Goal: Task Accomplishment & Management: Manage account settings

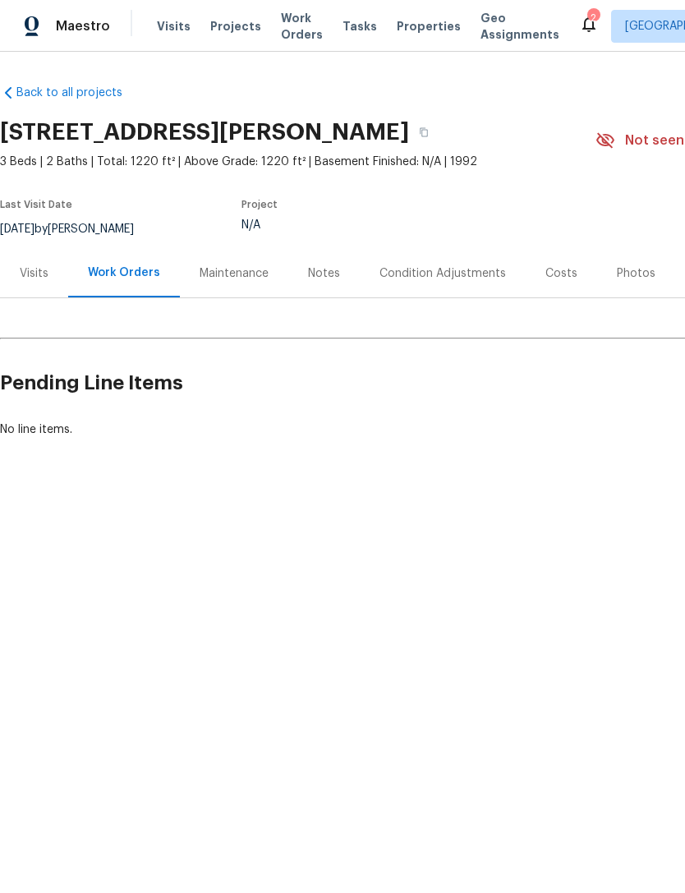
click at [558, 275] on div "Costs" at bounding box center [561, 273] width 32 height 16
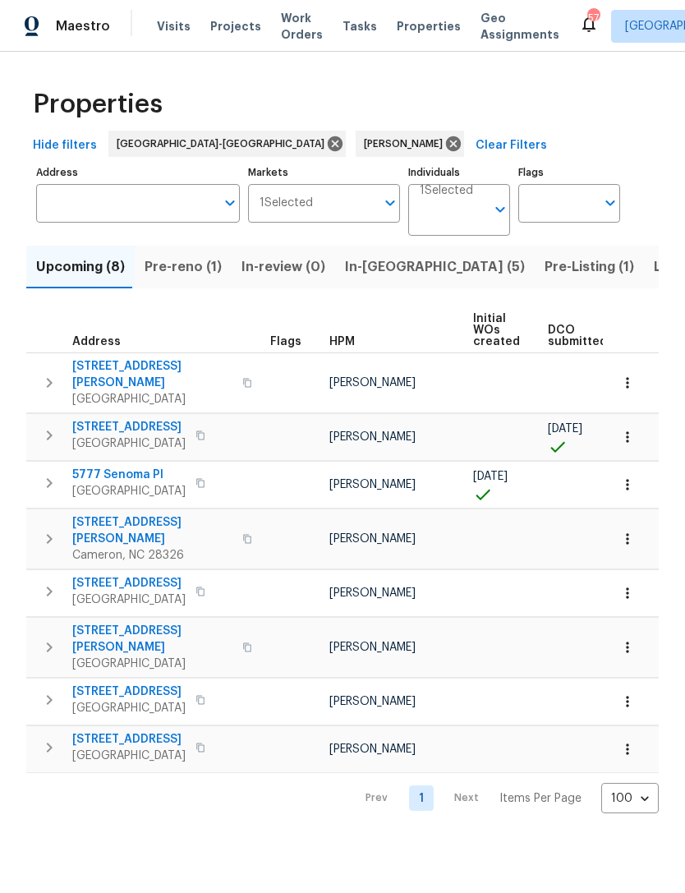
click at [191, 270] on span "Pre-reno (1)" at bounding box center [183, 266] width 77 height 23
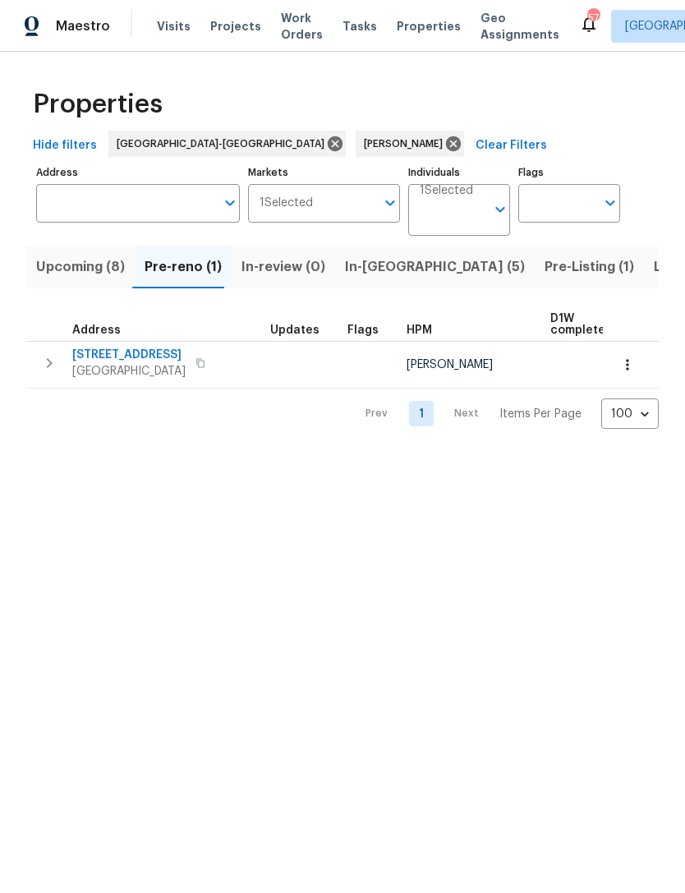
click at [129, 350] on span "2709 Leabrook Dr" at bounding box center [128, 355] width 113 height 16
click at [131, 356] on span "2709 Leabrook Dr" at bounding box center [128, 355] width 113 height 16
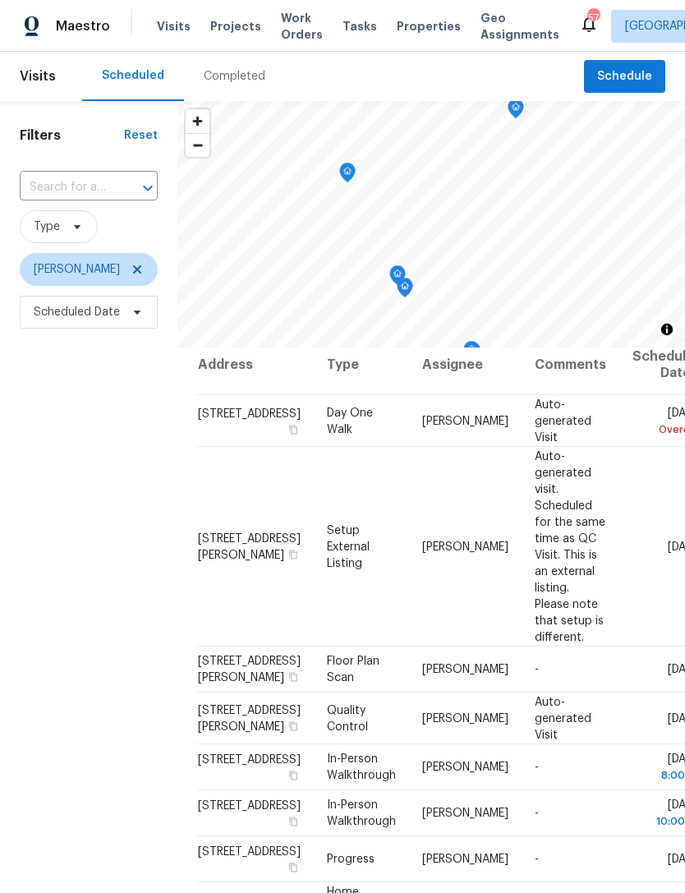
scroll to position [14, 0]
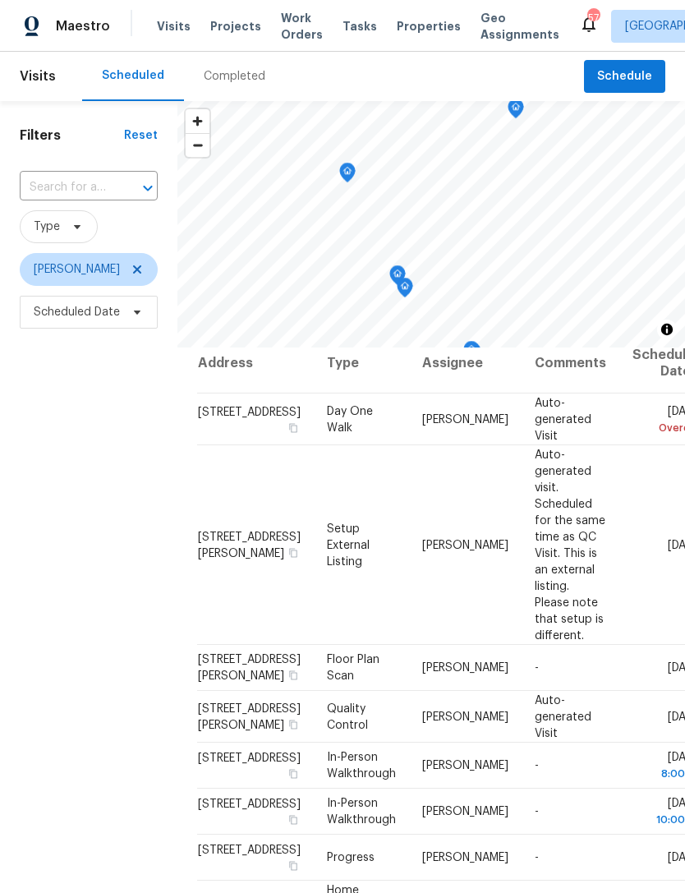
click at [0, 0] on icon at bounding box center [0, 0] width 0 height 0
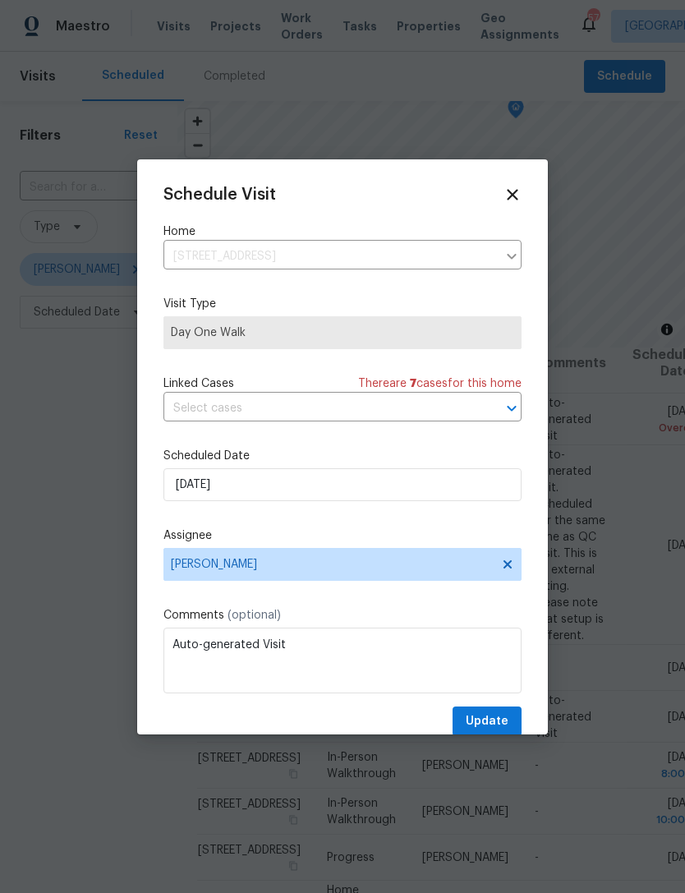
click at [512, 186] on icon at bounding box center [512, 195] width 18 height 18
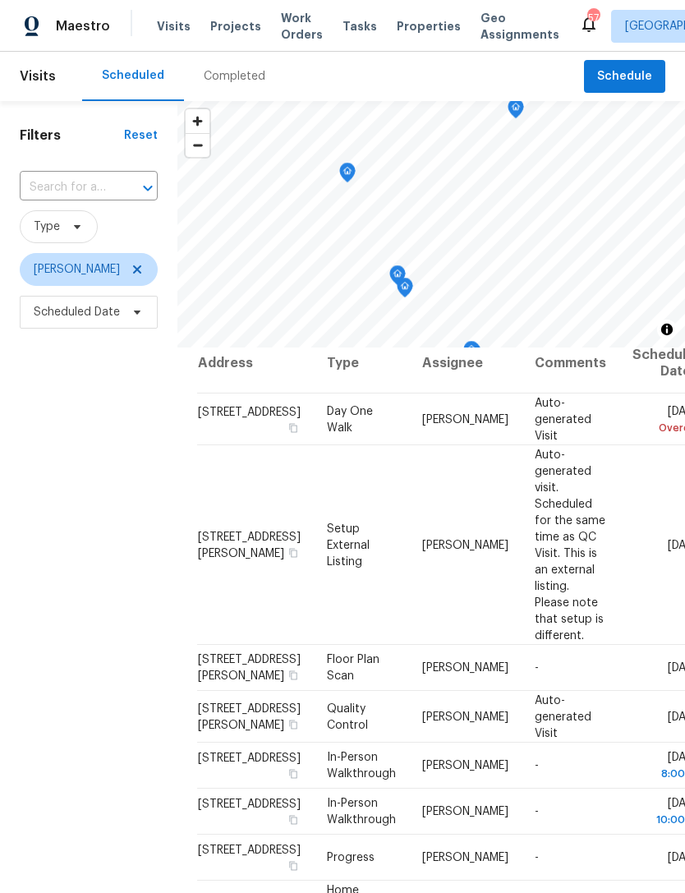
click at [0, 0] on icon at bounding box center [0, 0] width 0 height 0
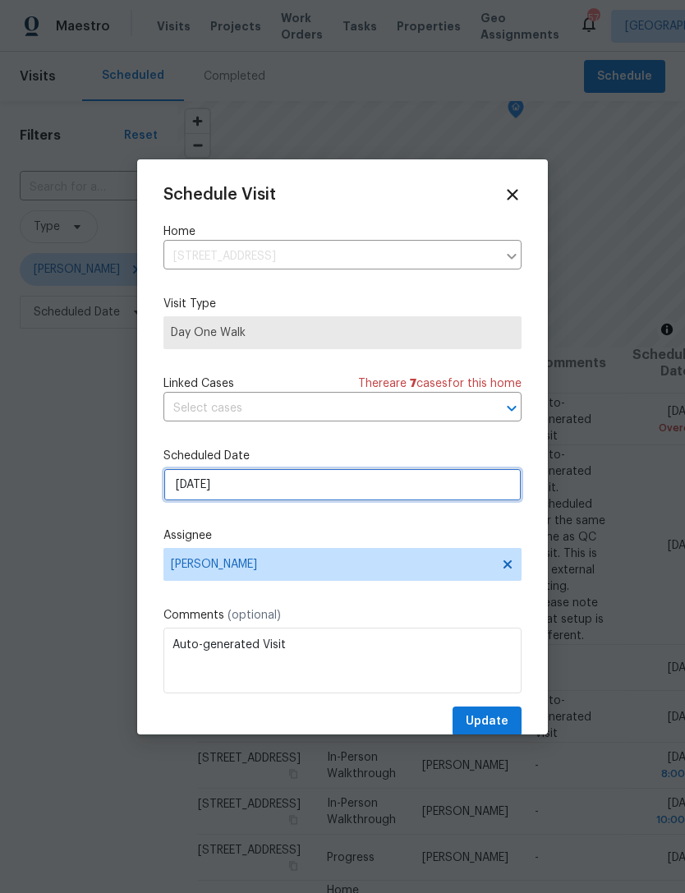
click at [251, 483] on input "8/25/2025" at bounding box center [342, 484] width 358 height 33
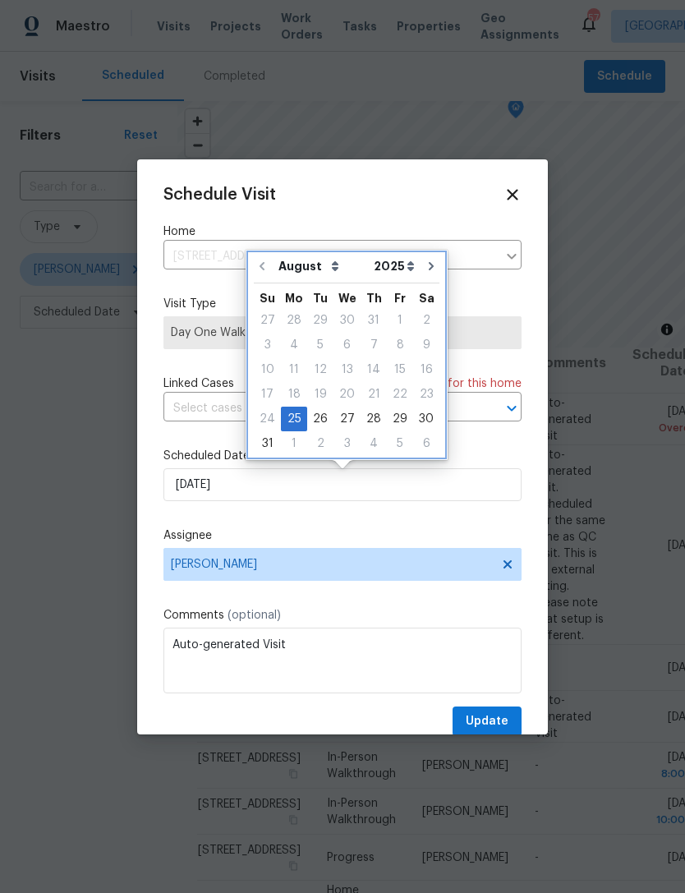
click at [428, 267] on icon "Go to next month" at bounding box center [431, 265] width 13 height 13
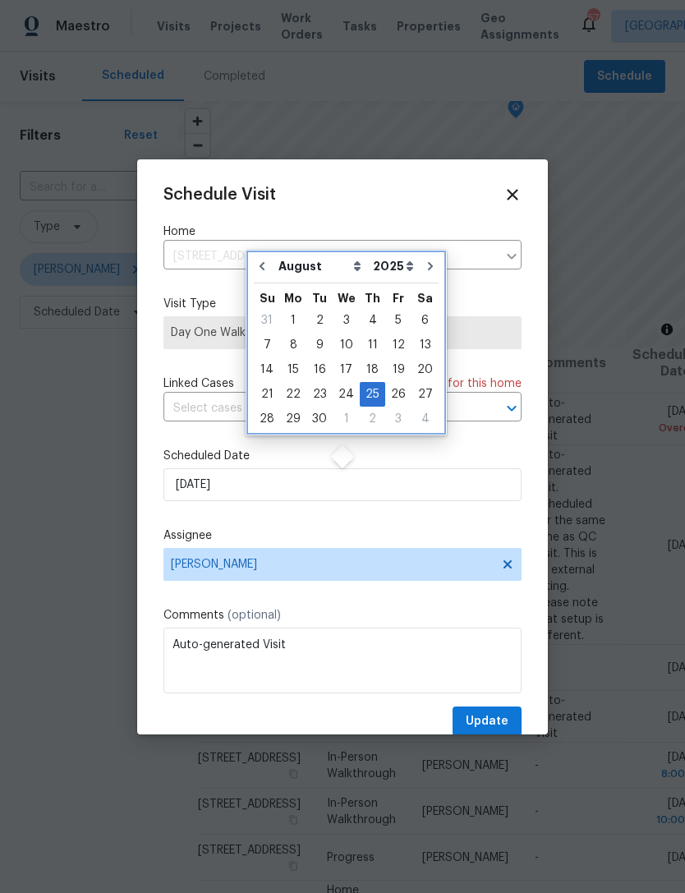
type input "9/25/2025"
select select "8"
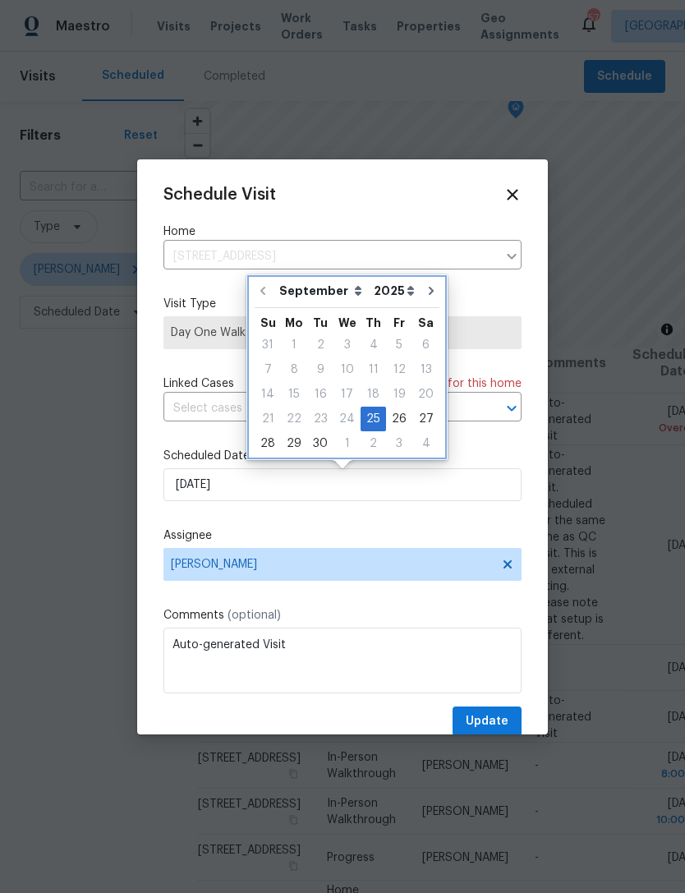
click at [425, 287] on icon "Go to next month" at bounding box center [431, 290] width 13 height 13
type input "10/25/2025"
select select "9"
click at [265, 285] on icon "Go to previous month" at bounding box center [261, 290] width 13 height 13
type input "9/25/2025"
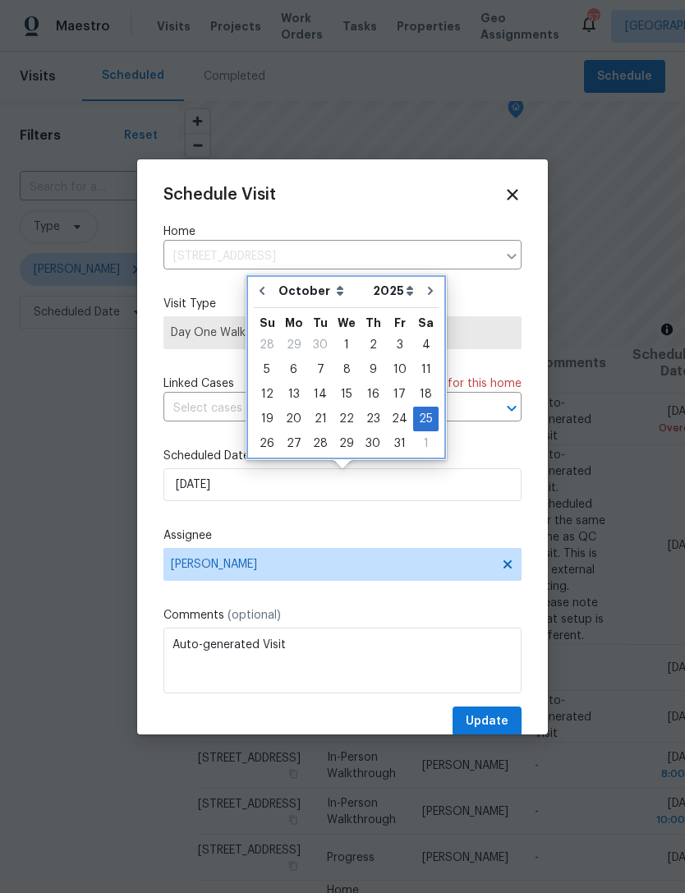
select select "8"
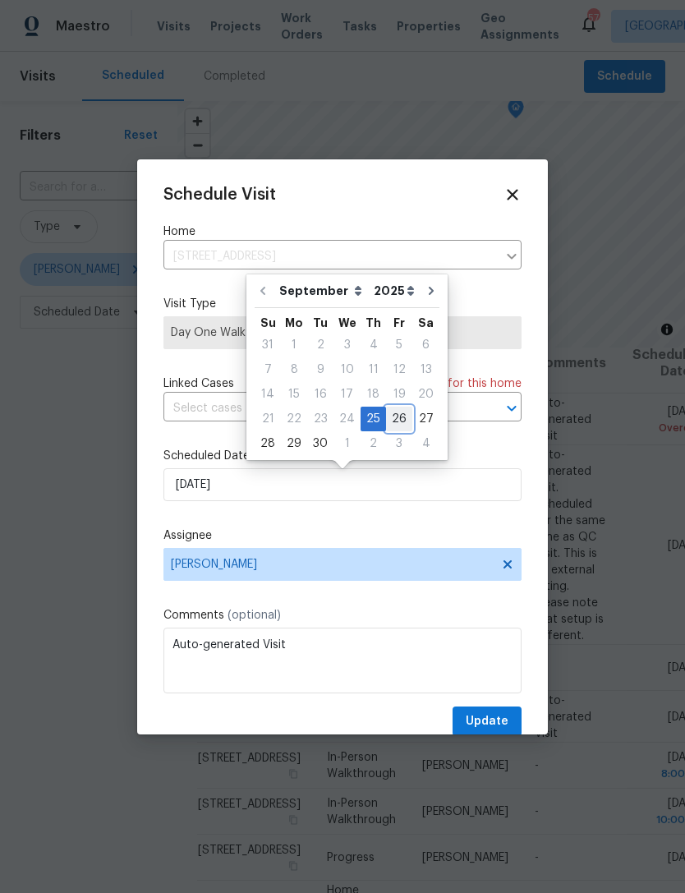
click at [388, 409] on div "26" at bounding box center [399, 418] width 26 height 23
type input "9/26/2025"
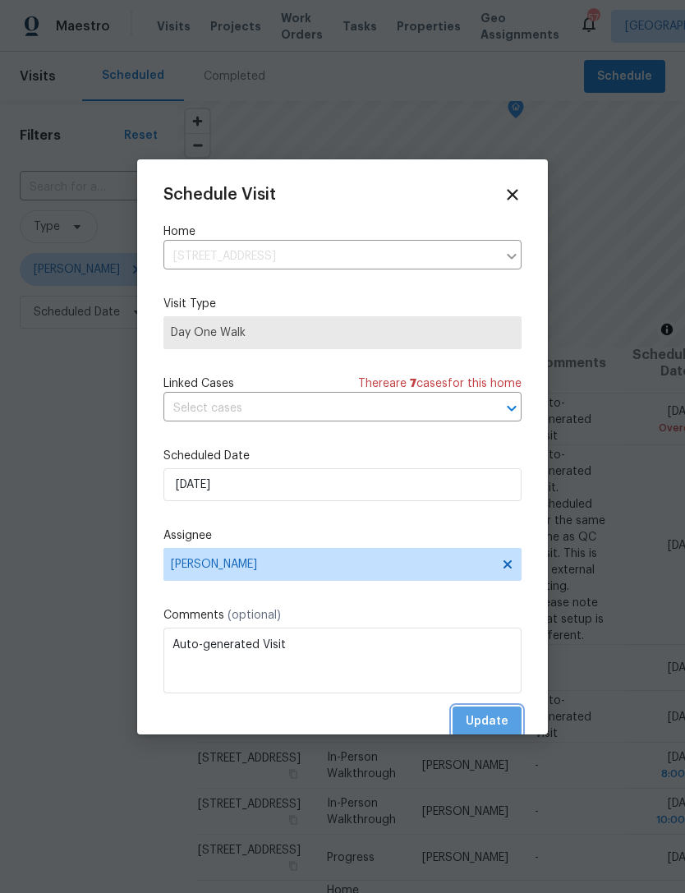
click at [488, 712] on button "Update" at bounding box center [486, 721] width 69 height 30
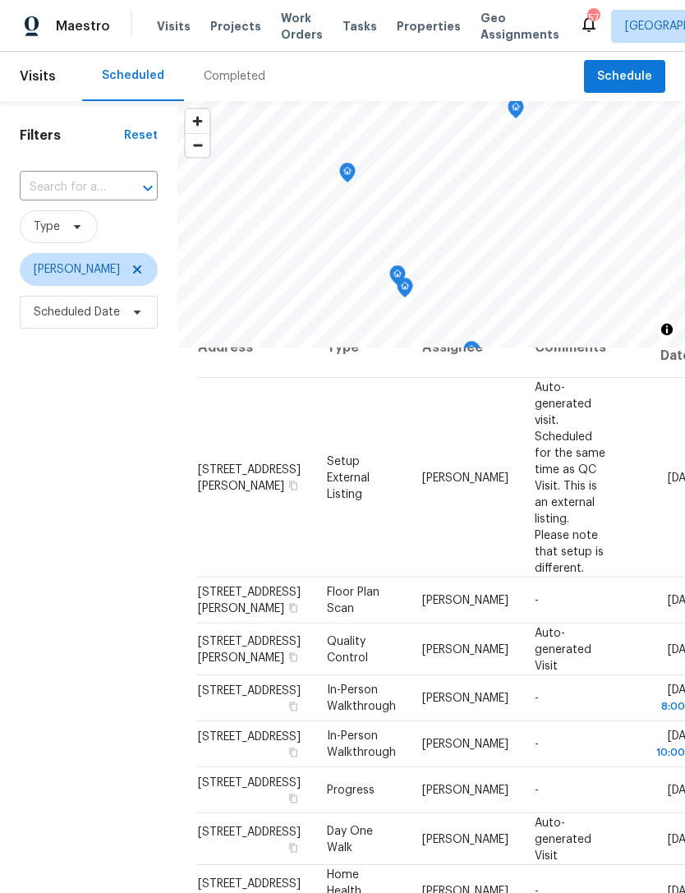
scroll to position [8, 0]
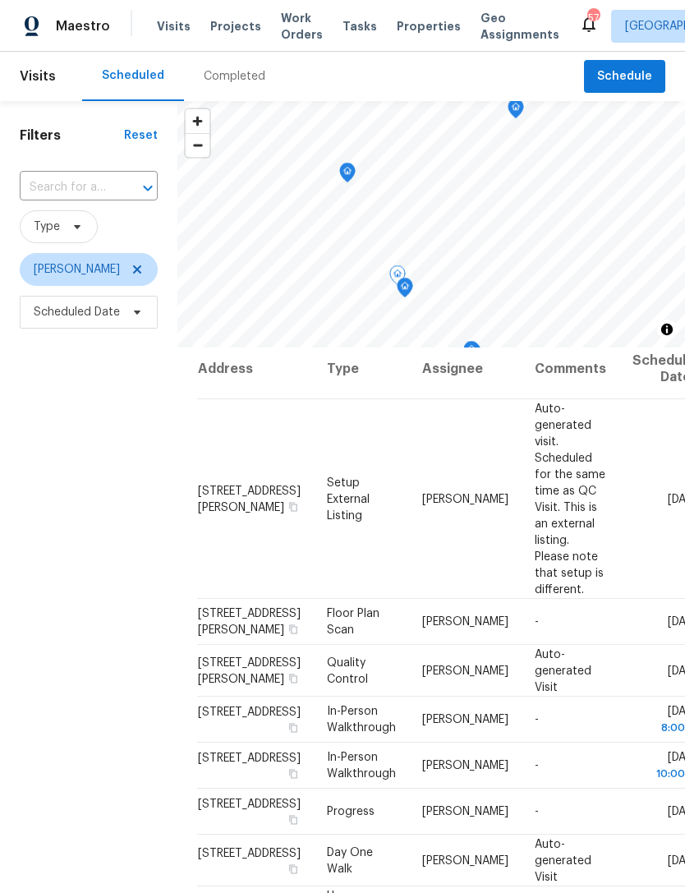
click at [0, 0] on icon at bounding box center [0, 0] width 0 height 0
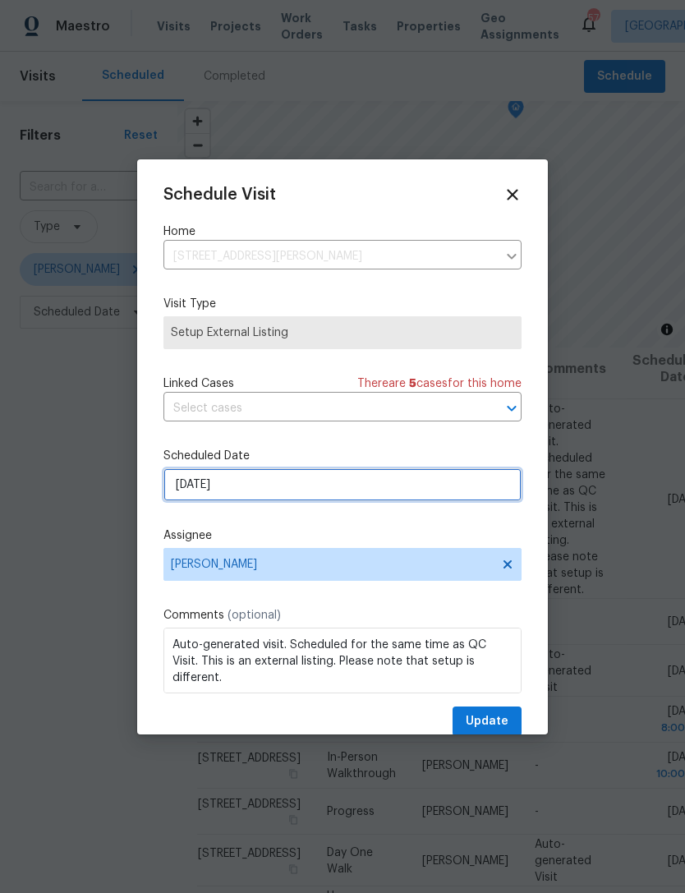
click at [301, 478] on input "9/25/2025" at bounding box center [342, 484] width 358 height 33
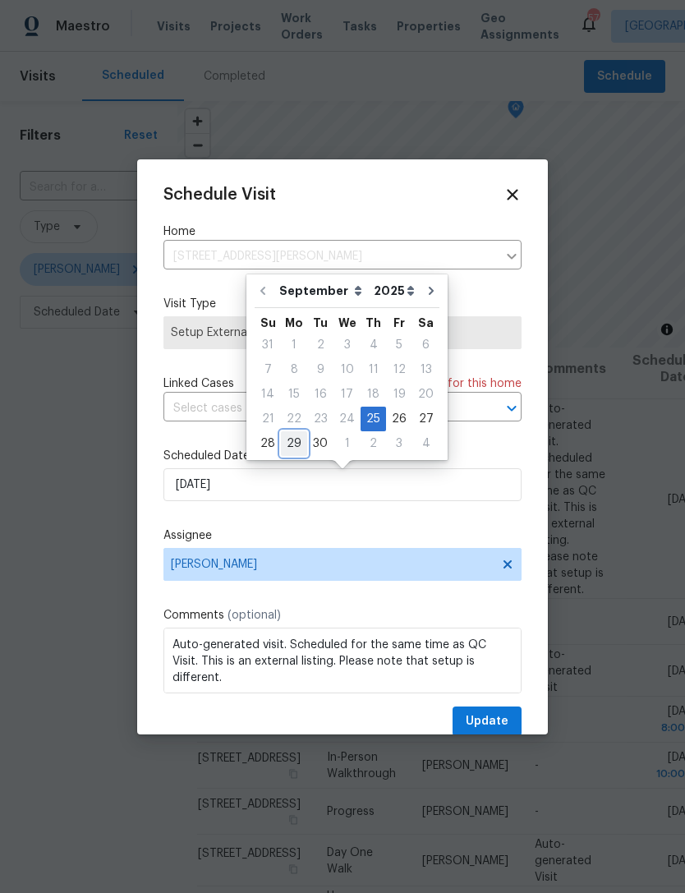
click at [287, 438] on div "29" at bounding box center [294, 443] width 26 height 23
type input "9/29/2025"
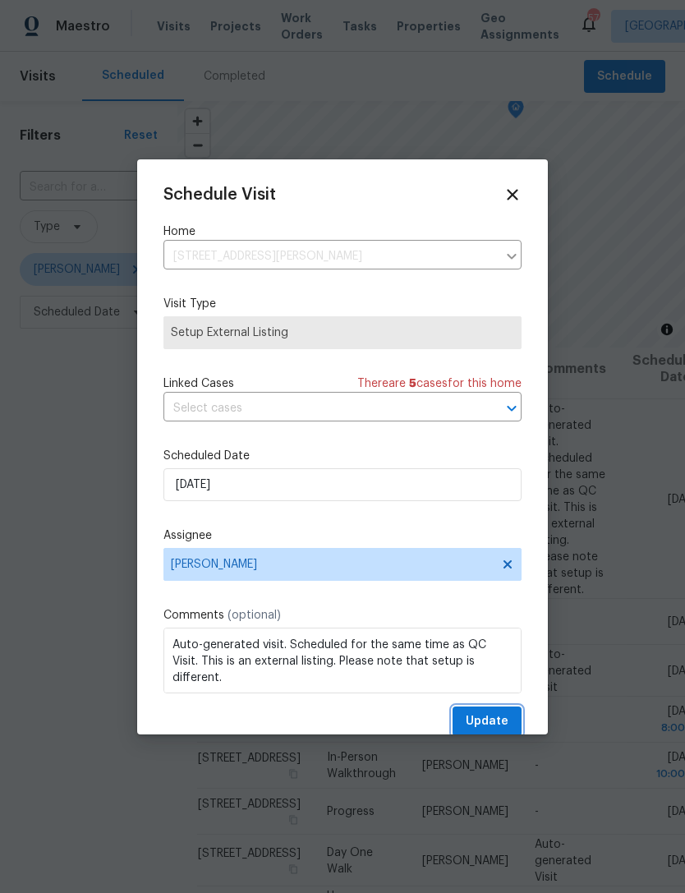
click at [489, 721] on span "Update" at bounding box center [487, 721] width 43 height 21
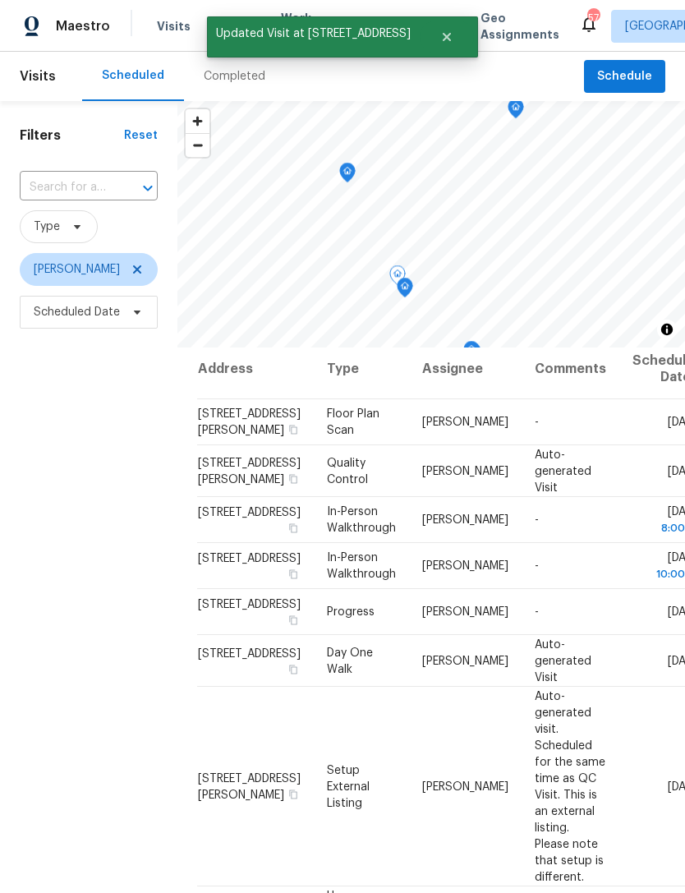
click at [0, 0] on icon at bounding box center [0, 0] width 0 height 0
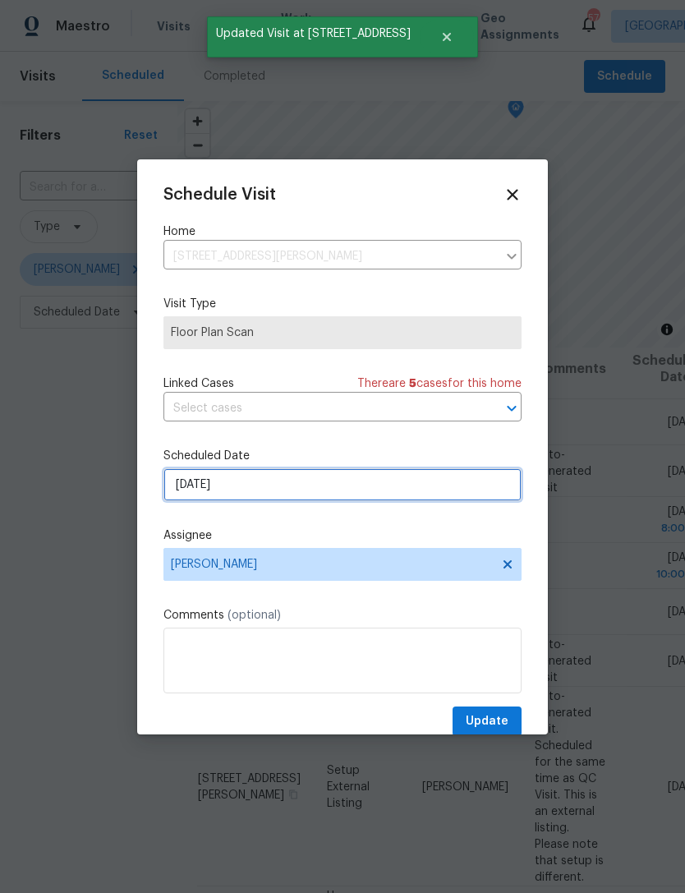
click at [290, 487] on input "9/25/2025" at bounding box center [342, 484] width 358 height 33
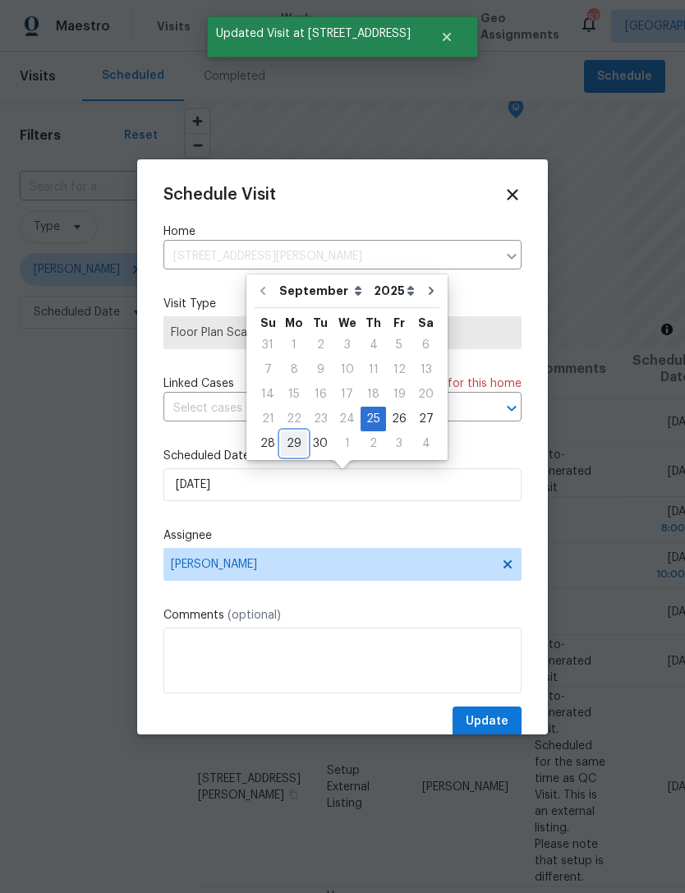
click at [301, 441] on div "29" at bounding box center [294, 443] width 26 height 23
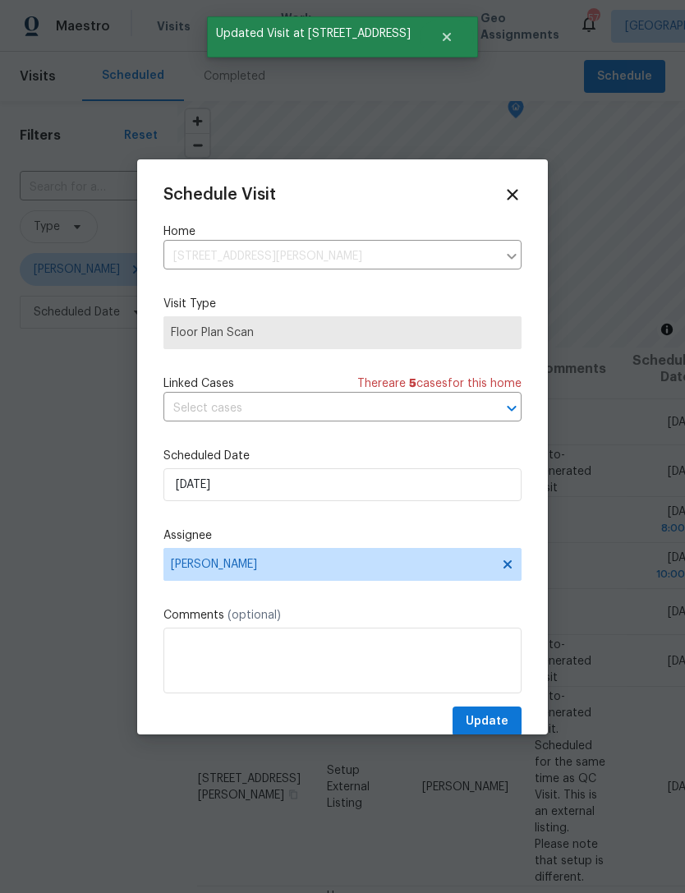
type input "[DATE]"
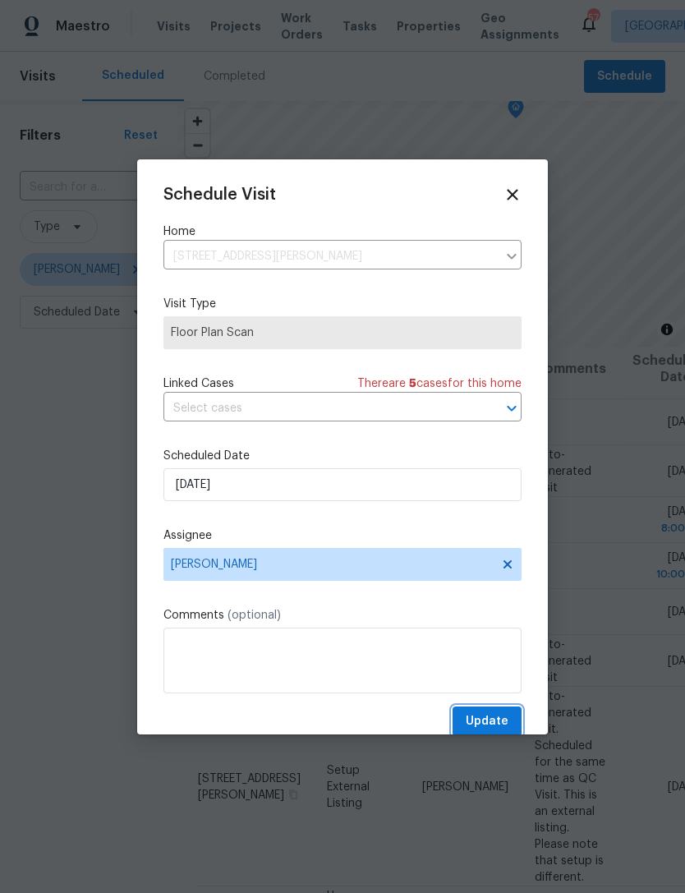
click at [501, 720] on span "Update" at bounding box center [487, 721] width 43 height 21
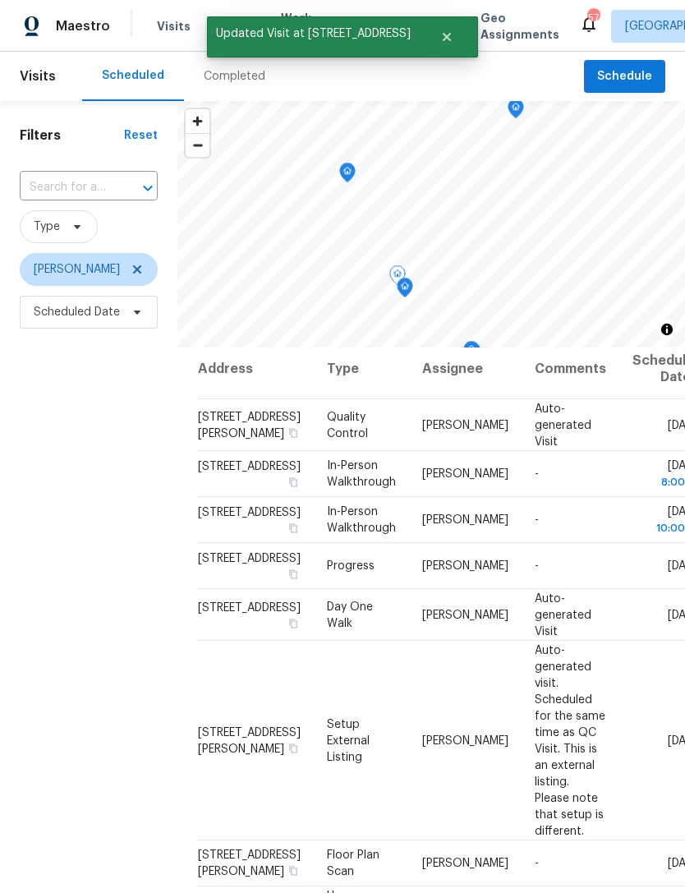
click at [0, 0] on icon at bounding box center [0, 0] width 0 height 0
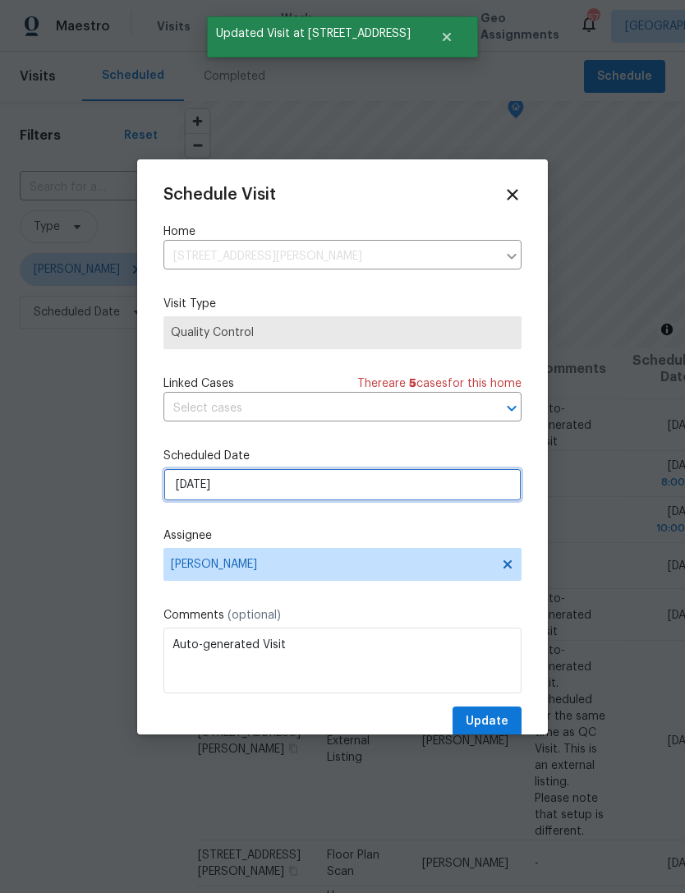
click at [304, 481] on input "9/25/2025" at bounding box center [342, 484] width 358 height 33
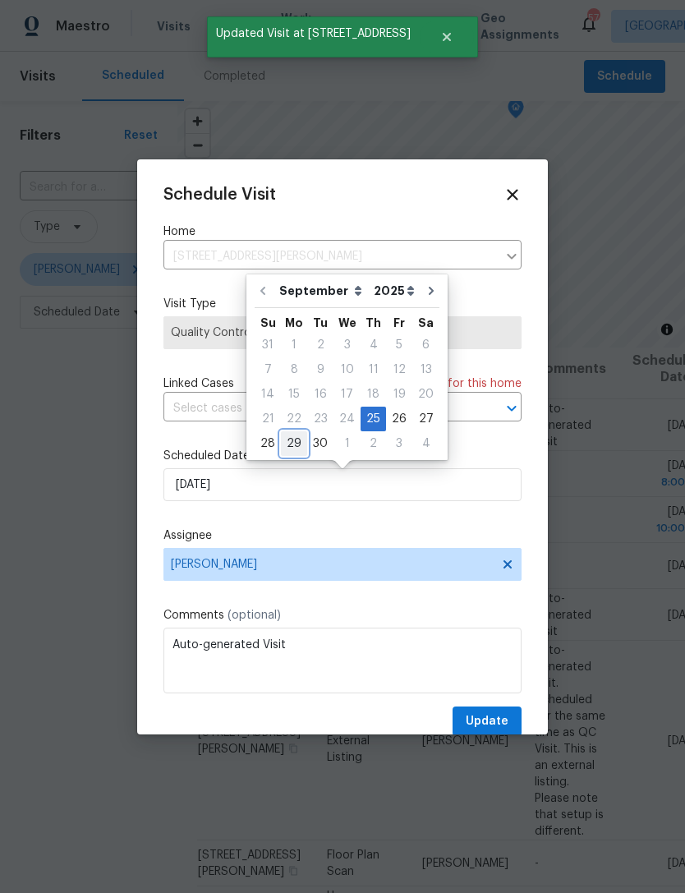
click at [293, 438] on div "29" at bounding box center [294, 443] width 26 height 23
type input "9/29/2025"
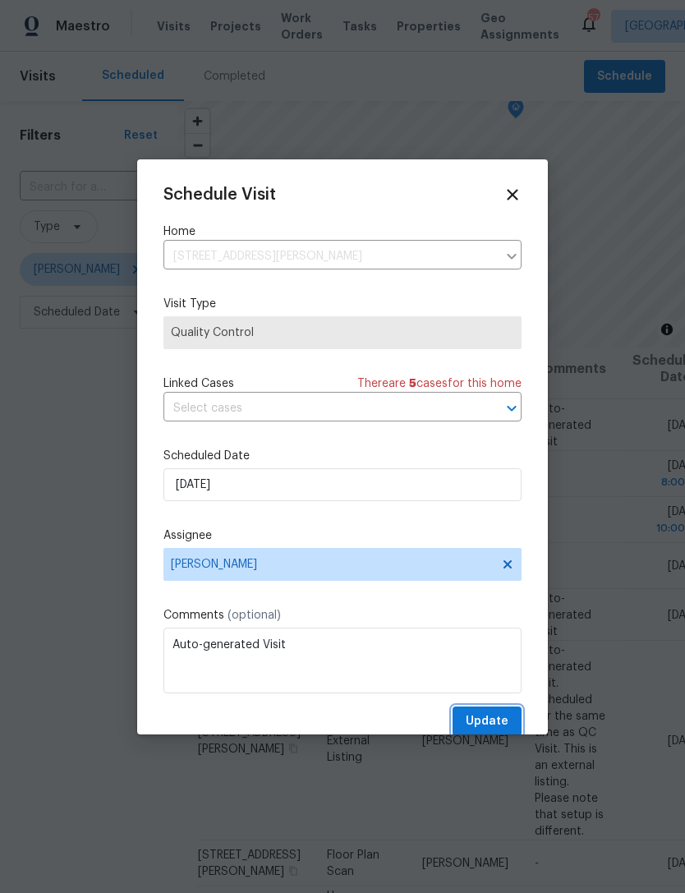
click at [507, 725] on span "Update" at bounding box center [487, 721] width 43 height 21
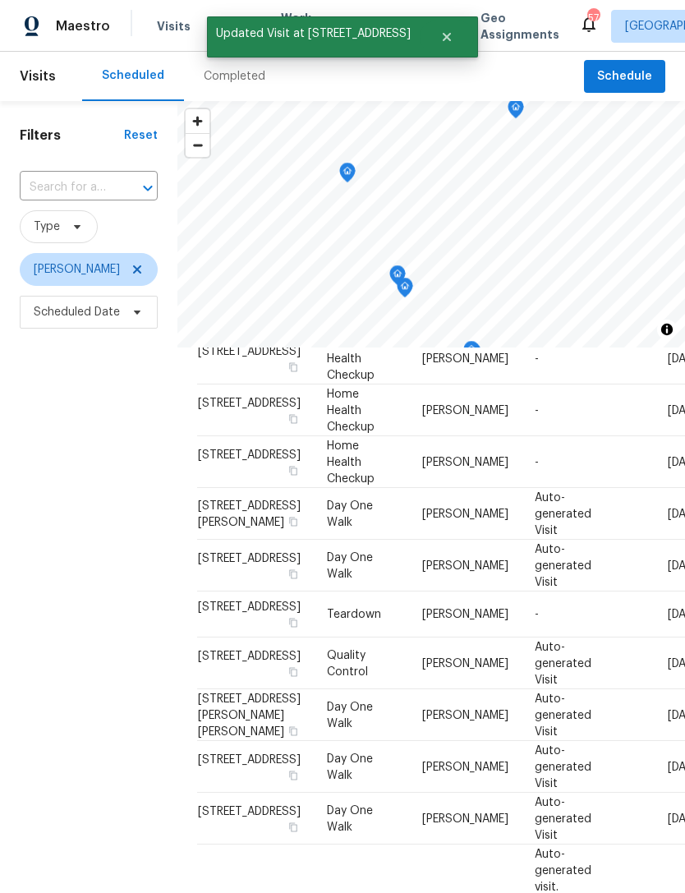
scroll to position [563, 0]
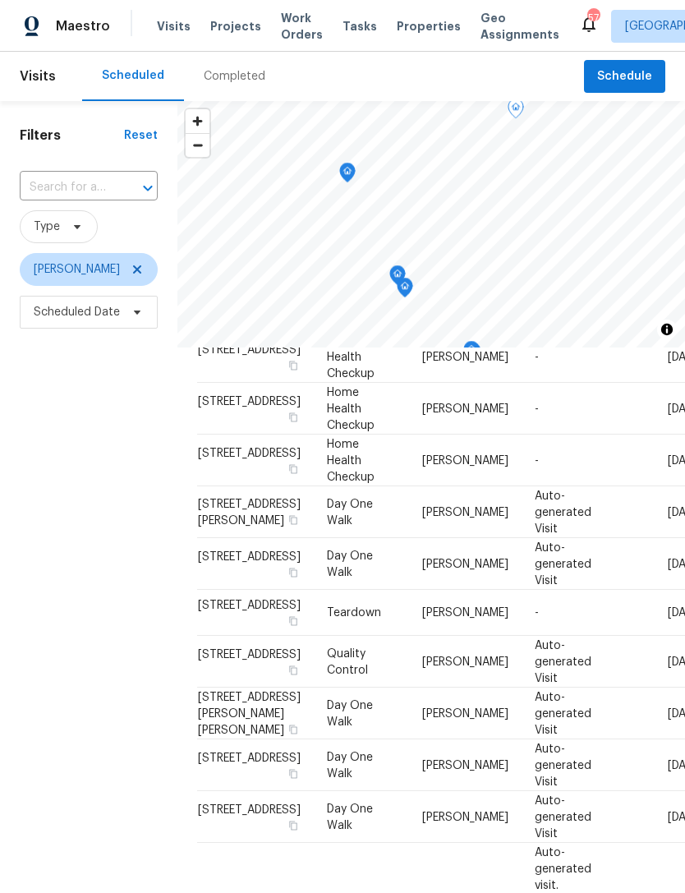
click at [0, 0] on icon at bounding box center [0, 0] width 0 height 0
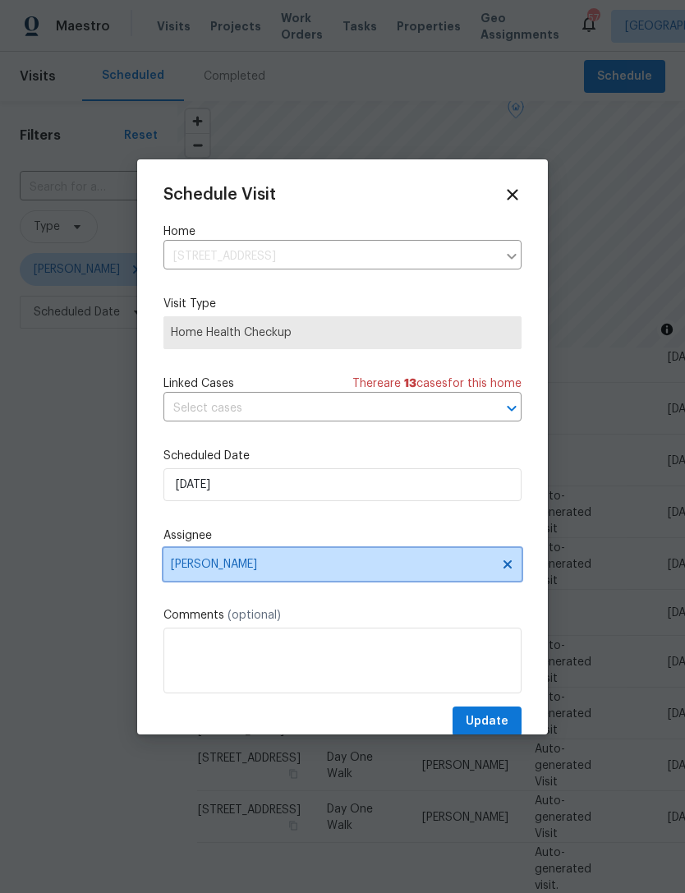
click at [310, 564] on span "[PERSON_NAME]" at bounding box center [332, 564] width 322 height 13
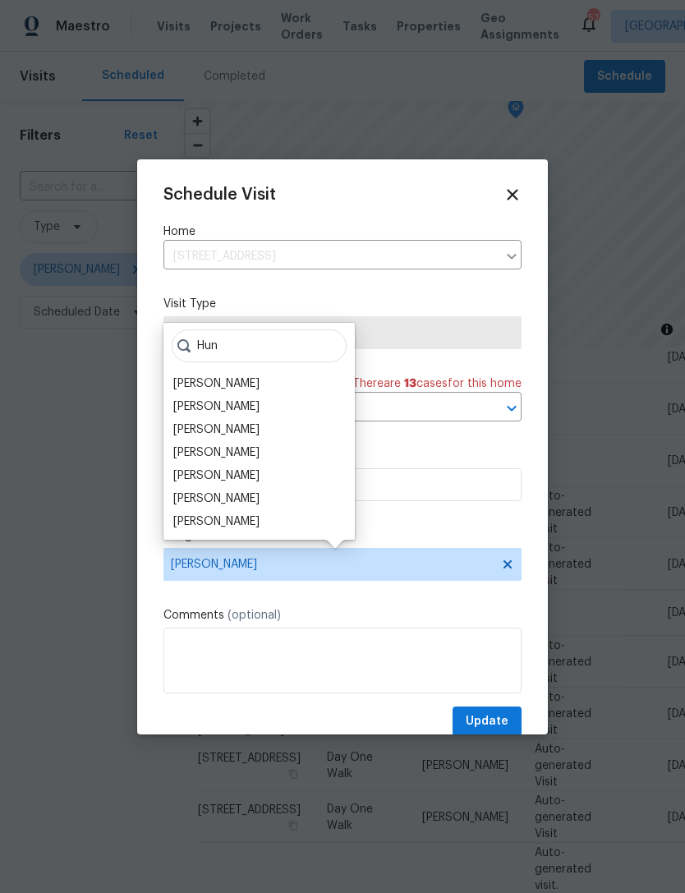
type input "Hun"
click at [256, 492] on div "Hunter Anderson" at bounding box center [216, 498] width 86 height 16
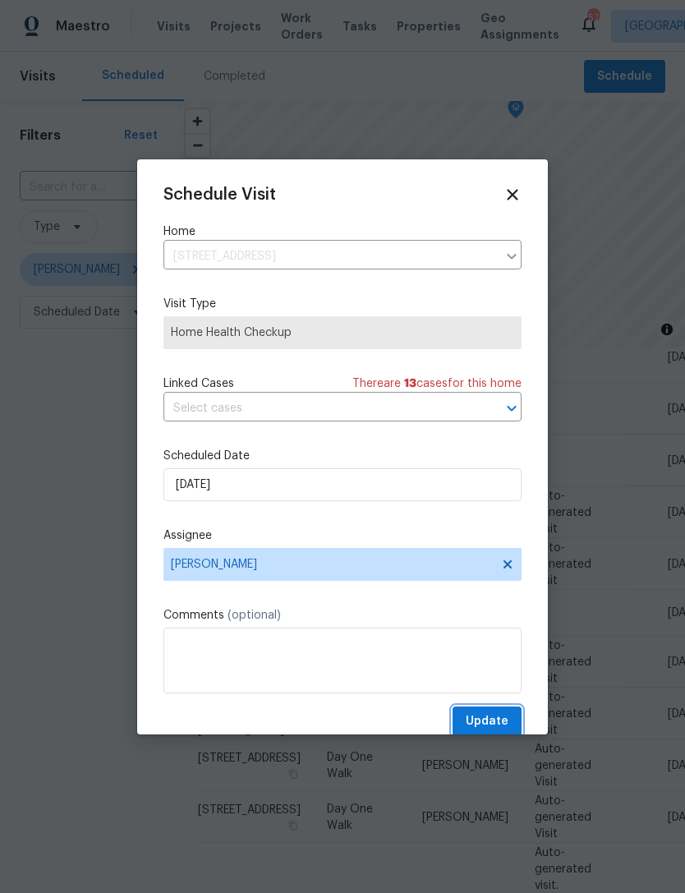
click at [478, 730] on span "Update" at bounding box center [487, 721] width 43 height 21
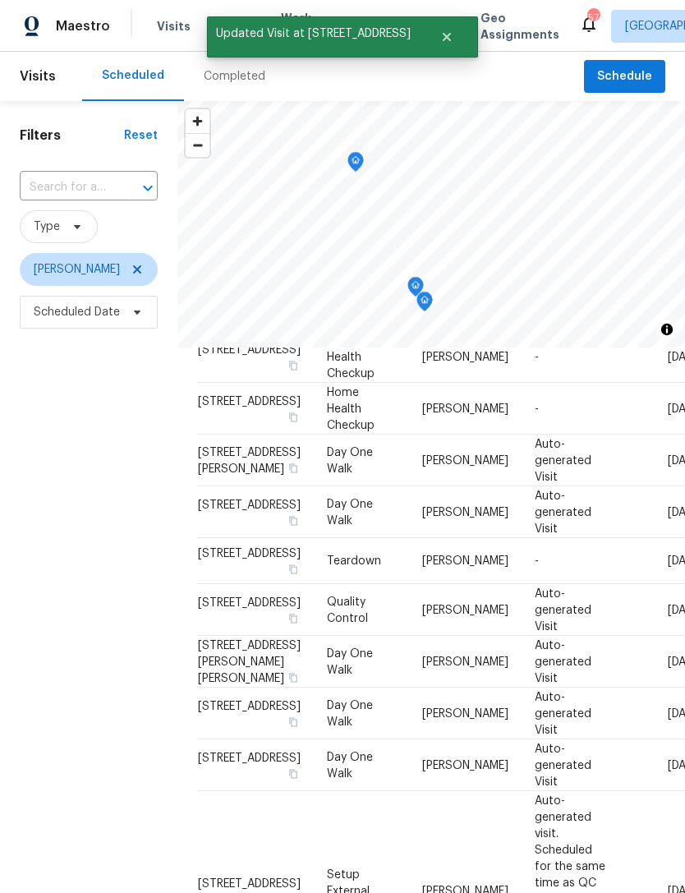
click at [0, 0] on icon at bounding box center [0, 0] width 0 height 0
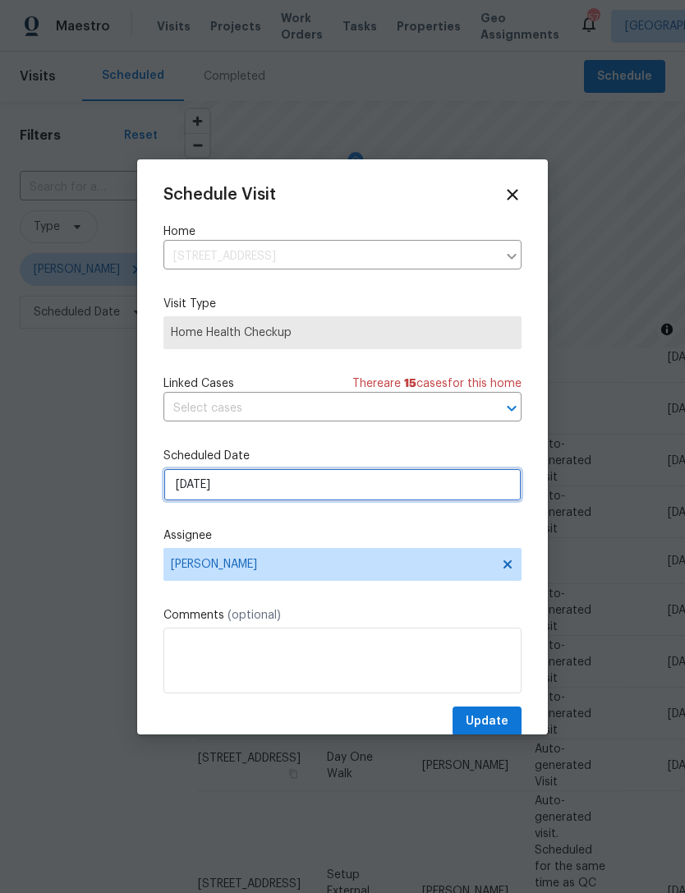
click at [279, 484] on input "9/29/2025" at bounding box center [342, 484] width 358 height 33
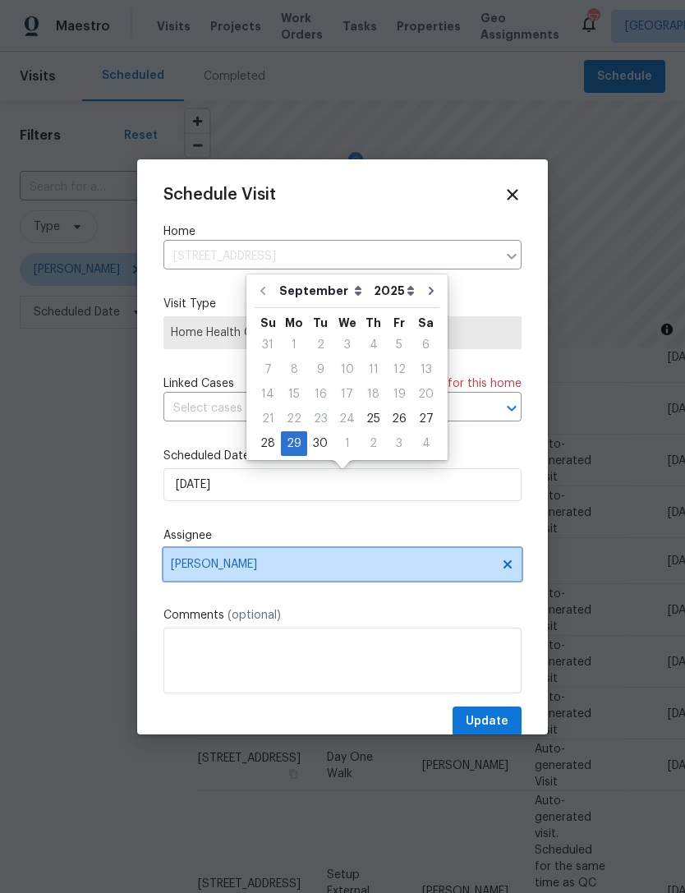
click at [260, 568] on span "[PERSON_NAME]" at bounding box center [332, 564] width 322 height 13
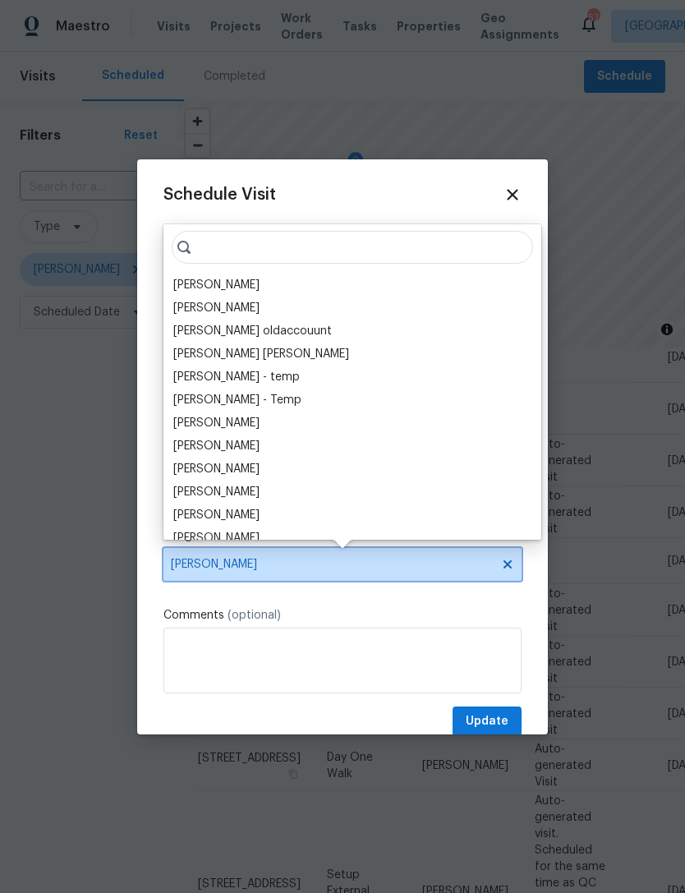
click at [260, 568] on span "[PERSON_NAME]" at bounding box center [332, 564] width 322 height 13
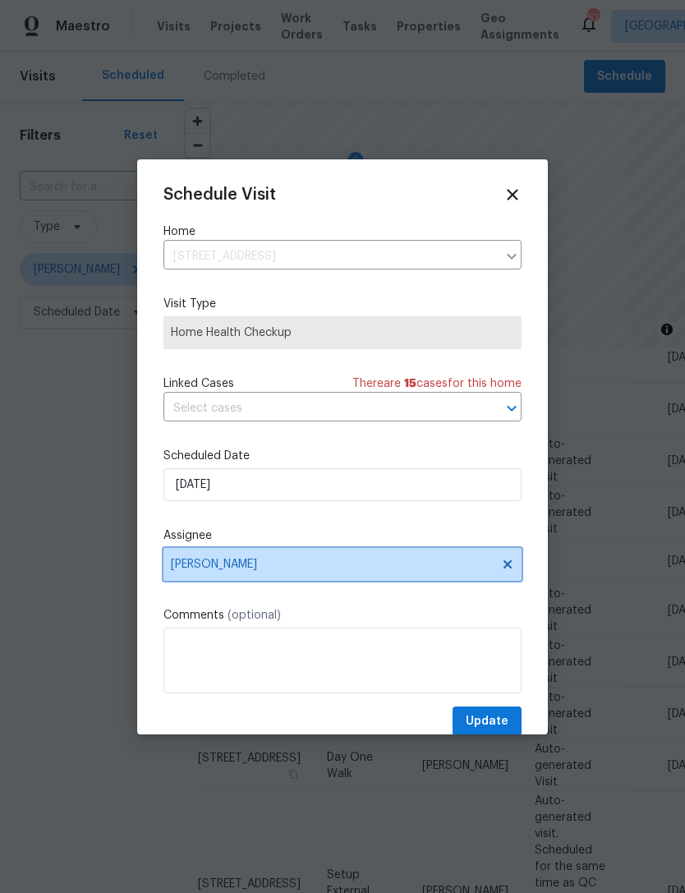
click at [276, 564] on span "[PERSON_NAME]" at bounding box center [332, 564] width 322 height 13
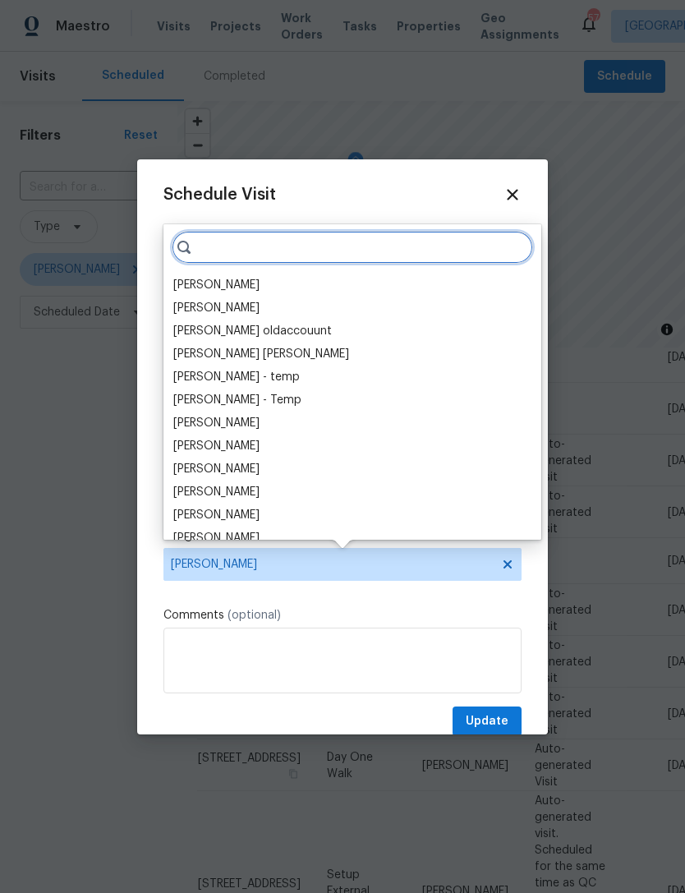
click at [250, 246] on input "search" at bounding box center [352, 247] width 361 height 33
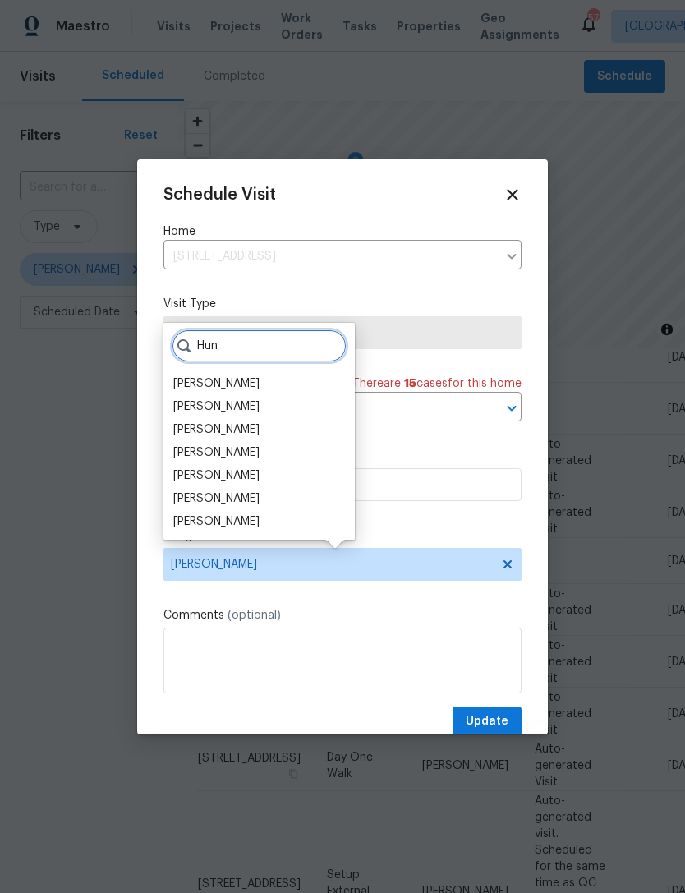
type input "Hun"
click at [257, 494] on div "Hunter Anderson" at bounding box center [216, 498] width 86 height 16
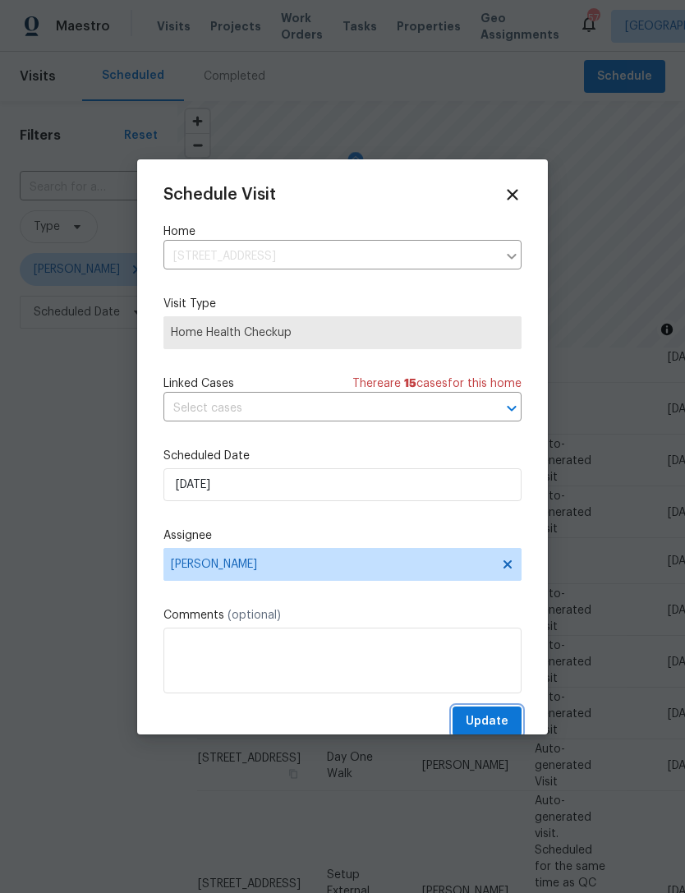
click at [497, 718] on span "Update" at bounding box center [487, 721] width 43 height 21
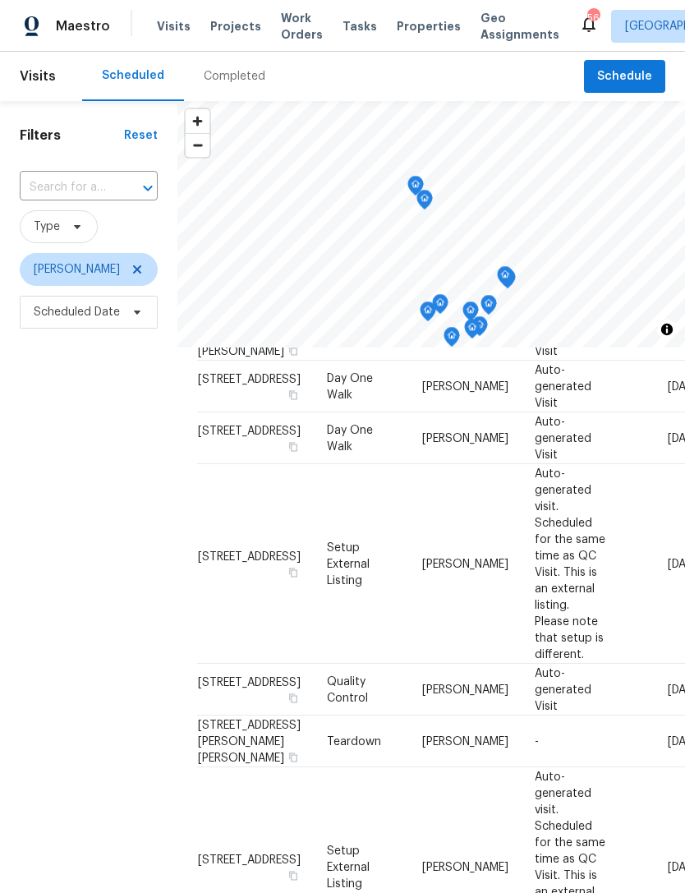
scroll to position [877, 0]
click at [0, 0] on icon at bounding box center [0, 0] width 0 height 0
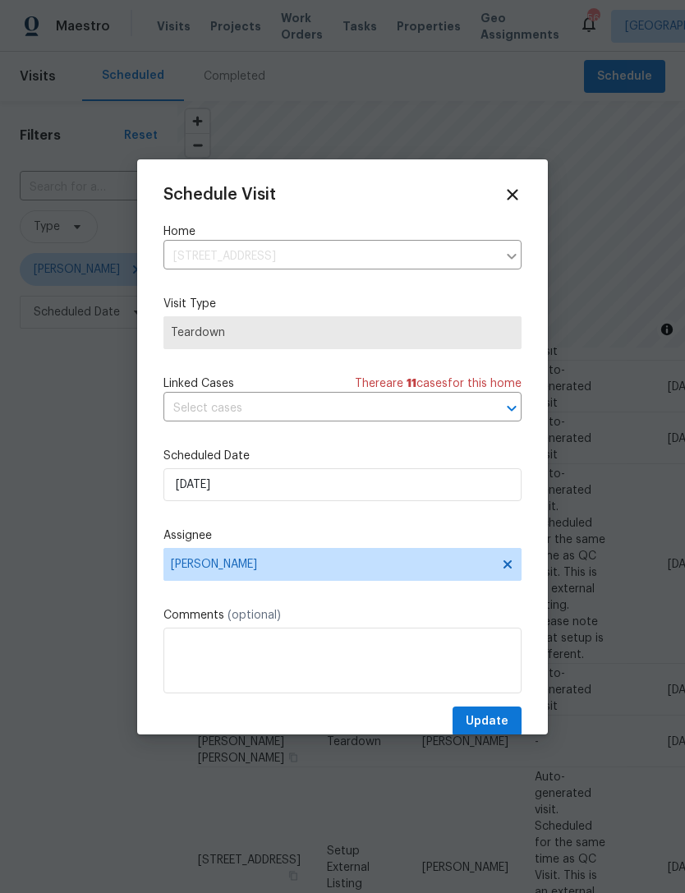
click at [514, 195] on icon at bounding box center [512, 194] width 11 height 11
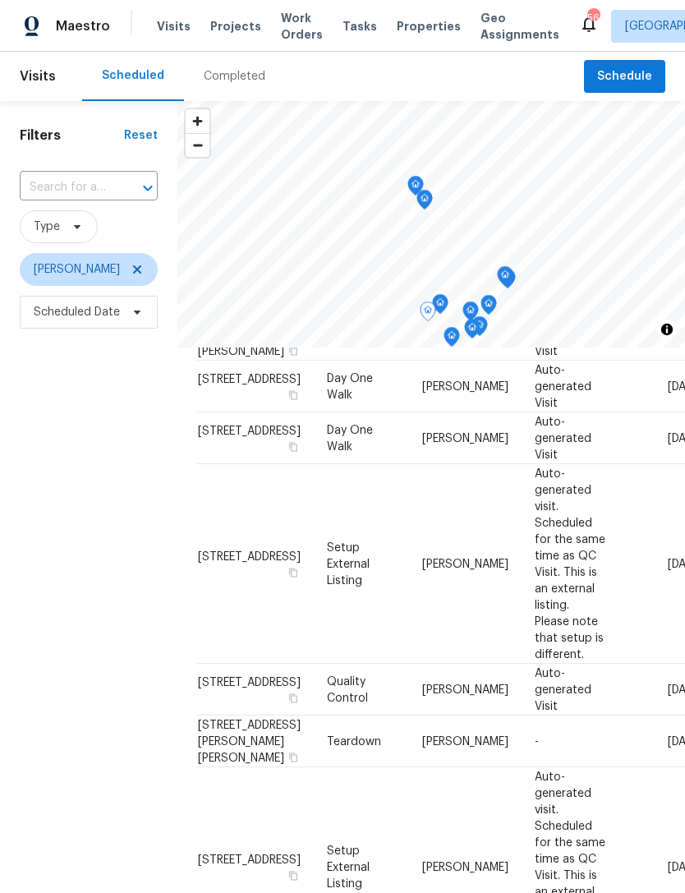
click at [0, 0] on span at bounding box center [0, 0] width 0 height 0
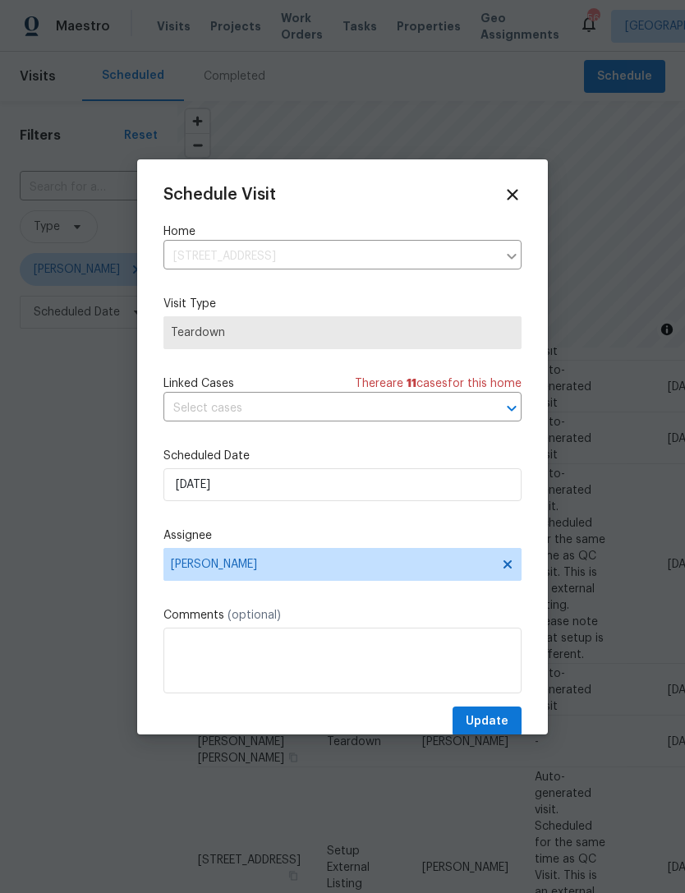
click at [513, 187] on icon at bounding box center [512, 195] width 18 height 18
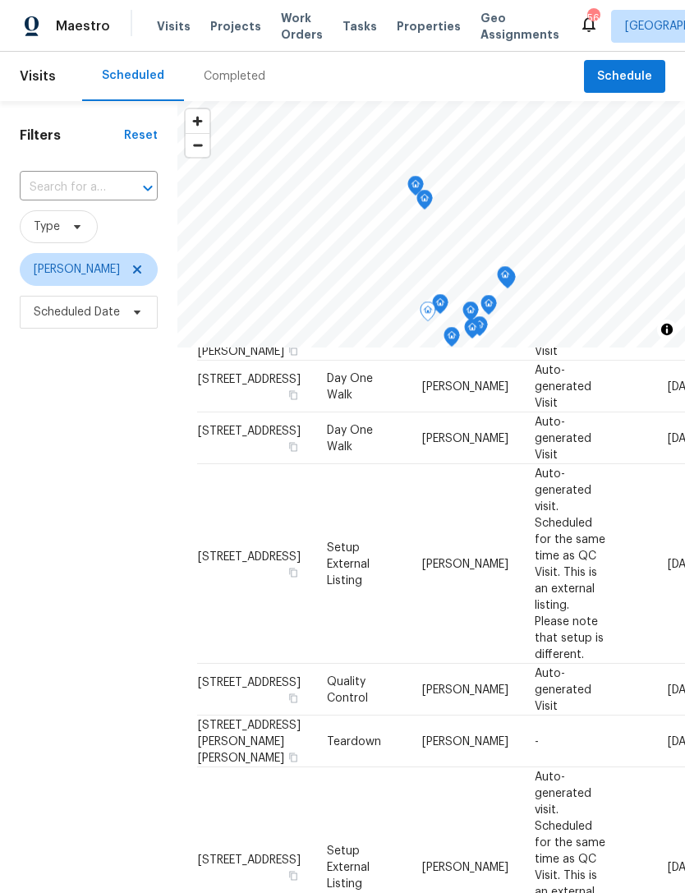
click at [0, 0] on icon at bounding box center [0, 0] width 0 height 0
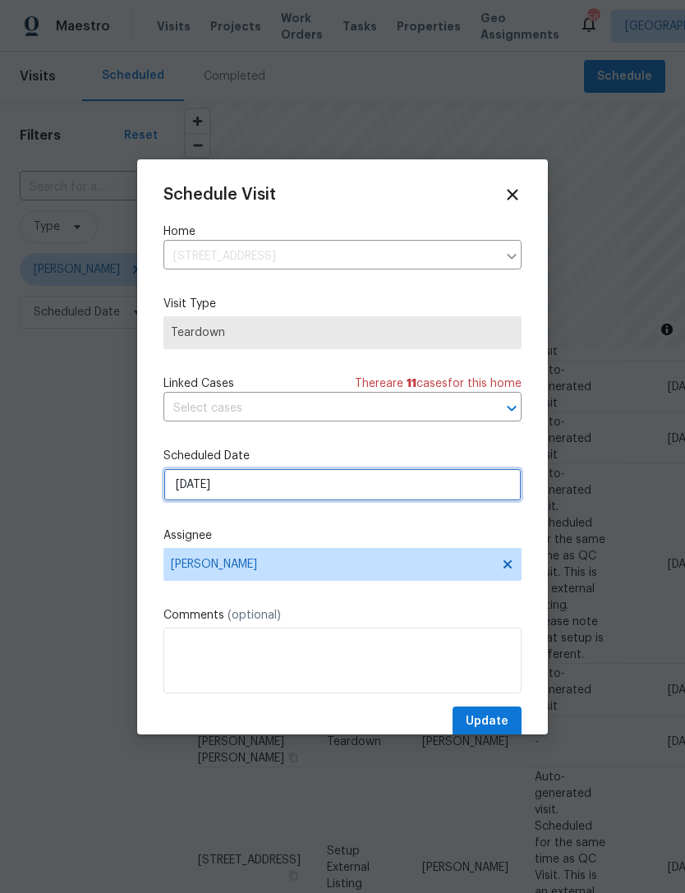
click at [250, 484] on input "9/30/2025" at bounding box center [342, 484] width 358 height 33
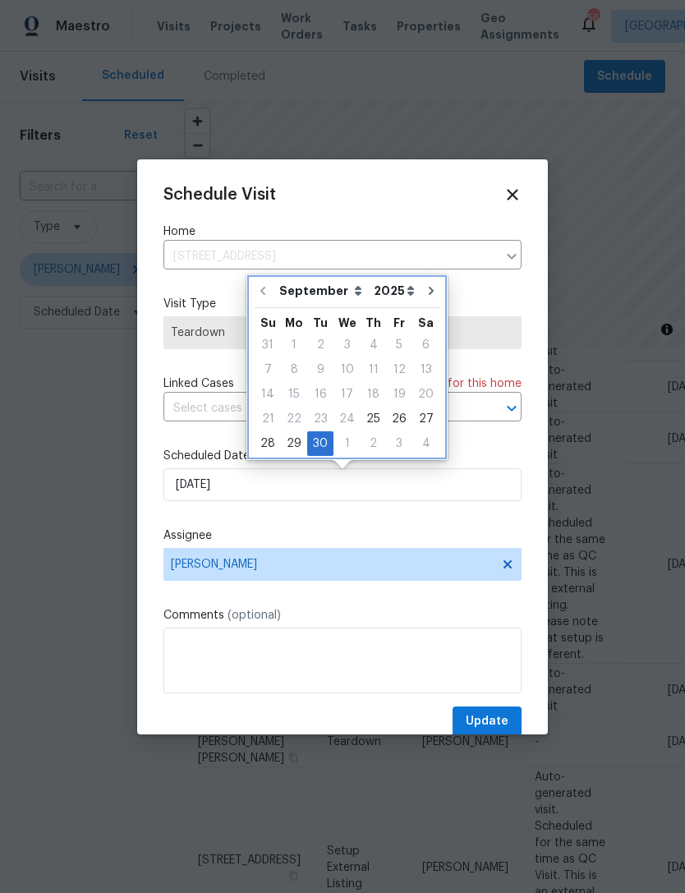
click at [425, 285] on icon "Go to next month" at bounding box center [431, 290] width 13 height 13
type input "10/30/2025"
select select "9"
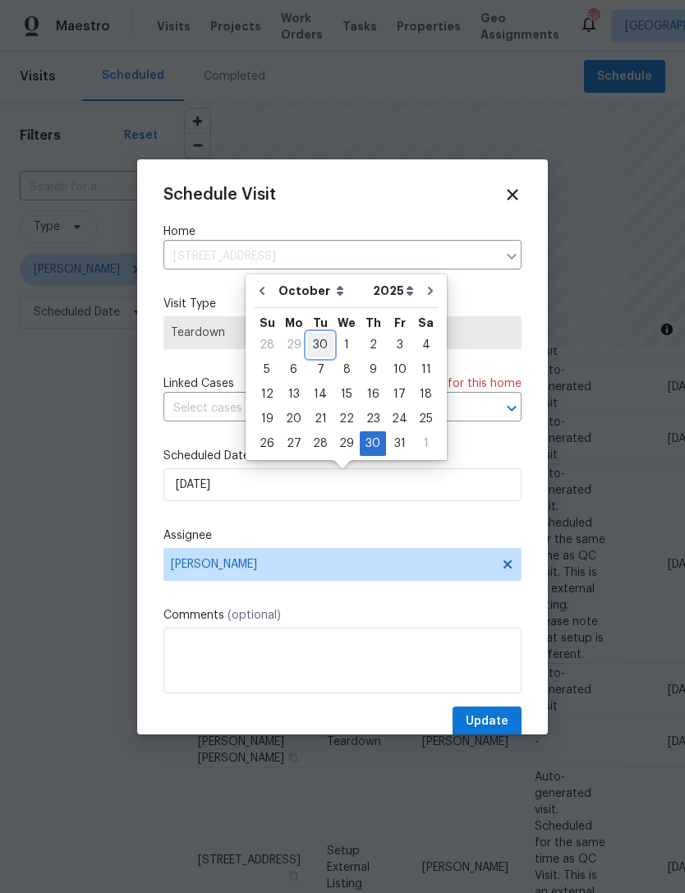
click at [324, 339] on div "30" at bounding box center [320, 344] width 26 height 23
type input "9/30/2025"
select select "8"
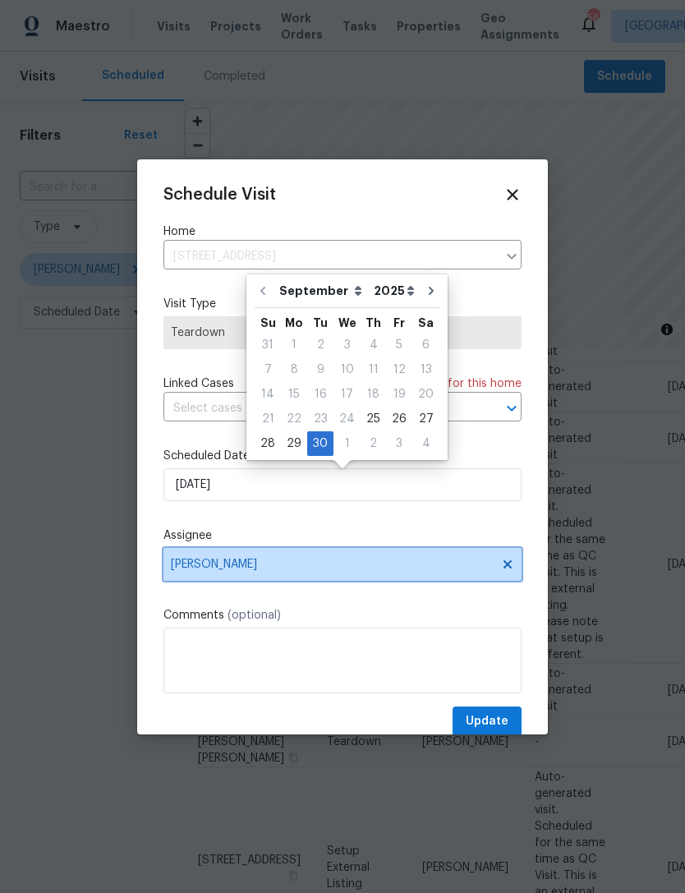
click at [384, 553] on span "[PERSON_NAME]" at bounding box center [342, 564] width 358 height 33
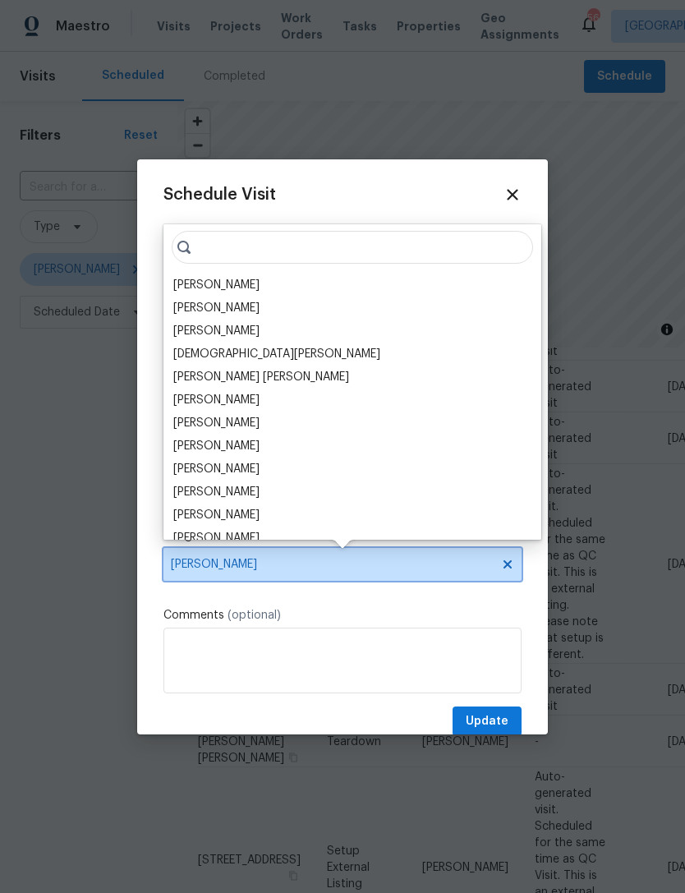
click at [377, 567] on span "[PERSON_NAME]" at bounding box center [332, 564] width 322 height 13
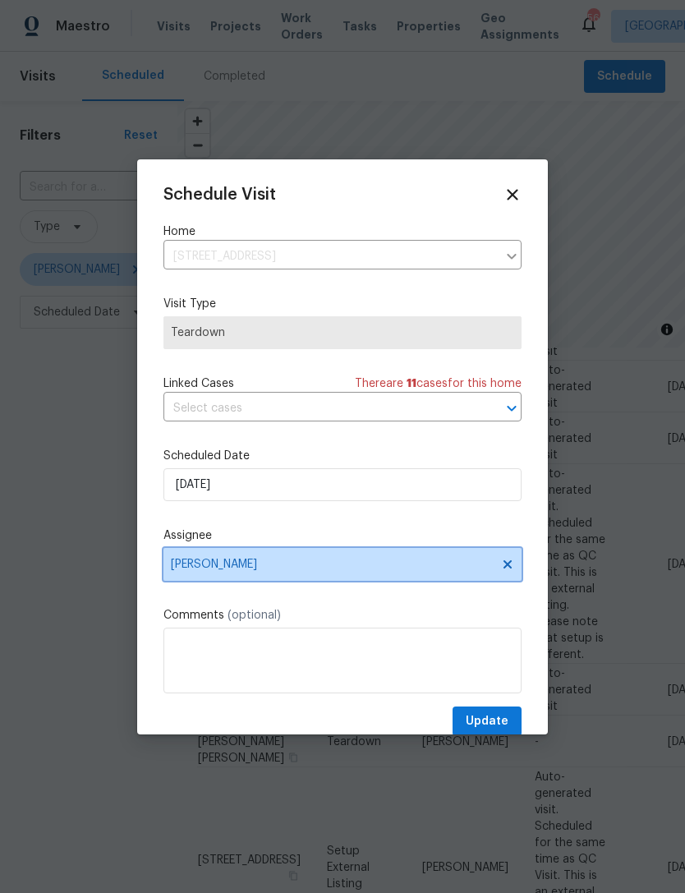
click at [324, 569] on span "[PERSON_NAME]" at bounding box center [332, 564] width 322 height 13
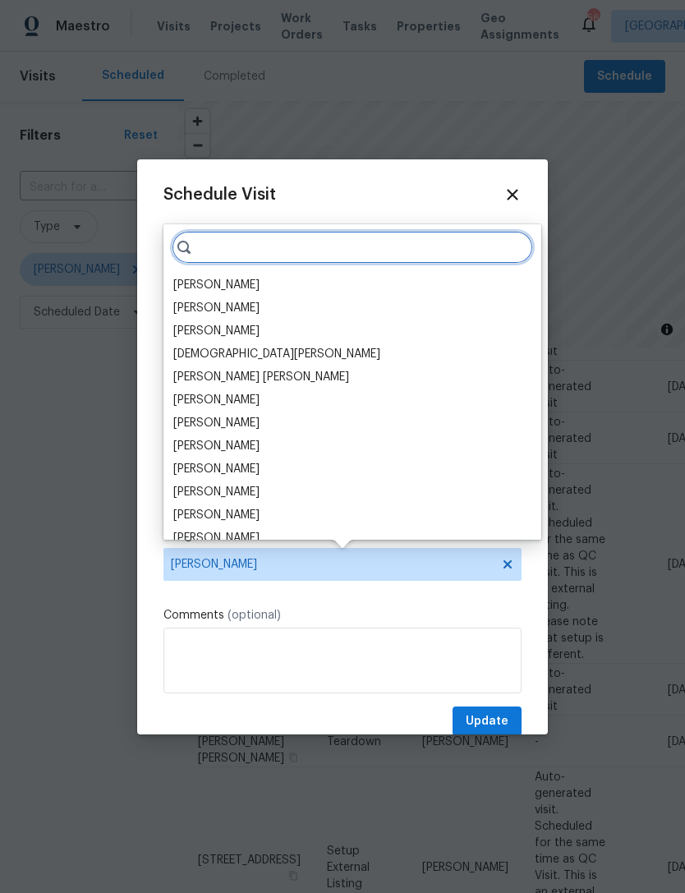
click at [257, 243] on input "search" at bounding box center [352, 247] width 361 height 33
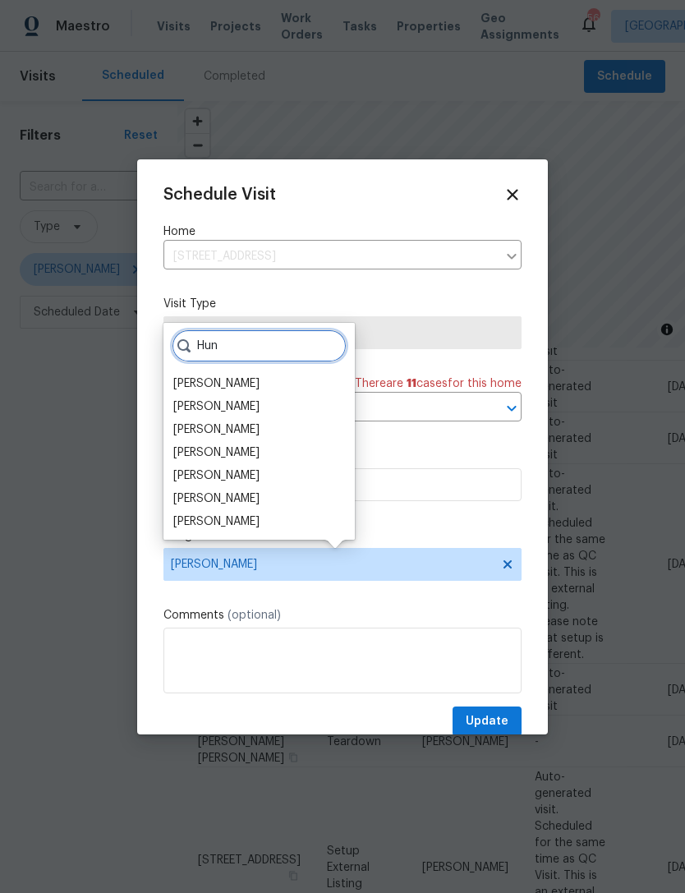
type input "Hun"
click at [259, 375] on div "[PERSON_NAME]" at bounding box center [216, 383] width 86 height 16
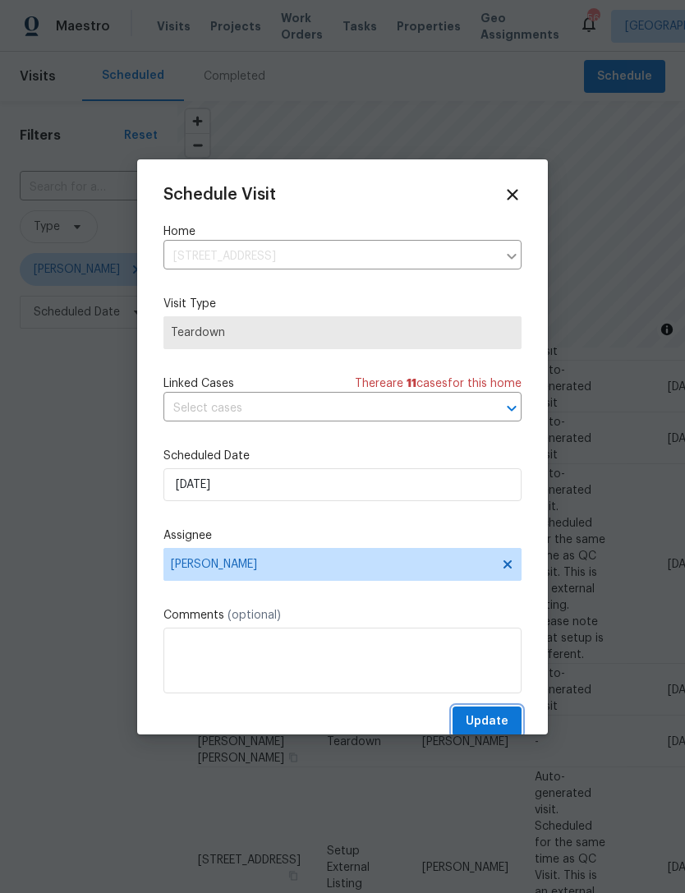
click at [491, 715] on span "Update" at bounding box center [487, 721] width 43 height 21
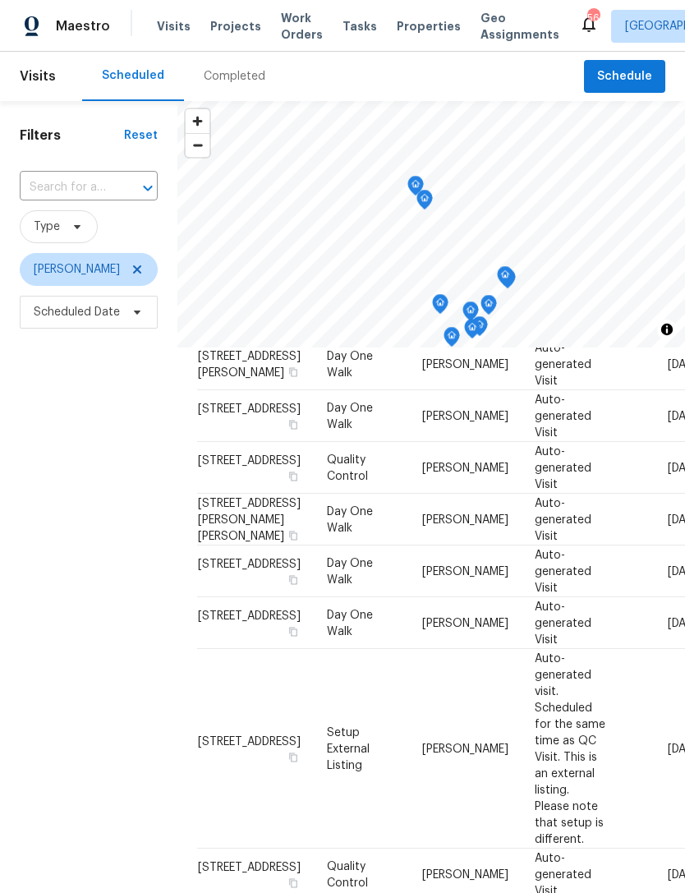
scroll to position [597, 0]
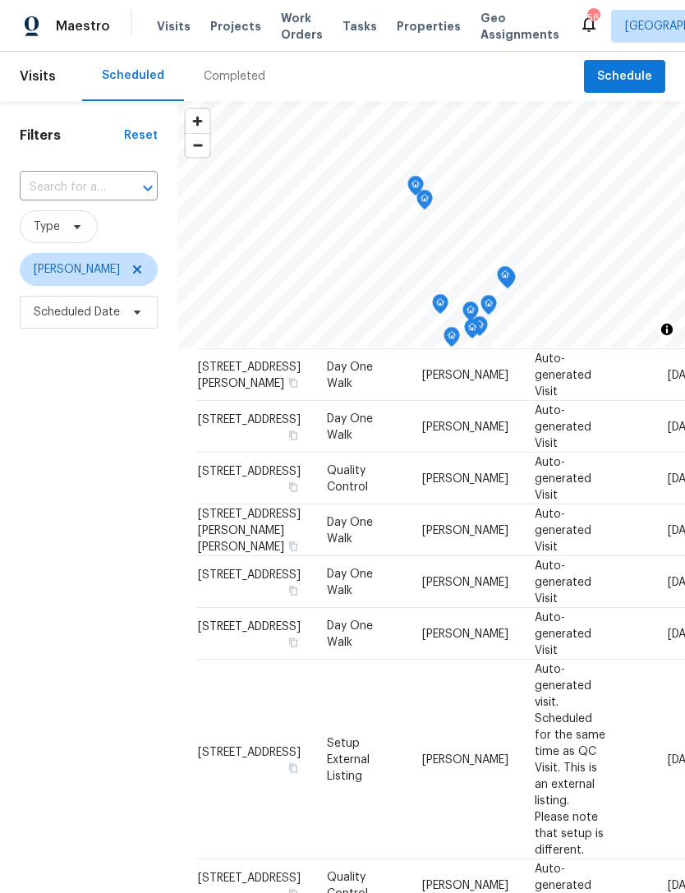
click at [0, 0] on icon at bounding box center [0, 0] width 0 height 0
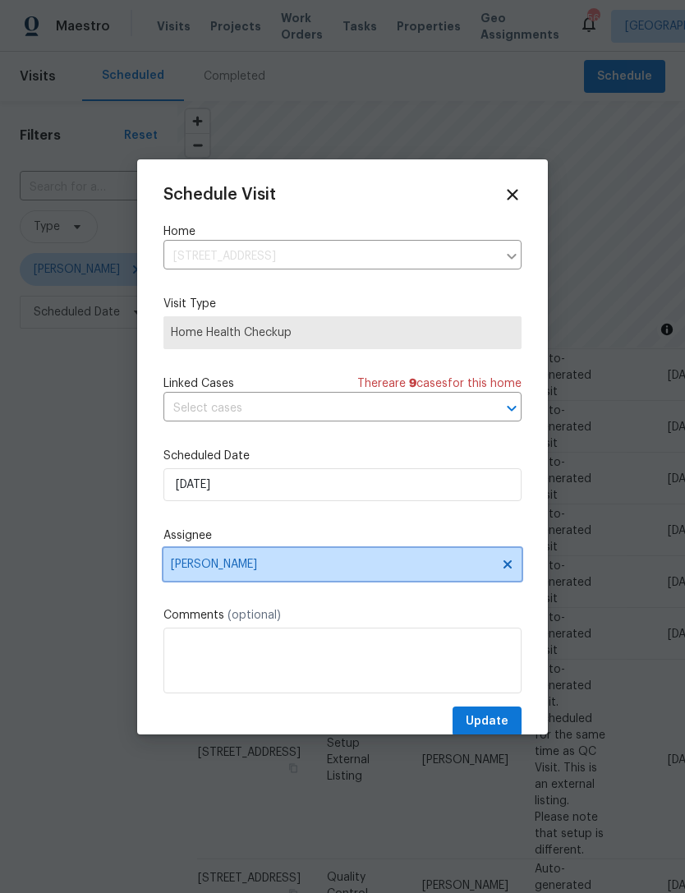
click at [247, 560] on span "[PERSON_NAME]" at bounding box center [342, 564] width 358 height 33
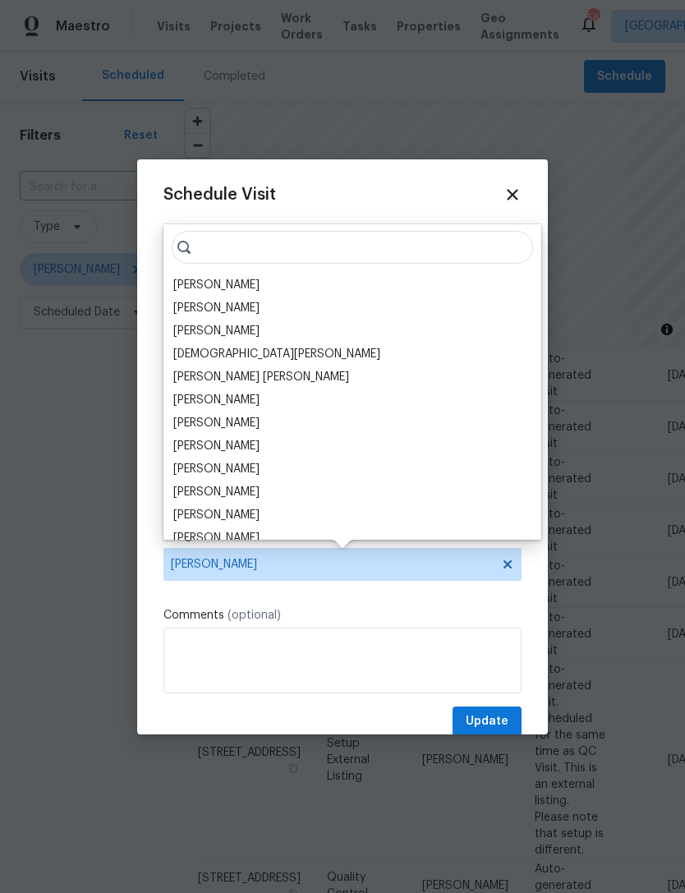
click at [247, 237] on input "search" at bounding box center [352, 247] width 361 height 33
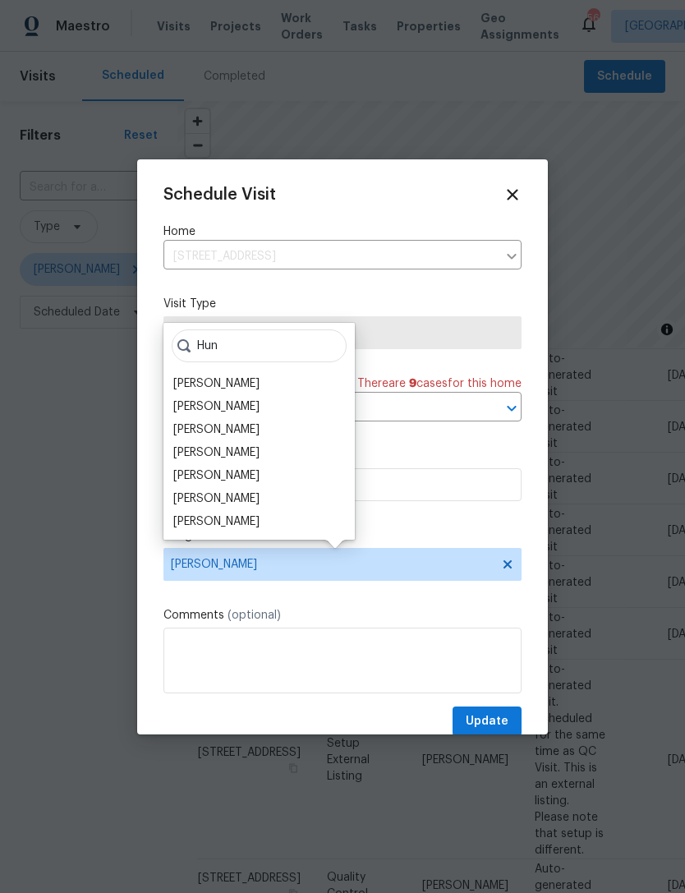
type input "Hun"
click at [259, 378] on div "Hunter Anderson" at bounding box center [216, 383] width 86 height 16
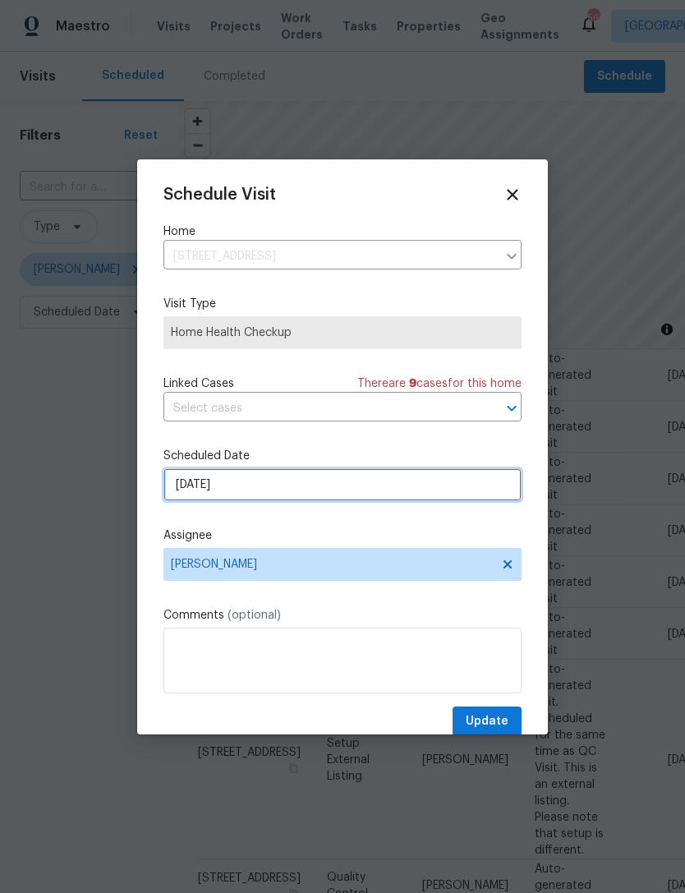
click at [281, 484] on input "9/29/2025" at bounding box center [342, 484] width 358 height 33
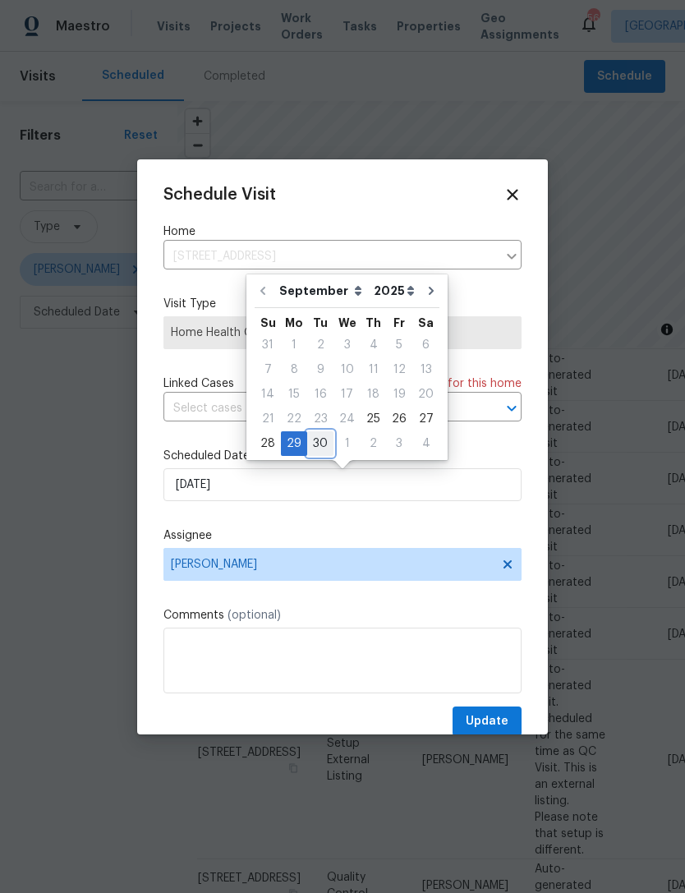
click at [321, 441] on div "30" at bounding box center [320, 443] width 26 height 23
type input "9/30/2025"
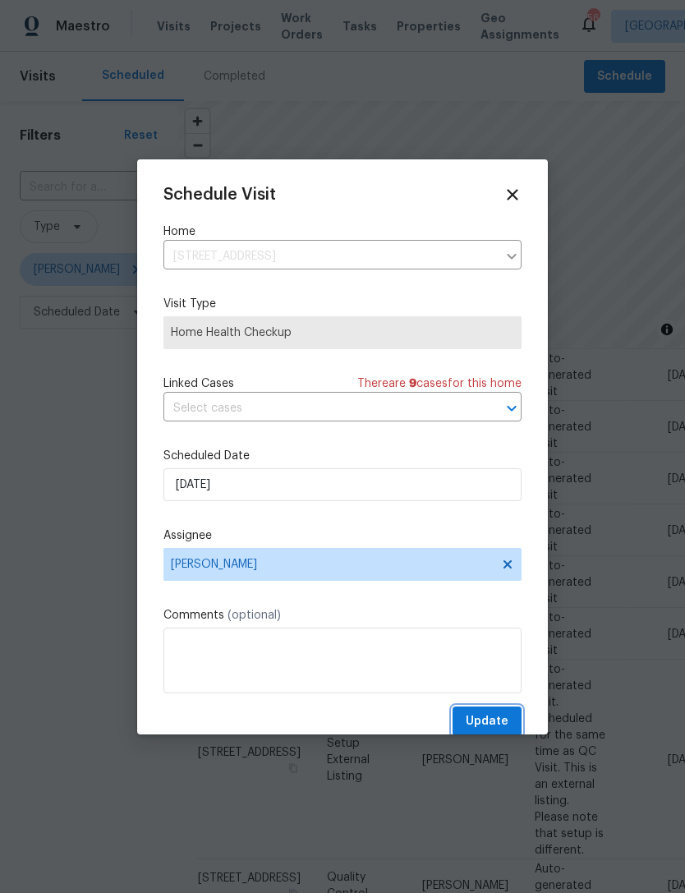
click at [482, 718] on span "Update" at bounding box center [487, 721] width 43 height 21
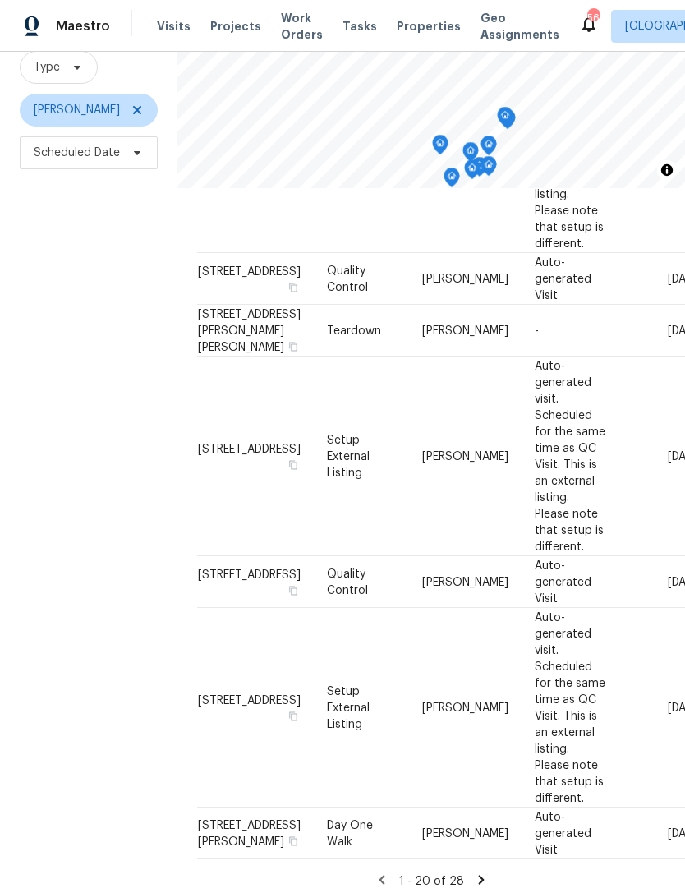
scroll to position [158, 0]
click at [0, 0] on span at bounding box center [0, 0] width 0 height 0
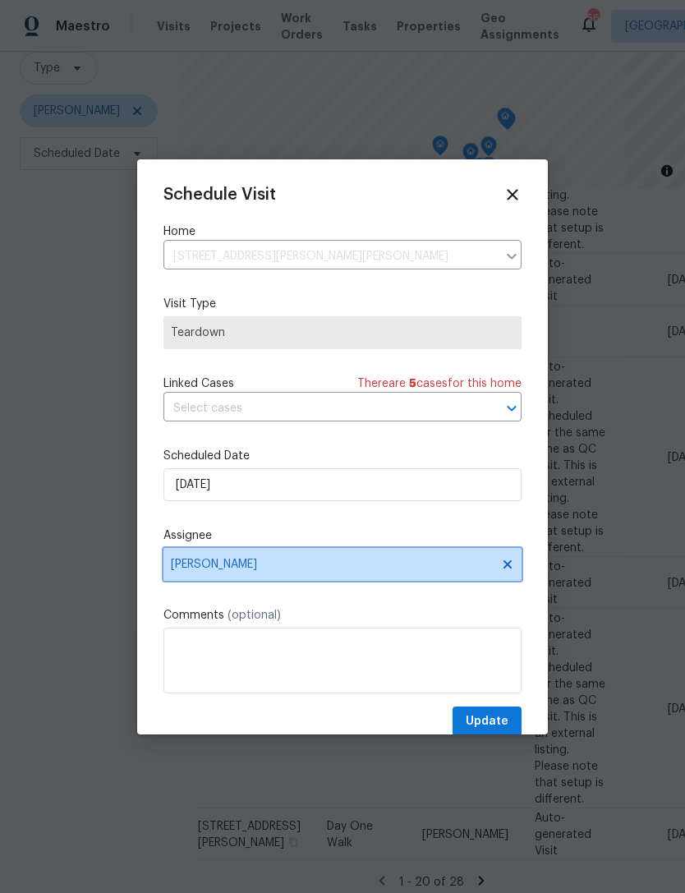
click at [282, 571] on span "[PERSON_NAME]" at bounding box center [332, 564] width 322 height 13
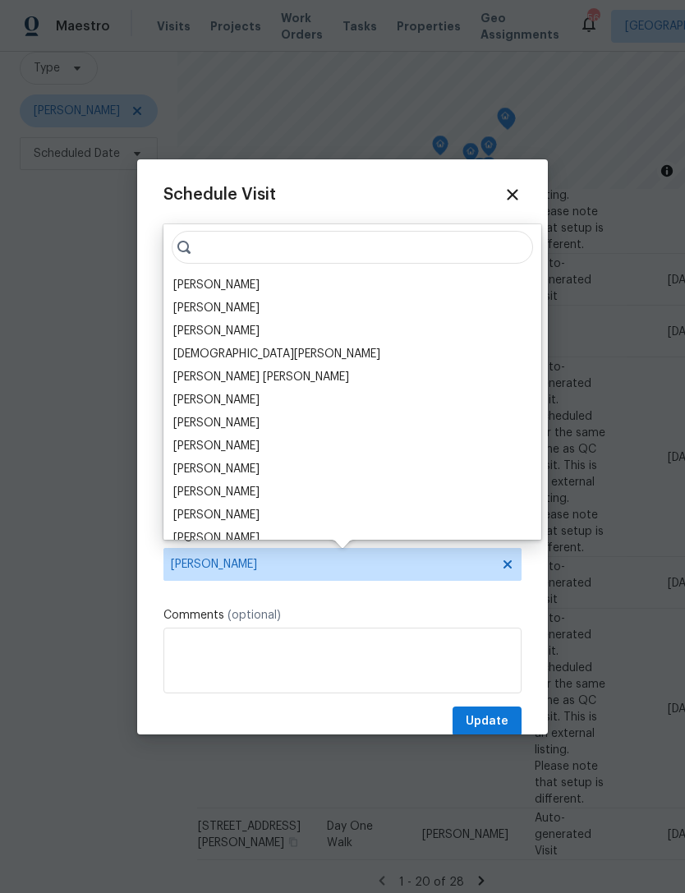
click at [259, 246] on input "search" at bounding box center [352, 247] width 361 height 33
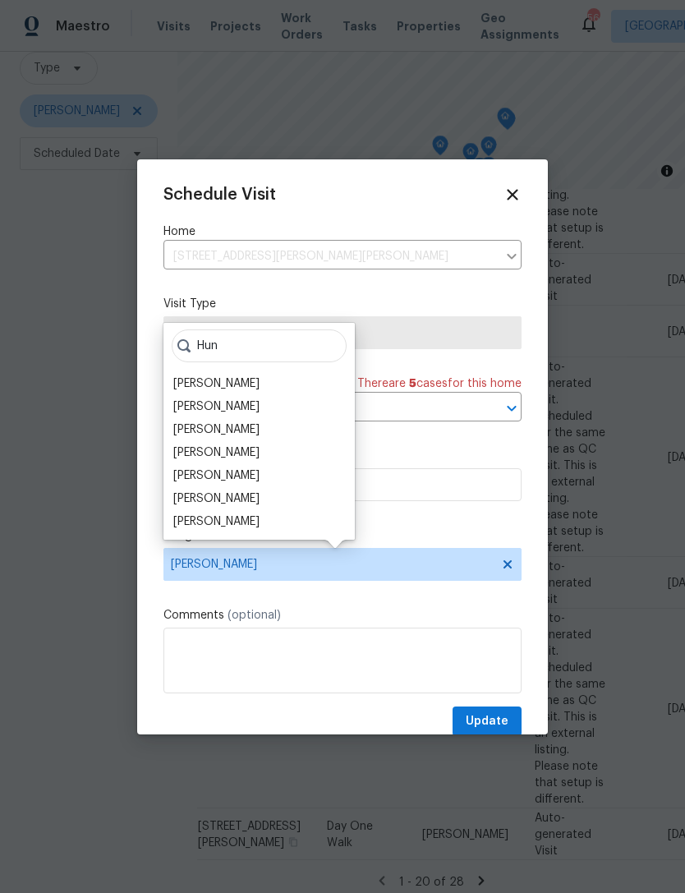
type input "Hun"
click at [259, 379] on div "Hunter Anderson" at bounding box center [216, 383] width 86 height 16
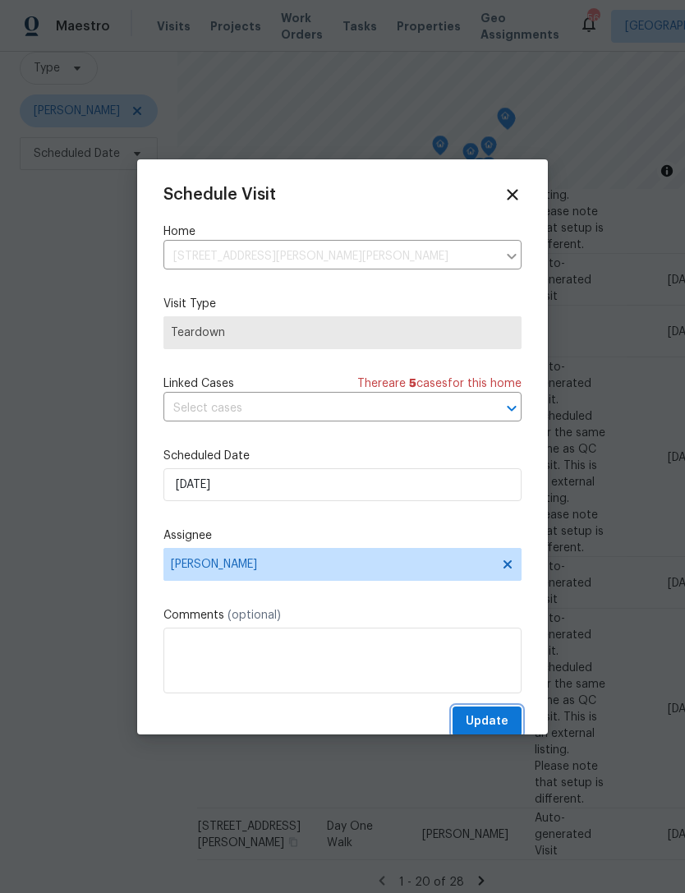
click at [499, 718] on span "Update" at bounding box center [487, 721] width 43 height 21
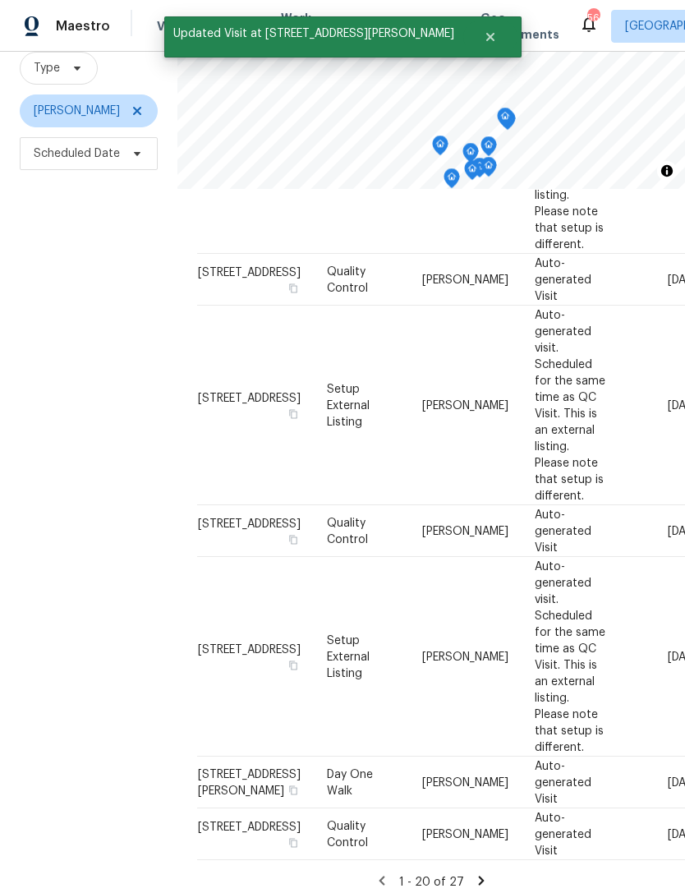
scroll to position [53, 0]
click at [478, 875] on icon at bounding box center [481, 879] width 6 height 9
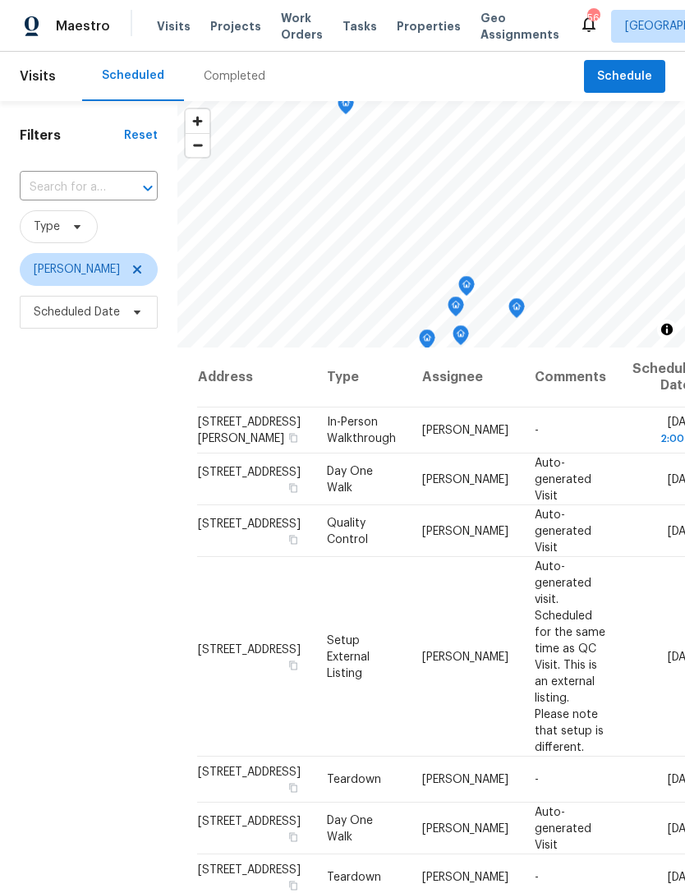
scroll to position [0, 0]
click at [134, 266] on icon at bounding box center [137, 269] width 13 height 13
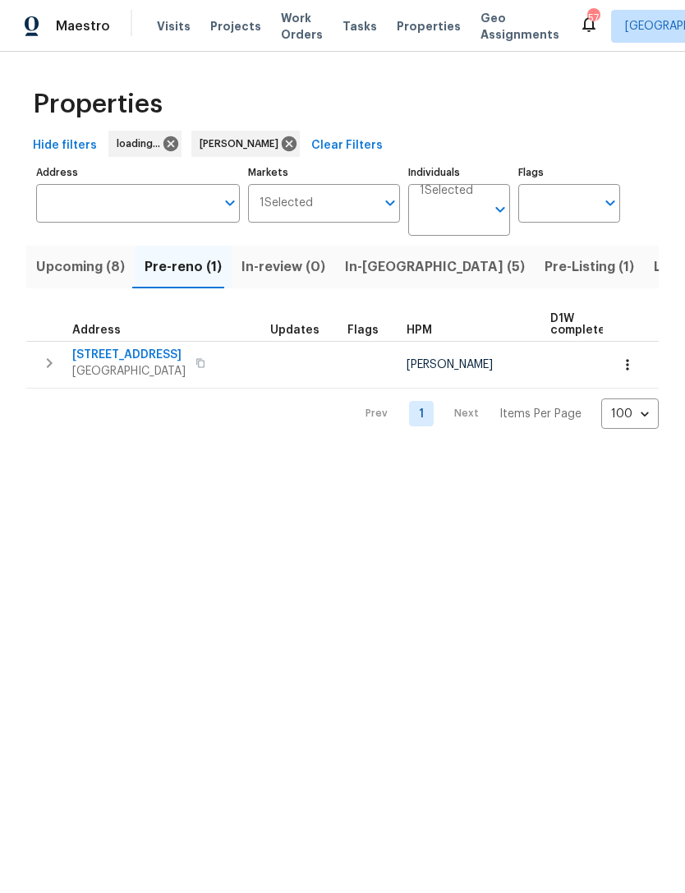
click at [654, 264] on span "Listed (10)" at bounding box center [688, 266] width 69 height 23
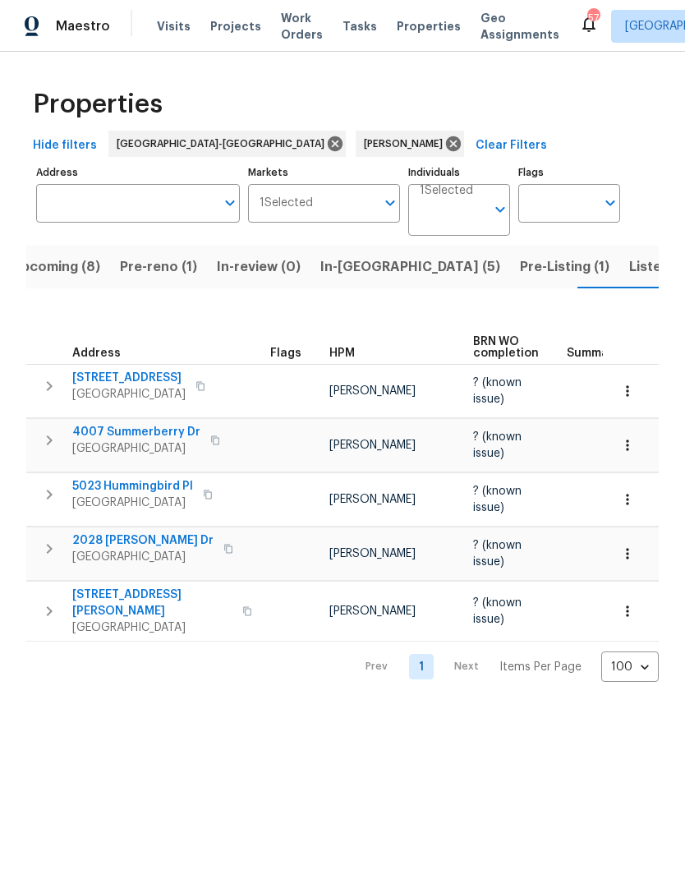
click at [629, 262] on span "Listed (10)" at bounding box center [663, 266] width 69 height 23
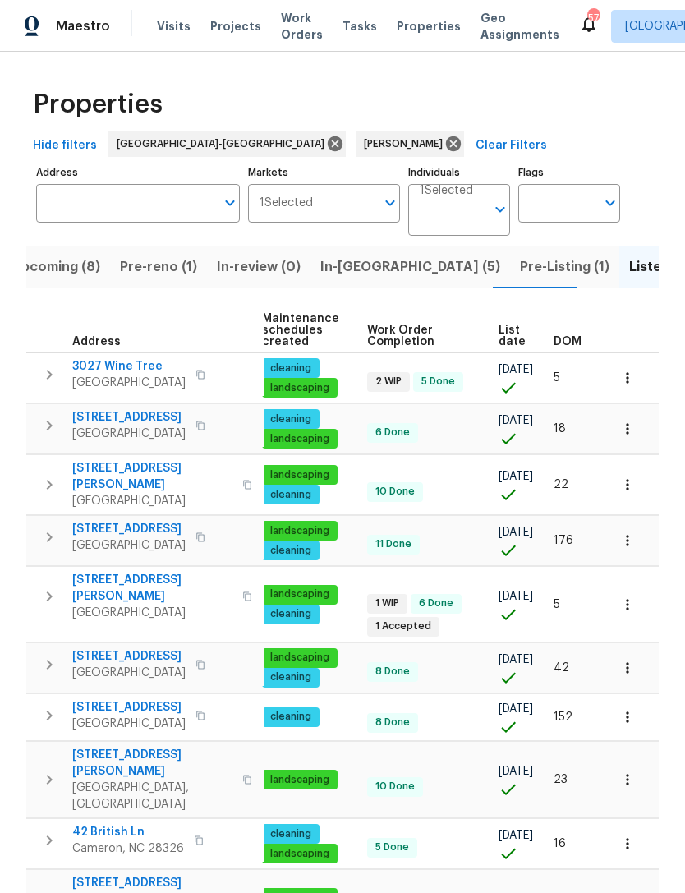
scroll to position [0, 211]
click at [628, 662] on icon "button" at bounding box center [627, 667] width 2 height 11
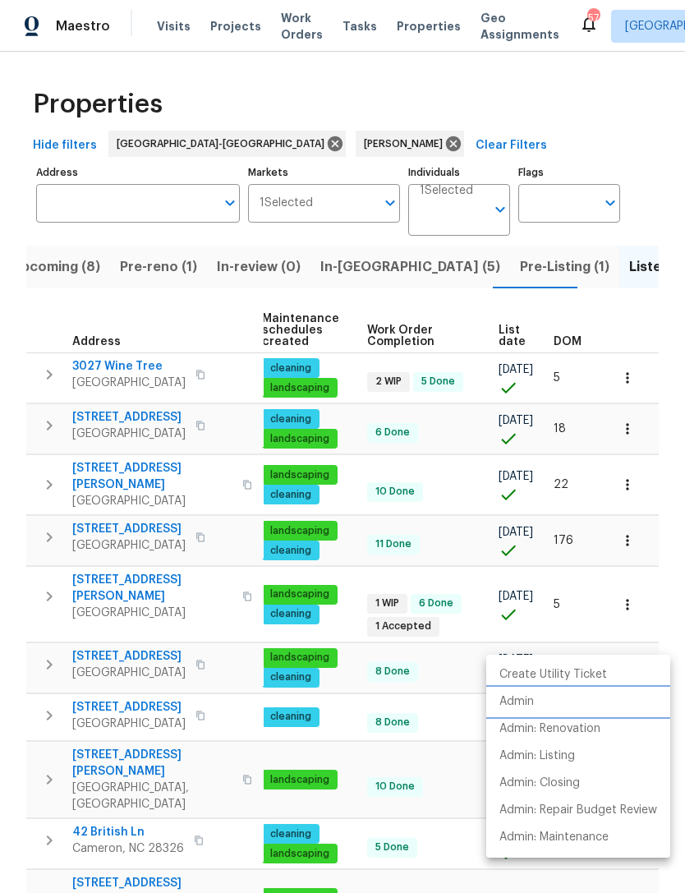
click at [521, 703] on p "Admin" at bounding box center [516, 701] width 34 height 17
click at [613, 278] on div at bounding box center [342, 446] width 685 height 893
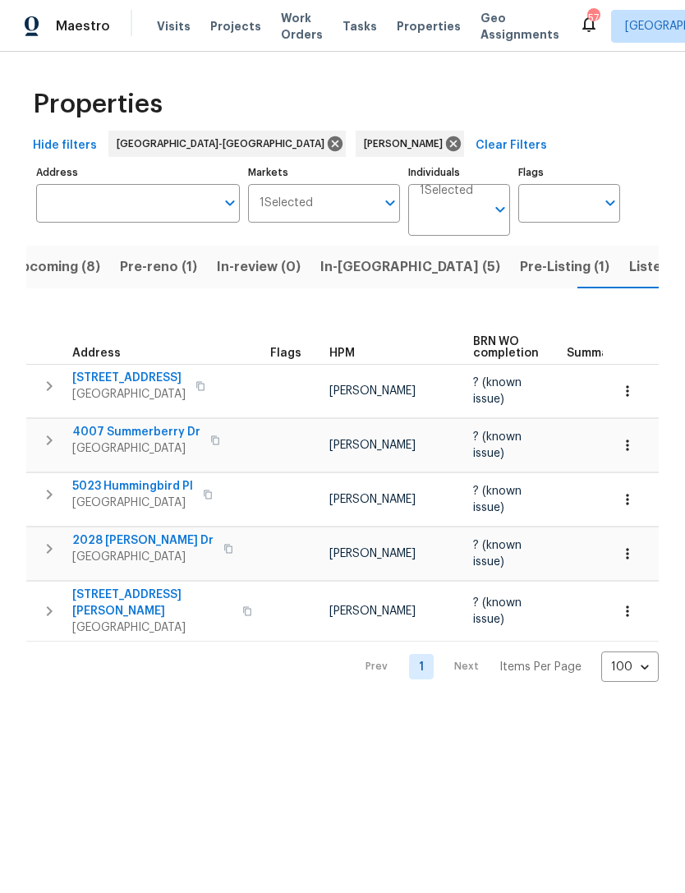
click at [520, 264] on span "Pre-Listing (1)" at bounding box center [564, 266] width 89 height 23
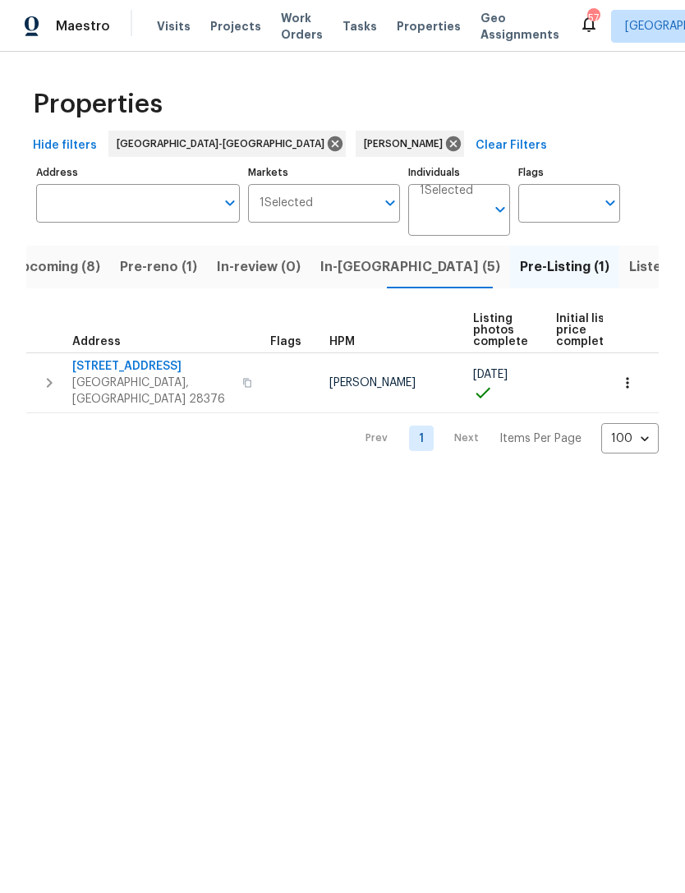
click at [62, 262] on span "Upcoming (8)" at bounding box center [55, 266] width 89 height 23
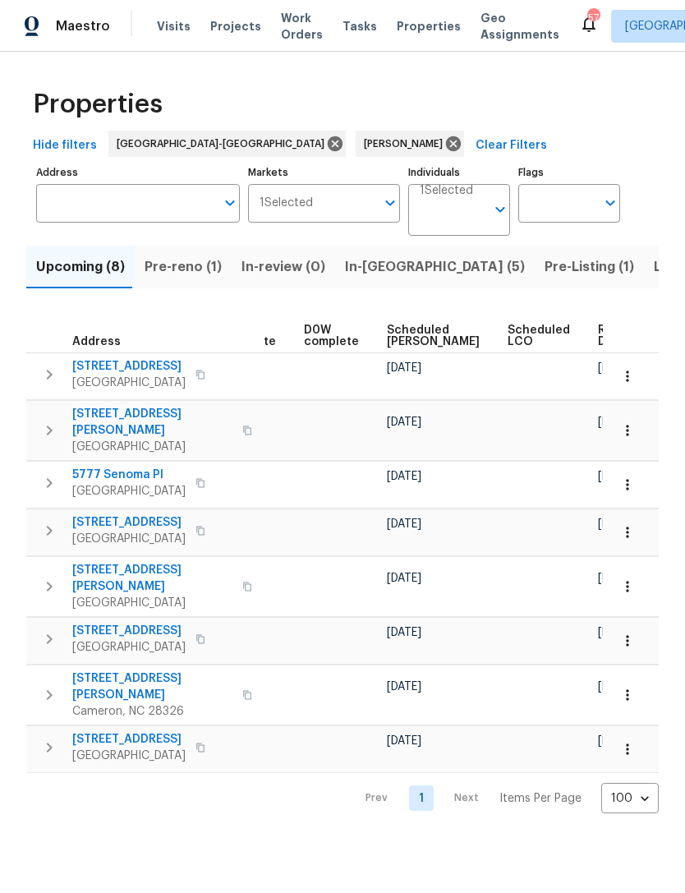
scroll to position [0, 413]
click at [418, 328] on span "Scheduled COE" at bounding box center [434, 335] width 93 height 23
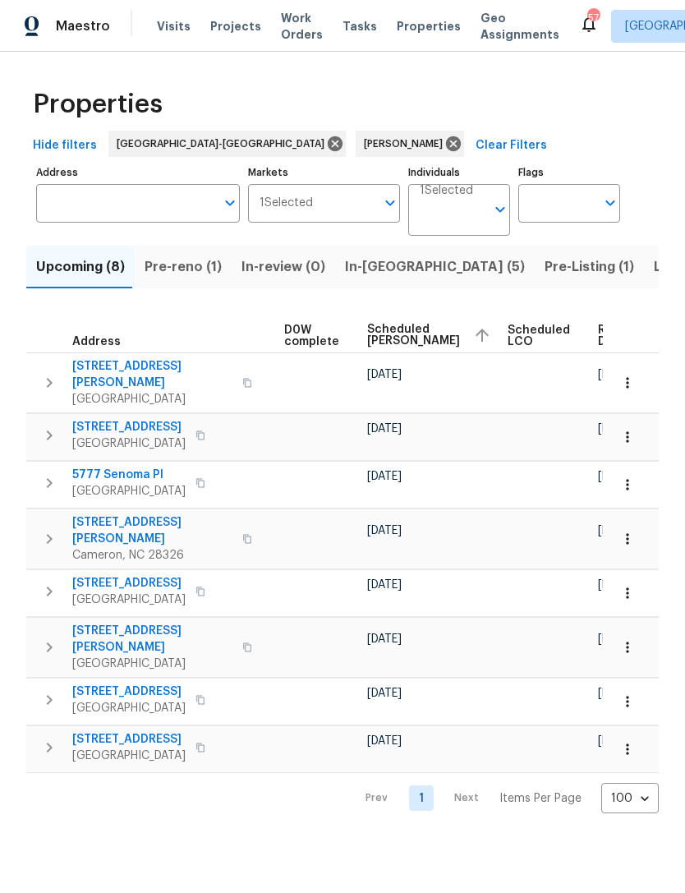
scroll to position [0, 433]
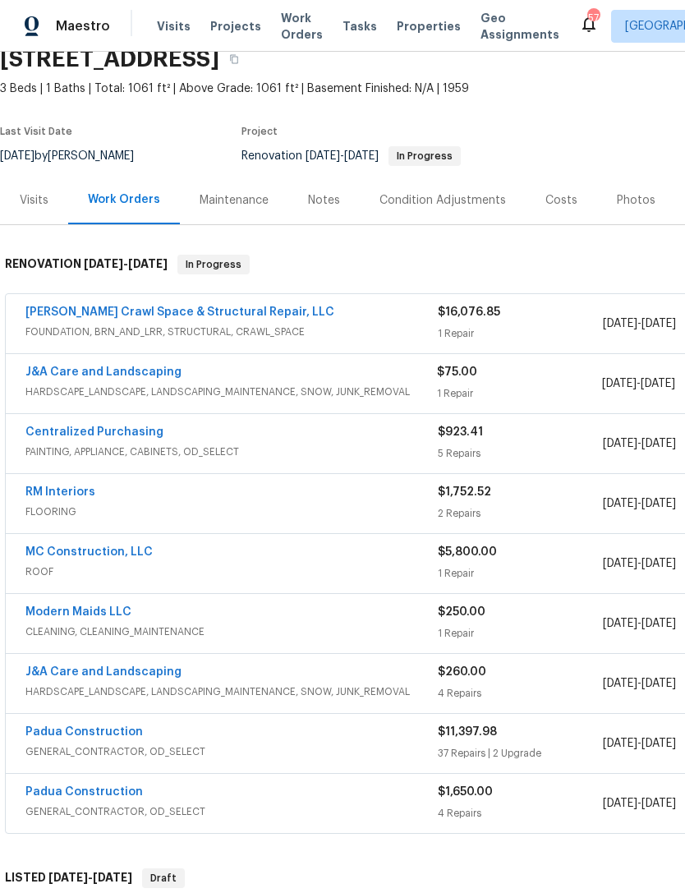
scroll to position [76, 0]
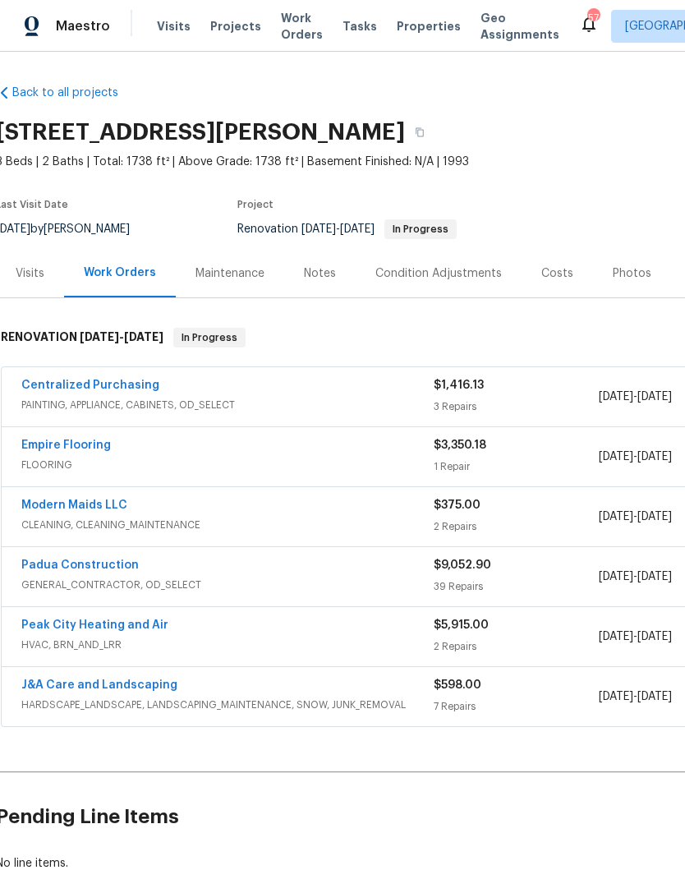
scroll to position [0, 4]
click at [67, 443] on link "Empire Flooring" at bounding box center [65, 444] width 89 height 11
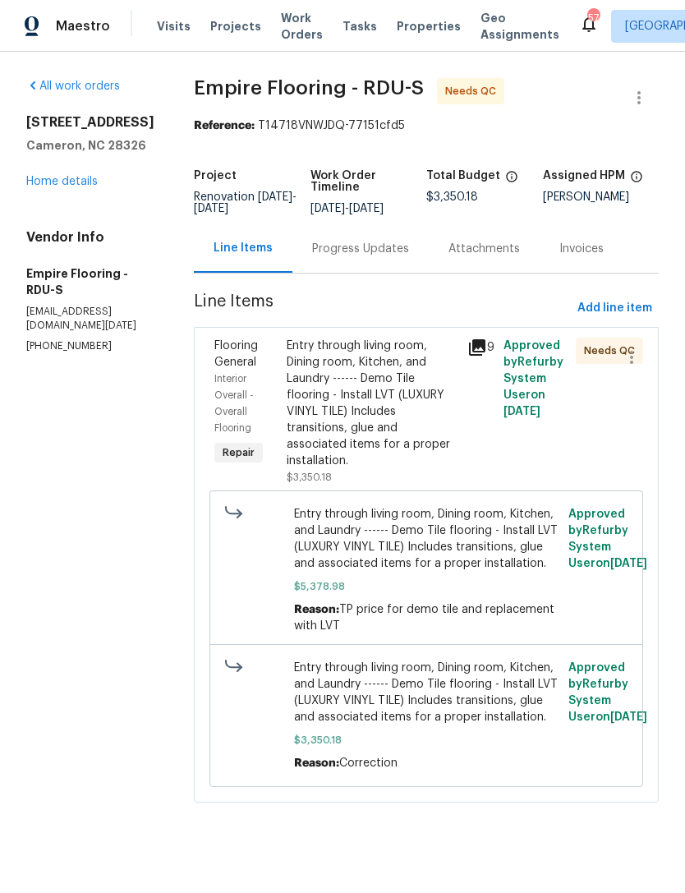
click at [394, 424] on div "Entry through living room, Dining room, Kitchen, and Laundry ------ Demo Tile f…" at bounding box center [372, 402] width 171 height 131
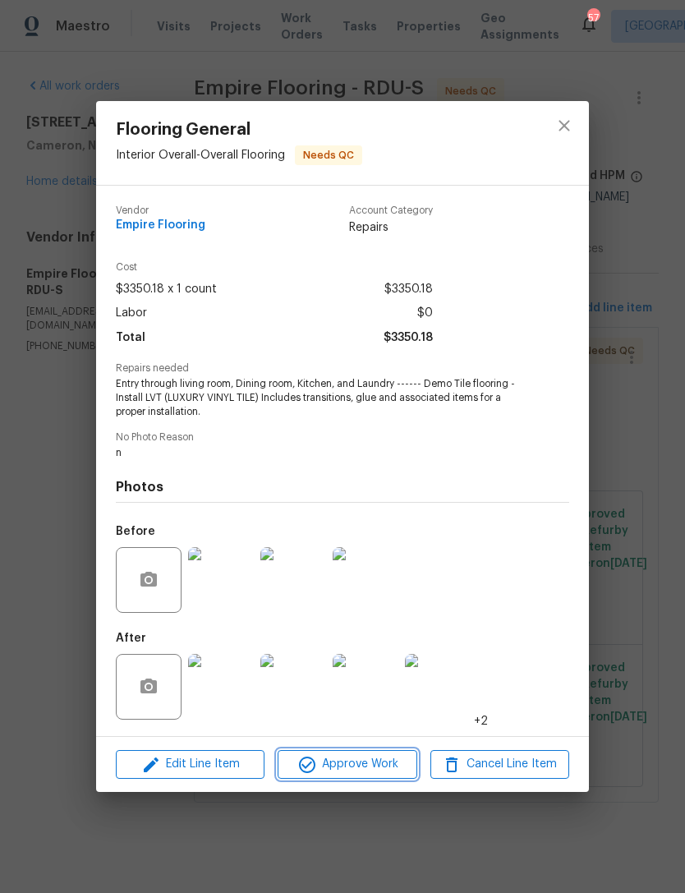
click at [360, 759] on span "Approve Work" at bounding box center [346, 764] width 129 height 21
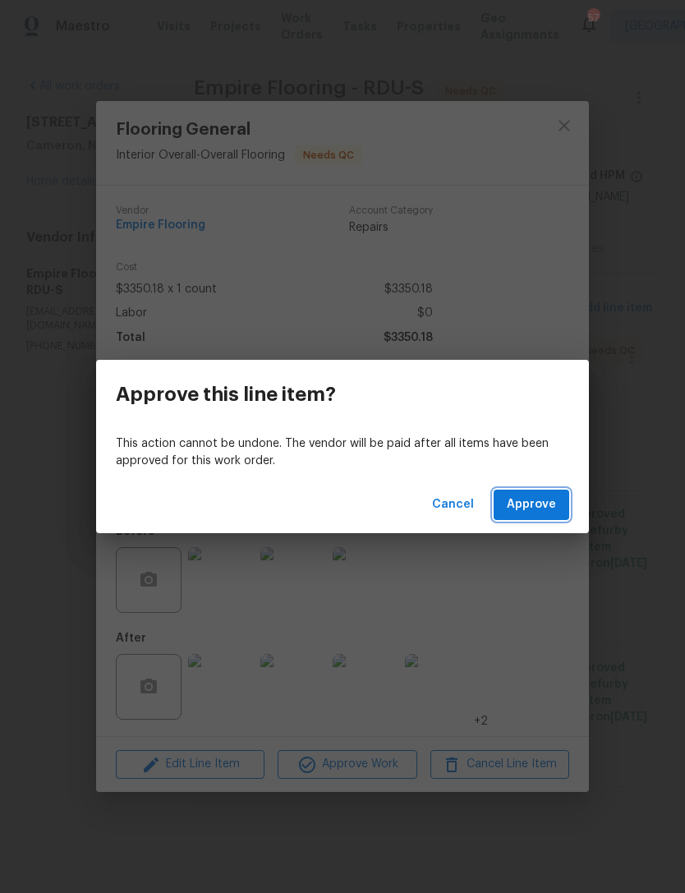
click at [529, 506] on span "Approve" at bounding box center [531, 504] width 49 height 21
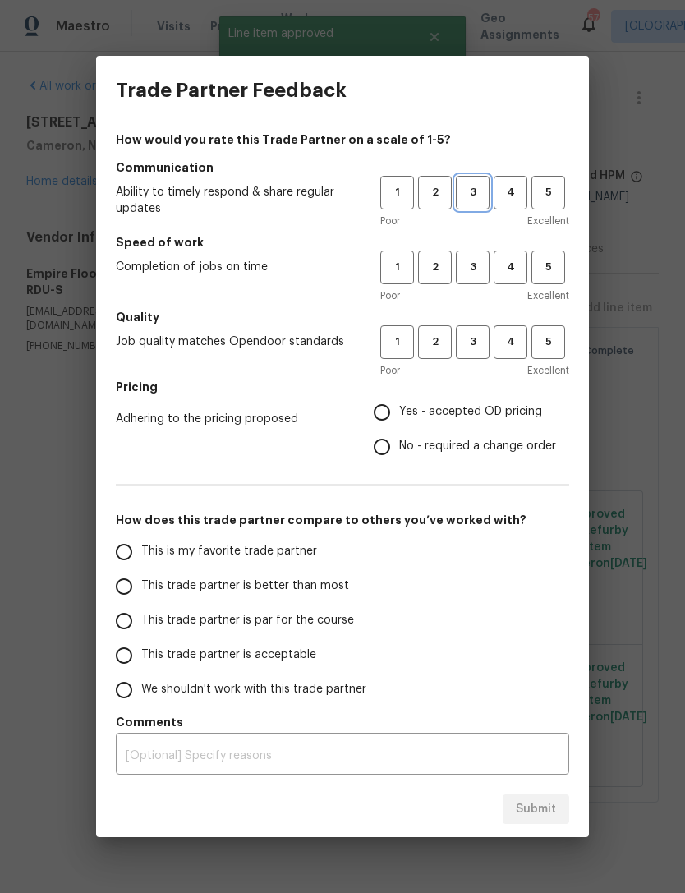
click at [475, 186] on span "3" at bounding box center [472, 192] width 30 height 19
click at [474, 263] on span "3" at bounding box center [472, 267] width 30 height 19
click at [480, 341] on span "3" at bounding box center [472, 342] width 30 height 19
click at [388, 411] on input "Yes - accepted OD pricing" at bounding box center [382, 412] width 34 height 34
radio input "true"
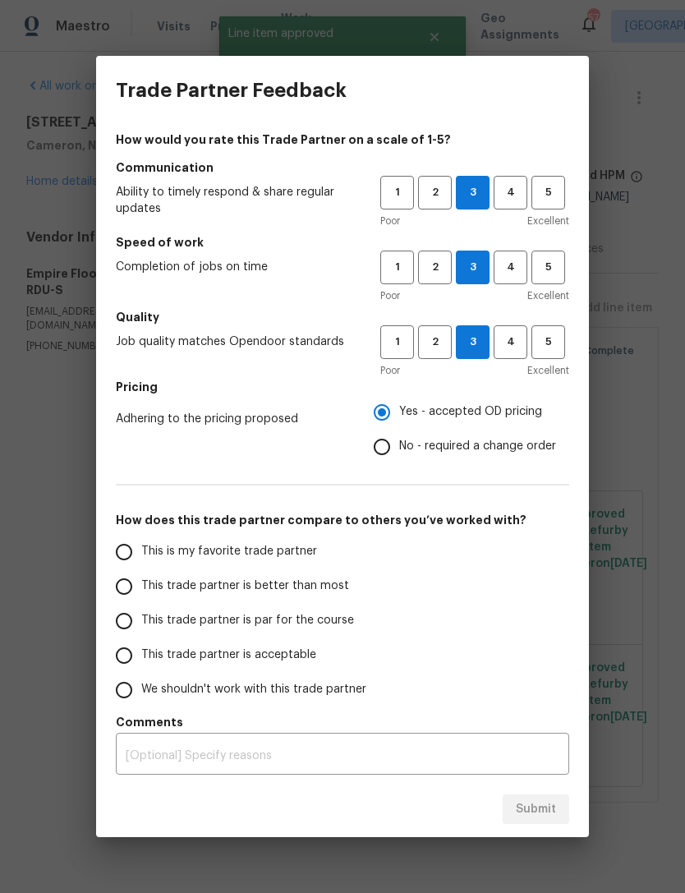
click at [128, 646] on input "This trade partner is acceptable" at bounding box center [124, 655] width 34 height 34
click at [552, 818] on span "Submit" at bounding box center [536, 809] width 40 height 21
radio input "true"
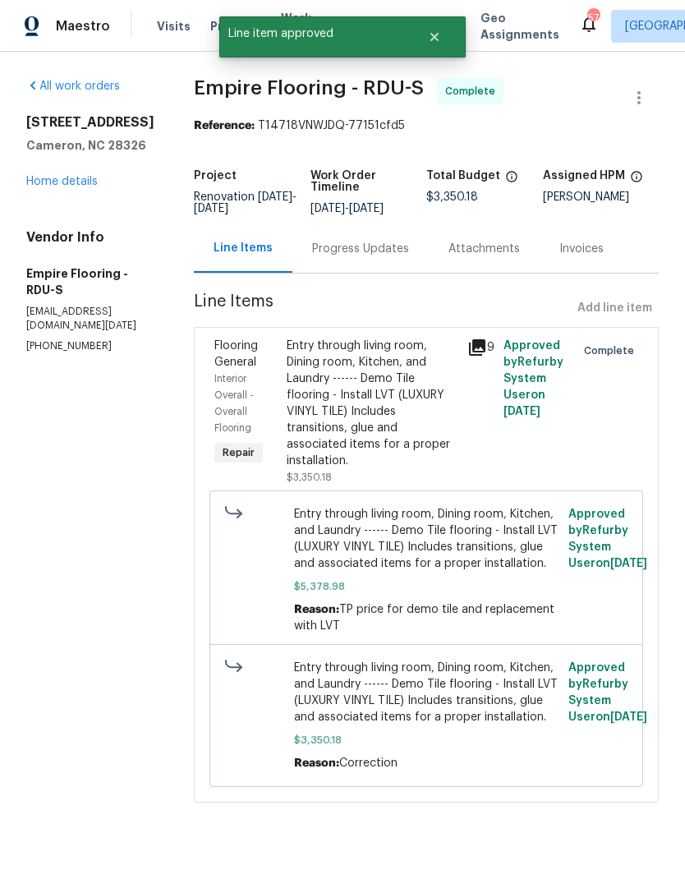
radio input "false"
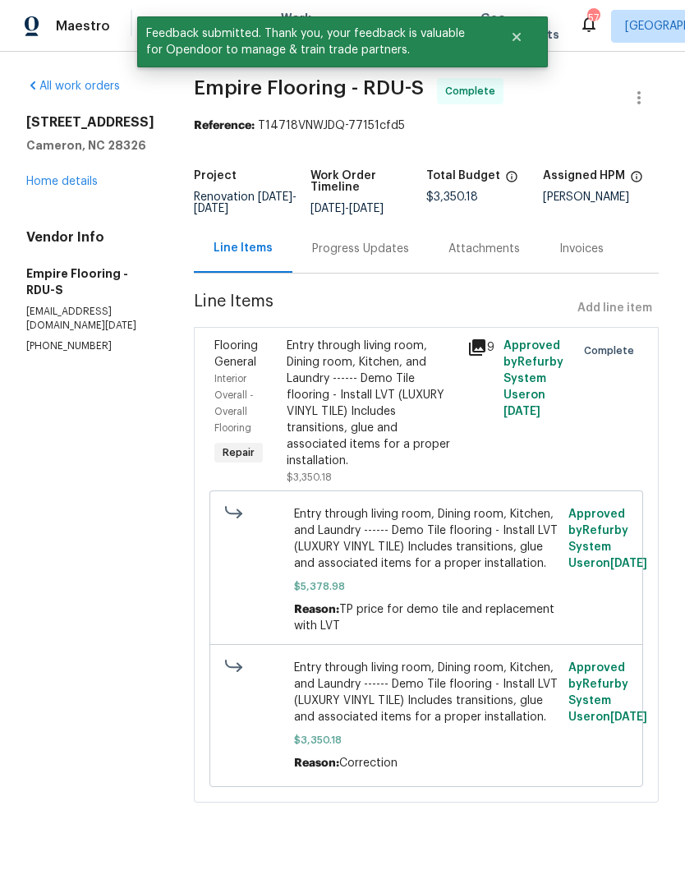
click at [72, 186] on link "Home details" at bounding box center [61, 181] width 71 height 11
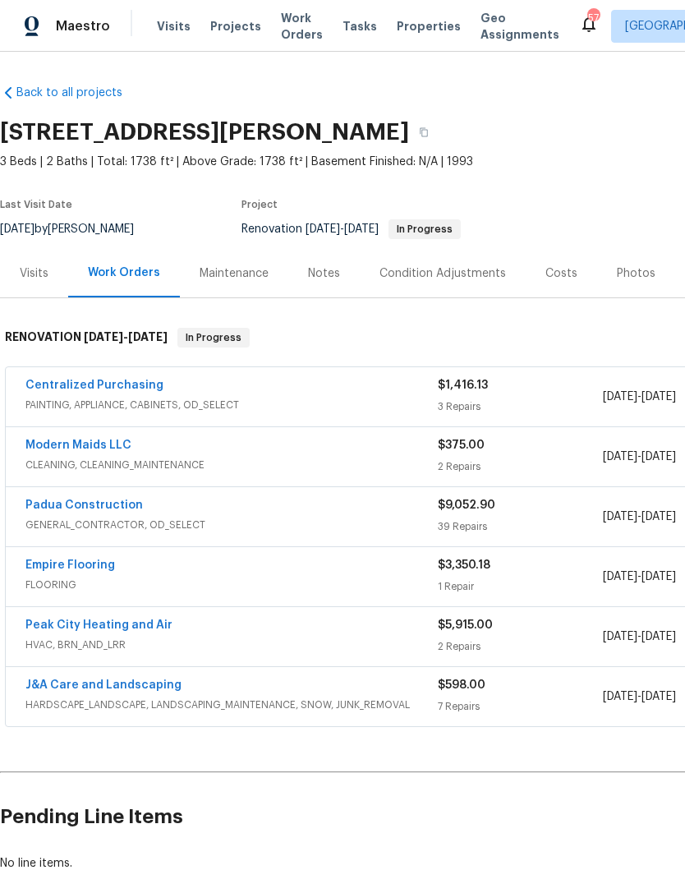
click at [115, 388] on link "Centralized Purchasing" at bounding box center [94, 384] width 138 height 11
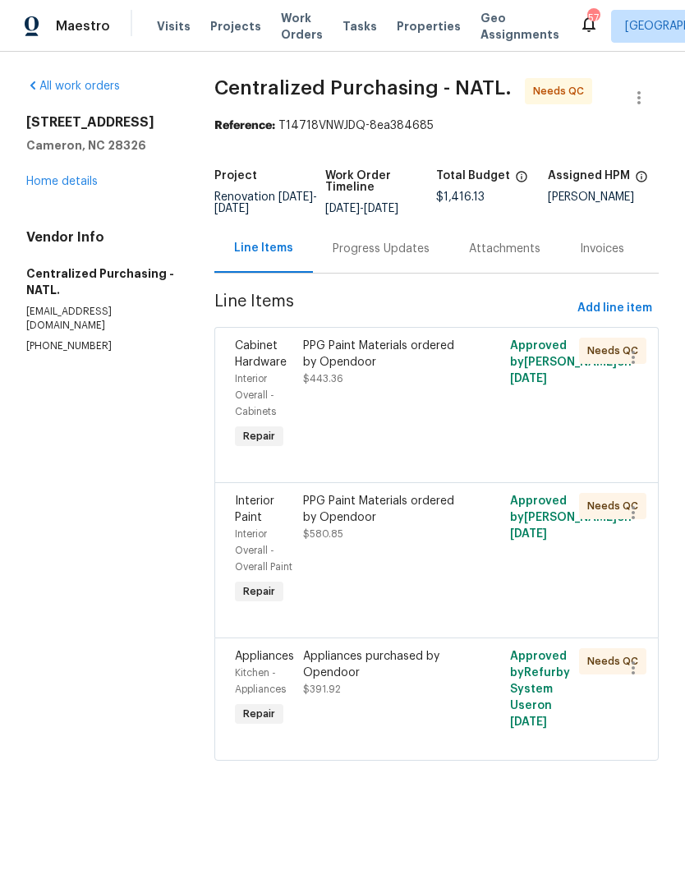
click at [397, 387] on div "PPG Paint Materials ordered by Opendoor $443.36" at bounding box center [384, 361] width 163 height 49
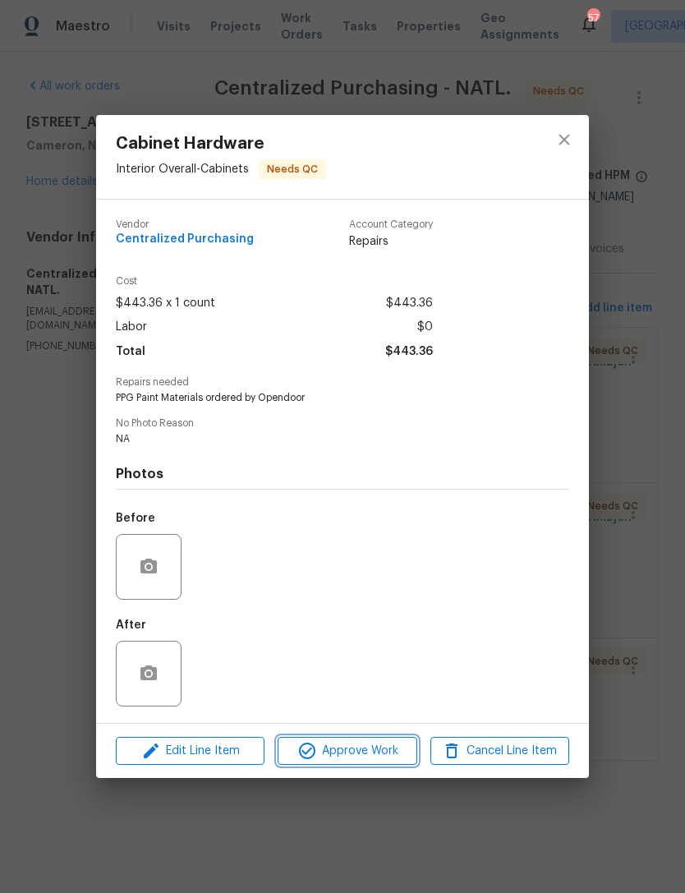
click at [347, 756] on span "Approve Work" at bounding box center [346, 751] width 129 height 21
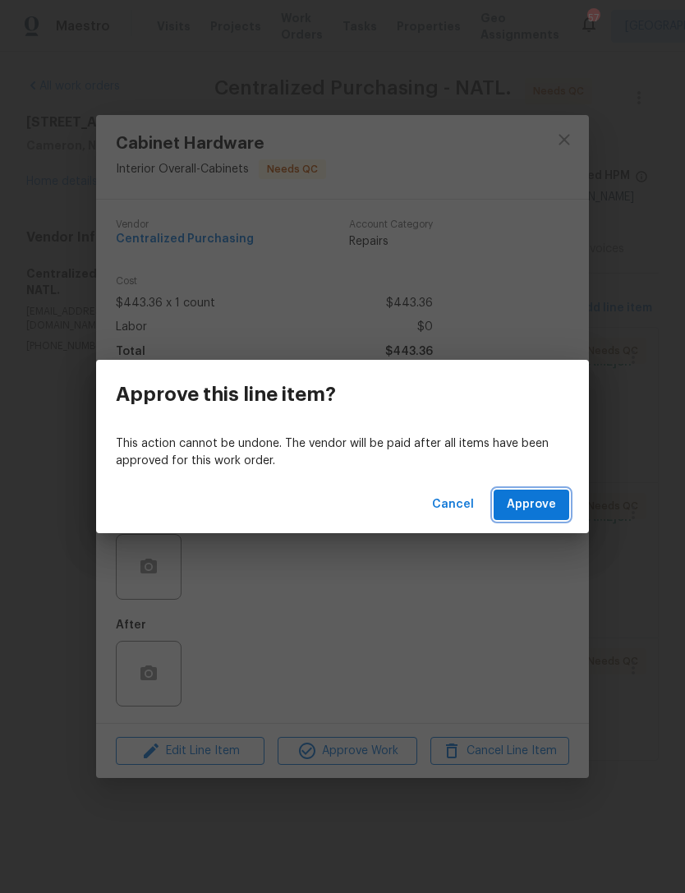
click at [529, 509] on span "Approve" at bounding box center [531, 504] width 49 height 21
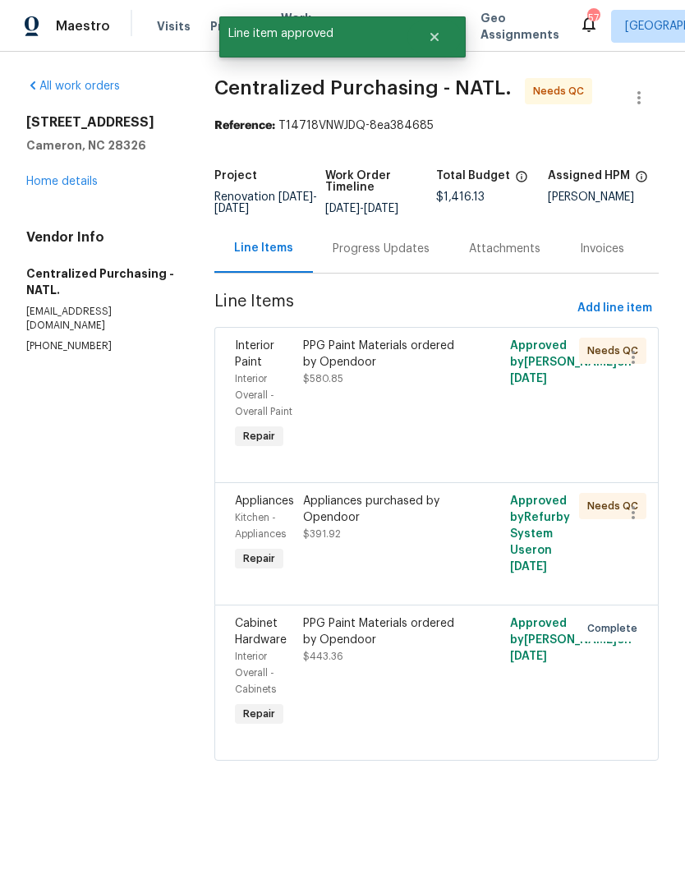
click at [446, 446] on div "PPG Paint Materials ordered by Opendoor $580.85" at bounding box center [384, 395] width 172 height 125
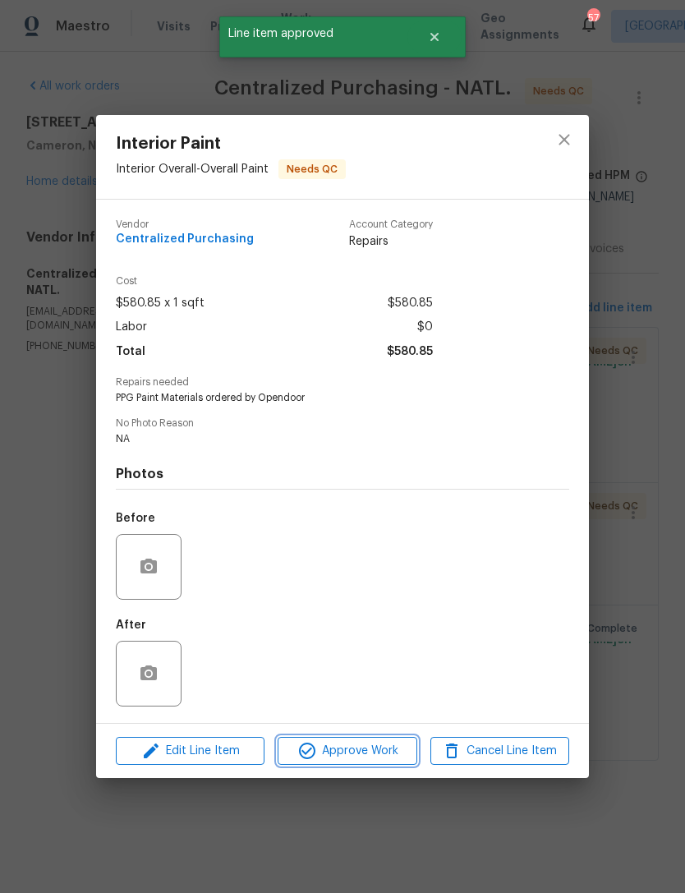
click at [366, 764] on button "Approve Work" at bounding box center [347, 751] width 139 height 29
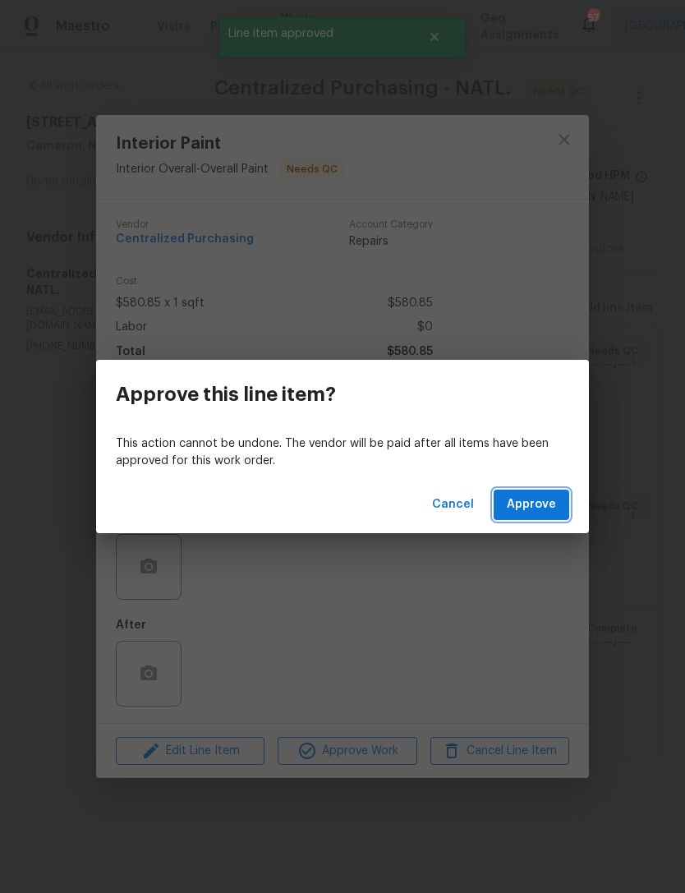
click at [521, 503] on span "Approve" at bounding box center [531, 504] width 49 height 21
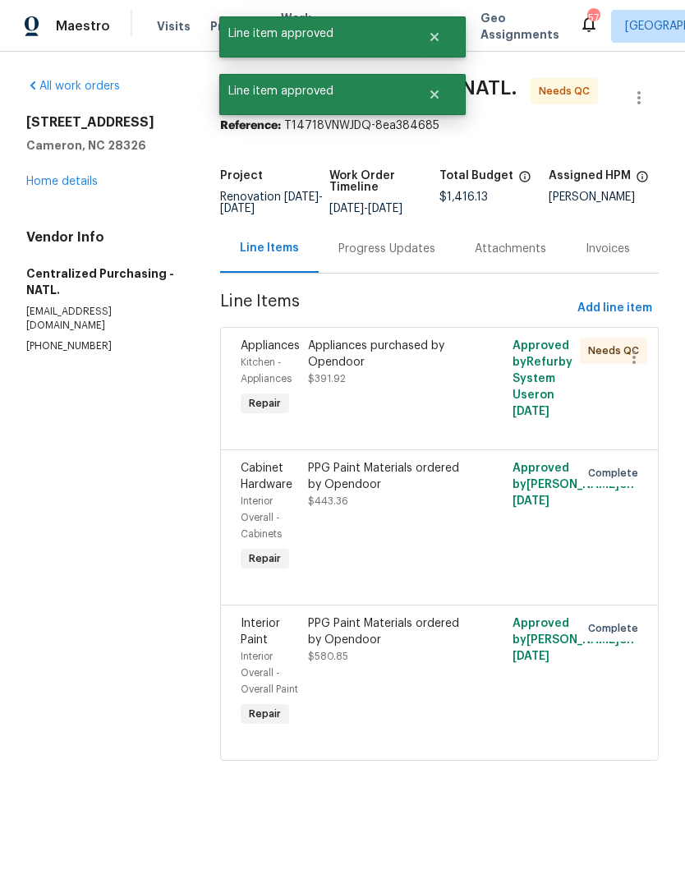
click at [387, 402] on div "Appliances purchased by Opendoor $391.92" at bounding box center [388, 379] width 170 height 92
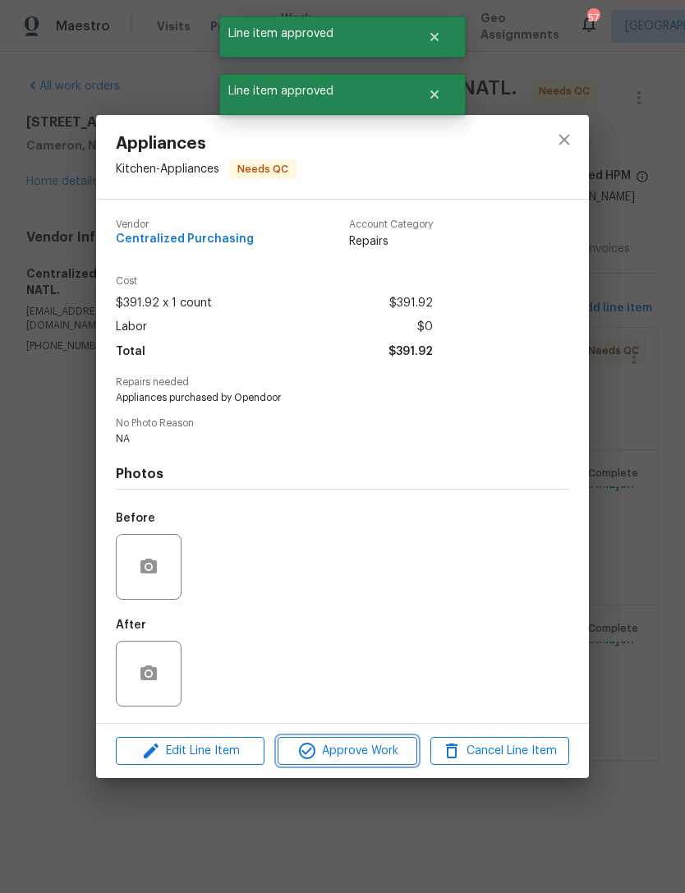
click at [360, 757] on span "Approve Work" at bounding box center [346, 751] width 129 height 21
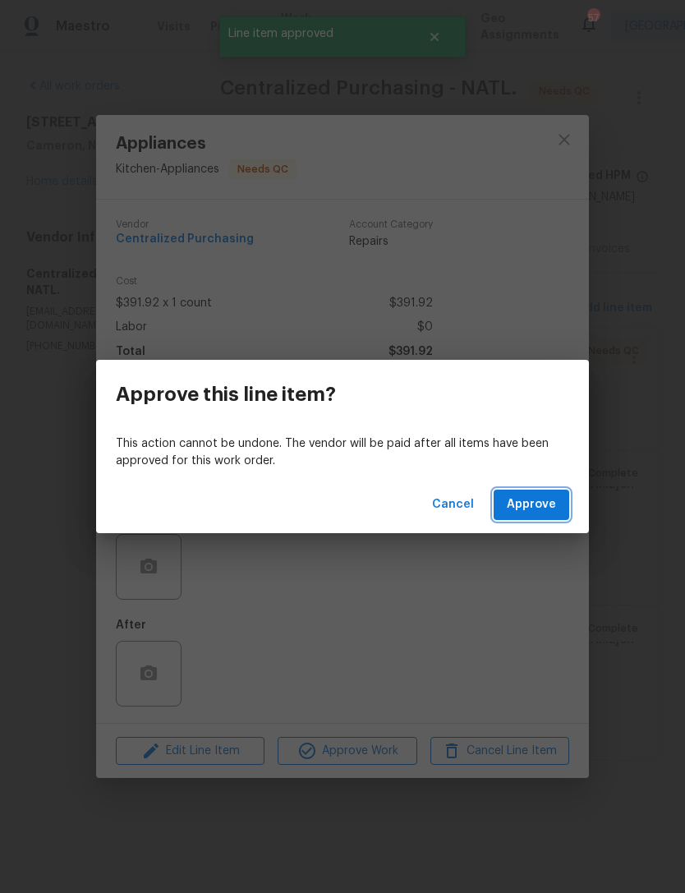
click at [530, 509] on span "Approve" at bounding box center [531, 504] width 49 height 21
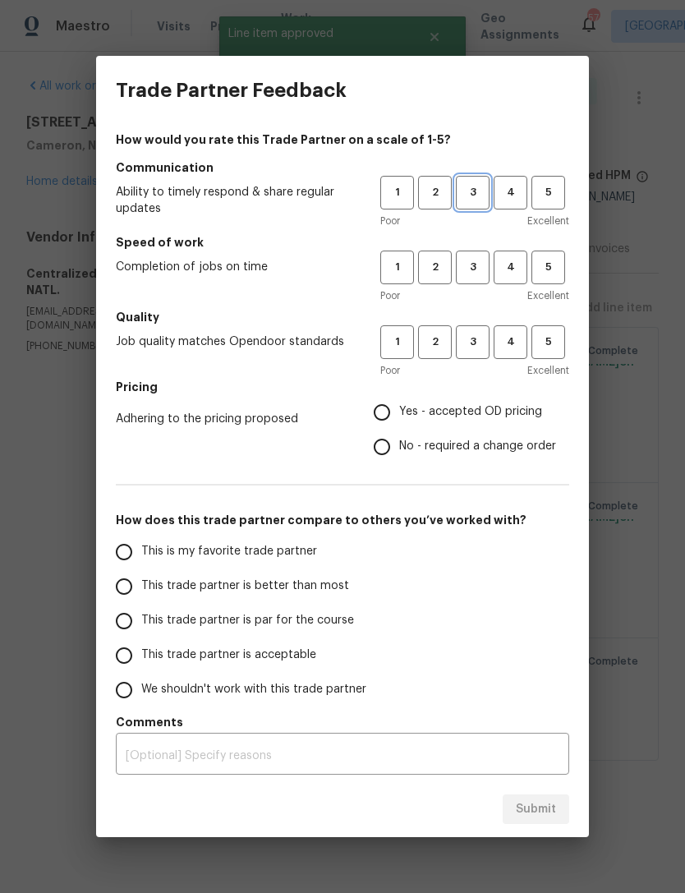
click at [474, 182] on button "3" at bounding box center [473, 193] width 34 height 34
click at [478, 254] on button "3" at bounding box center [473, 267] width 34 height 34
click at [475, 344] on span "3" at bounding box center [472, 342] width 30 height 19
click at [383, 406] on input "Yes - accepted OD pricing" at bounding box center [382, 412] width 34 height 34
radio input "true"
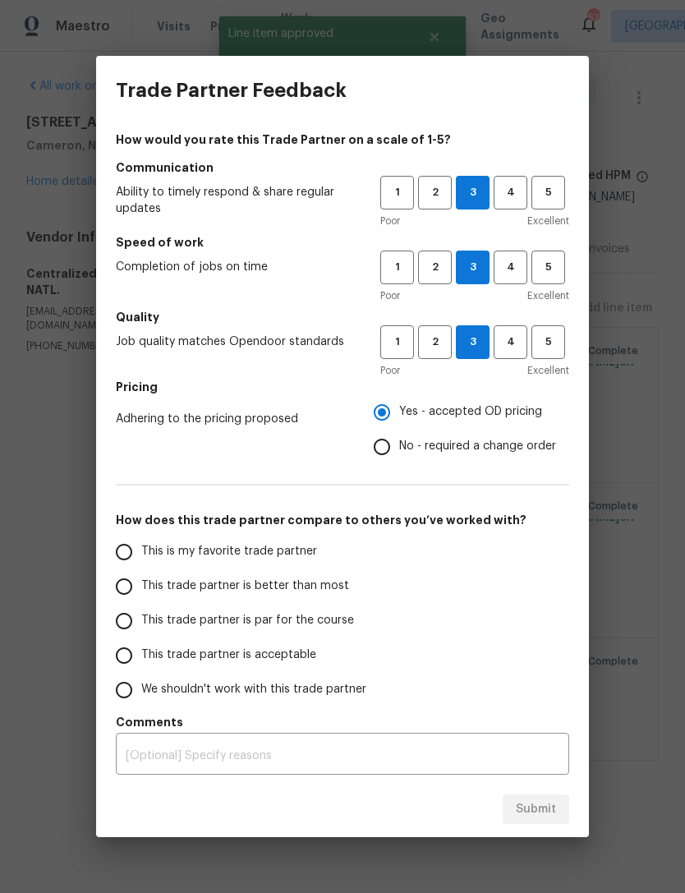
click at [130, 651] on input "This trade partner is acceptable" at bounding box center [124, 655] width 34 height 34
click at [535, 814] on span "Submit" at bounding box center [536, 809] width 40 height 21
radio input "true"
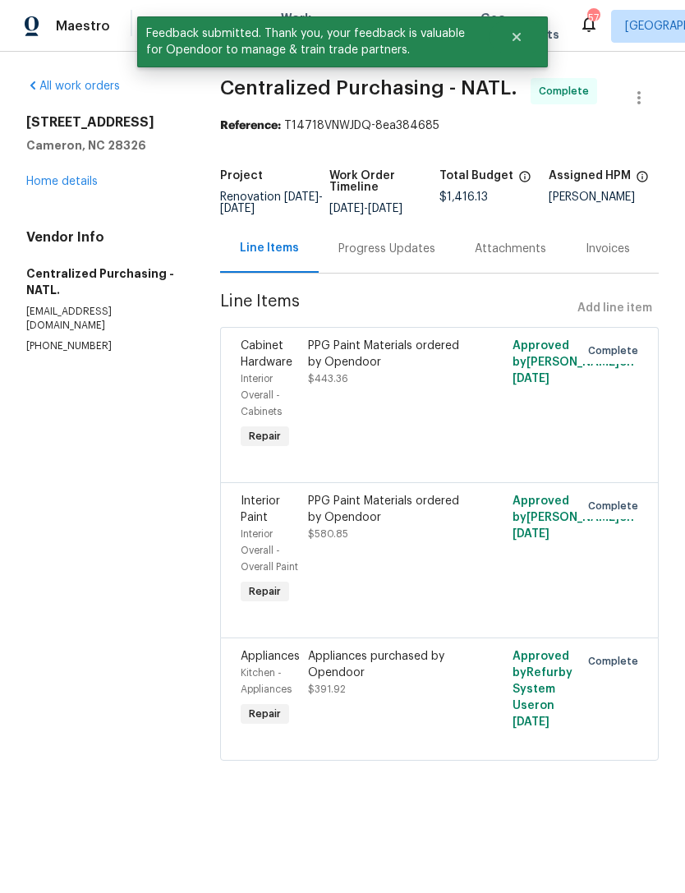
click at [71, 179] on link "Home details" at bounding box center [61, 181] width 71 height 11
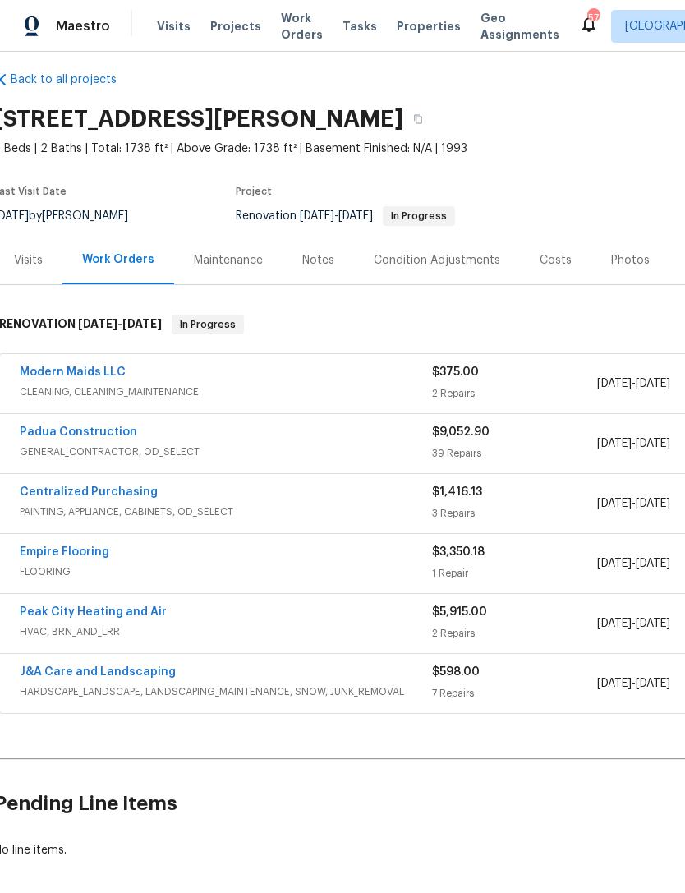
scroll to position [12, 7]
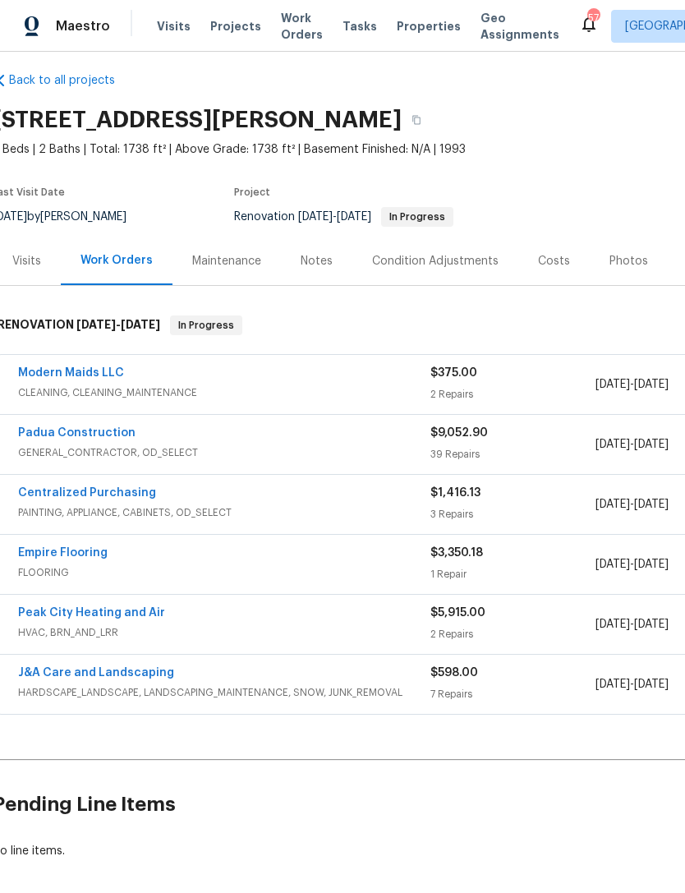
click at [554, 263] on div "Costs" at bounding box center [554, 261] width 32 height 16
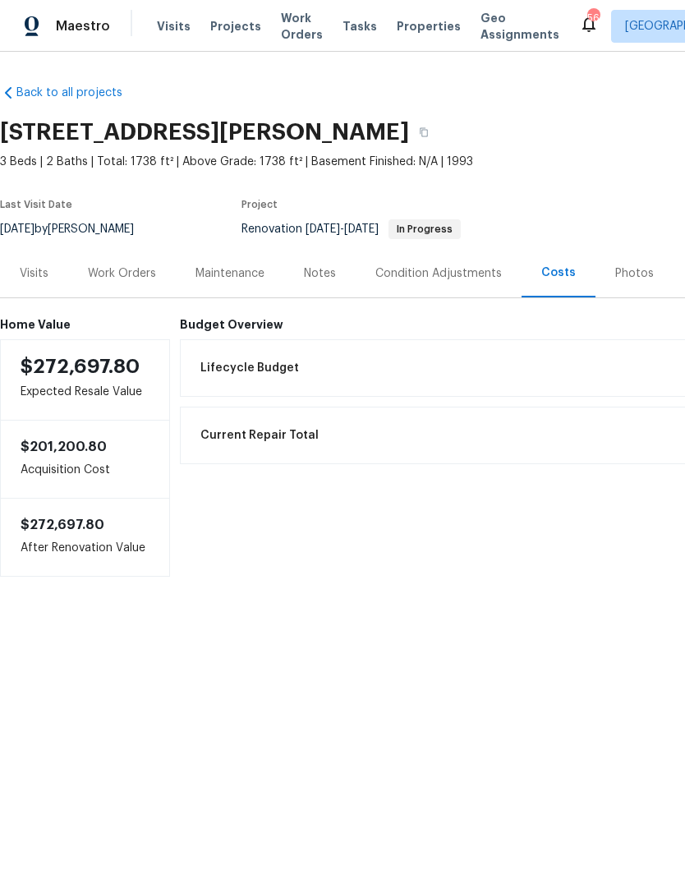
click at [118, 273] on div "Work Orders" at bounding box center [122, 273] width 68 height 16
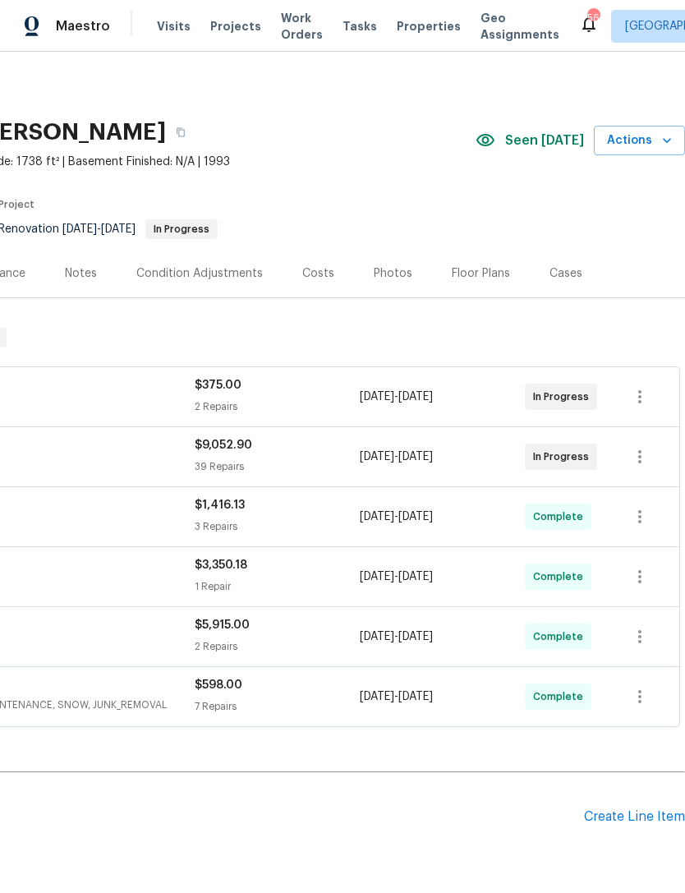
scroll to position [0, 243]
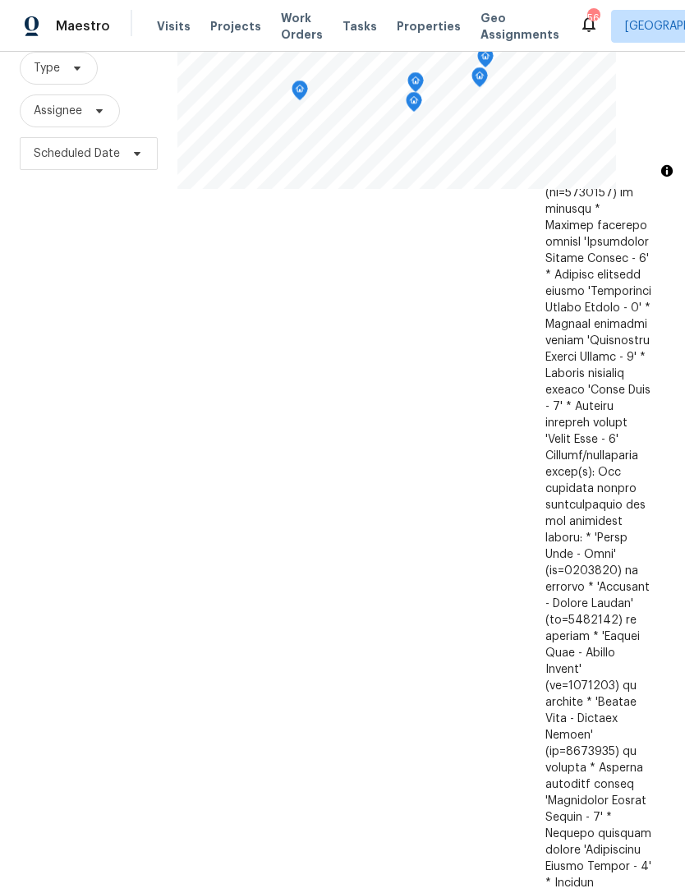
scroll to position [1742, 0]
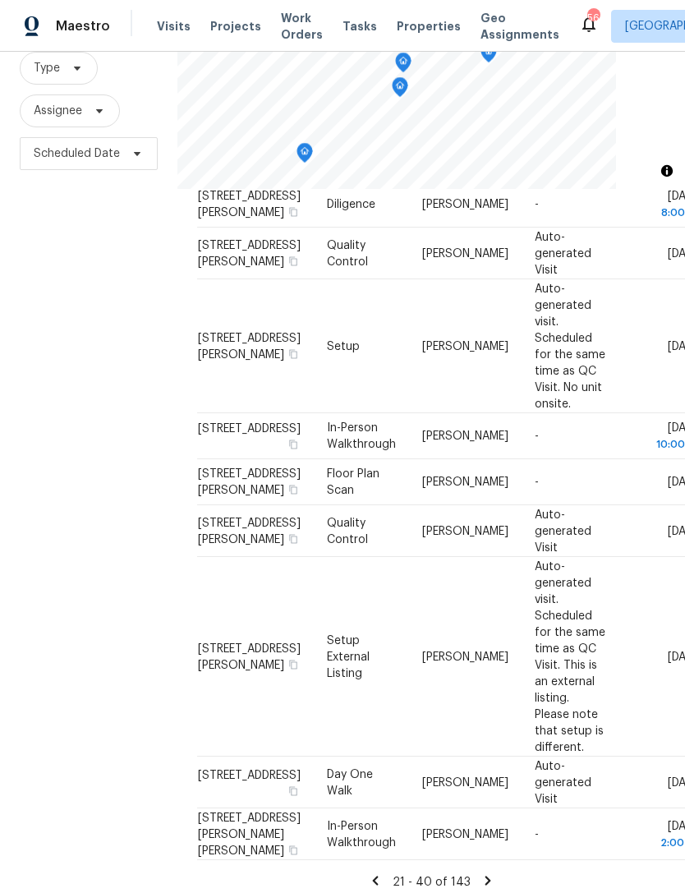
scroll to position [53, 0]
click at [496, 873] on div "21 - 40 of 143" at bounding box center [431, 881] width 468 height 17
click at [490, 873] on icon at bounding box center [487, 880] width 15 height 15
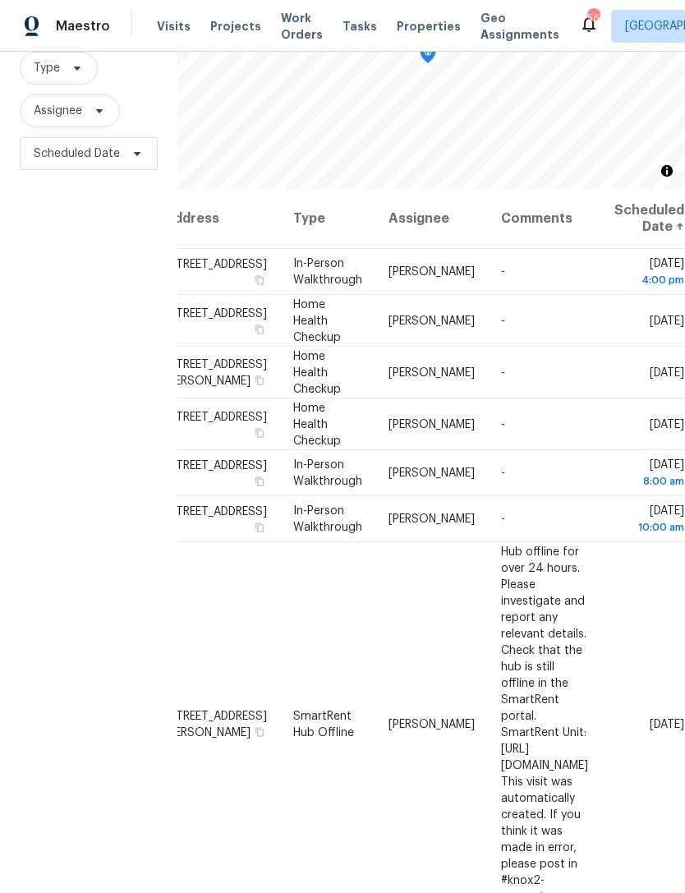
scroll to position [0, 142]
click at [0, 0] on icon at bounding box center [0, 0] width 0 height 0
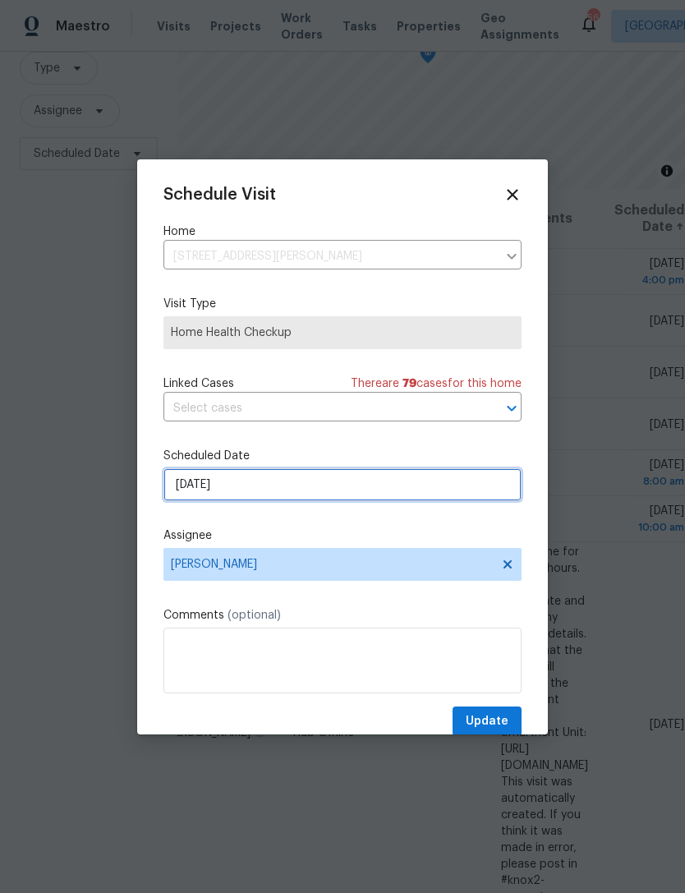
click at [286, 489] on input "[DATE]" at bounding box center [342, 484] width 358 height 33
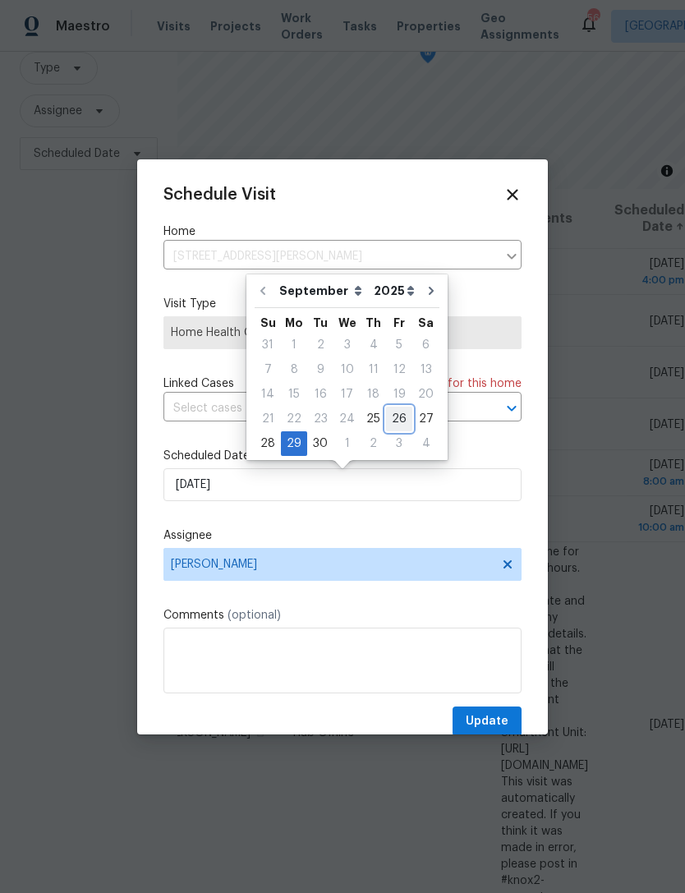
click at [392, 409] on div "26" at bounding box center [399, 418] width 26 height 23
type input "[DATE]"
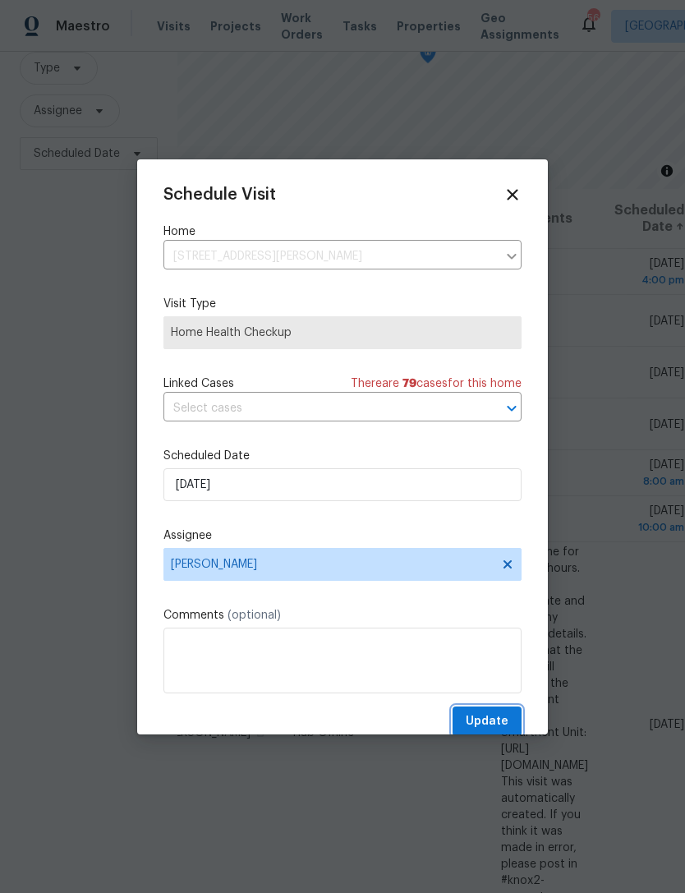
click at [493, 723] on span "Update" at bounding box center [487, 721] width 43 height 21
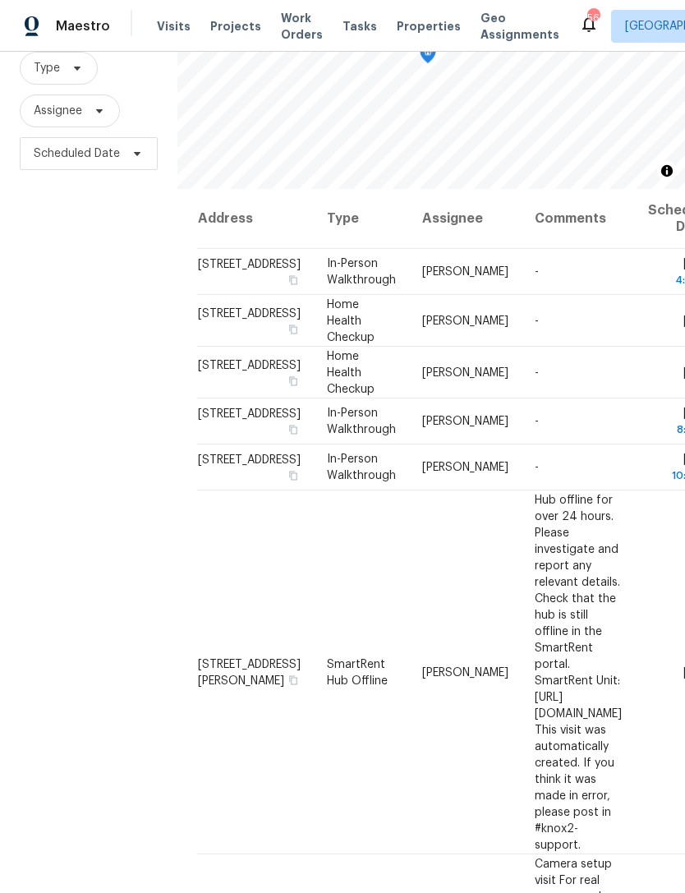
scroll to position [0, 0]
click at [55, 101] on span "Assignee" at bounding box center [70, 110] width 100 height 33
click at [94, 357] on div "Filters Reset ​ Type Assignee Scheduled Date" at bounding box center [88, 423] width 177 height 961
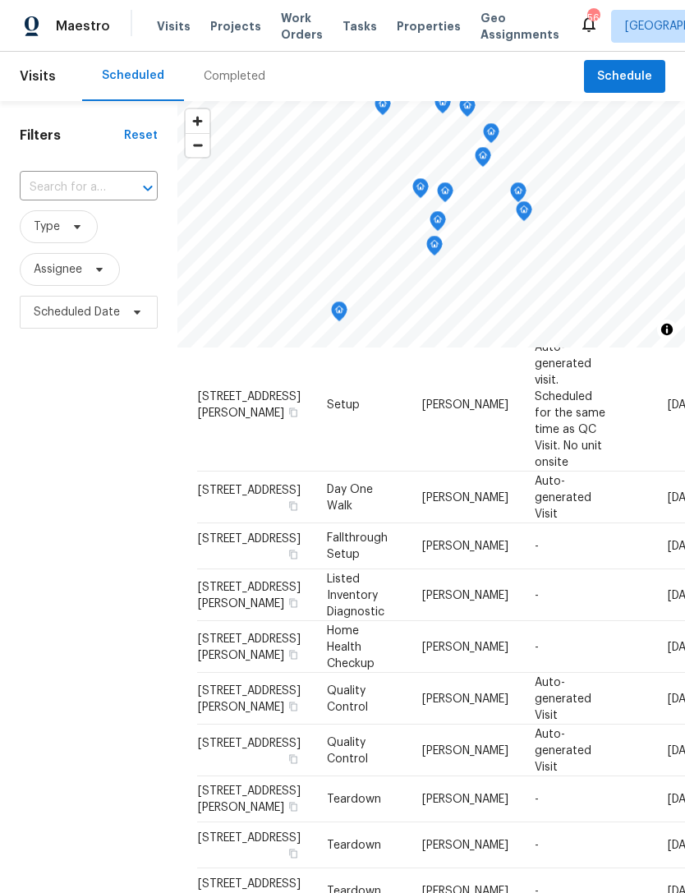
click at [0, 0] on div at bounding box center [0, 0] width 0 height 0
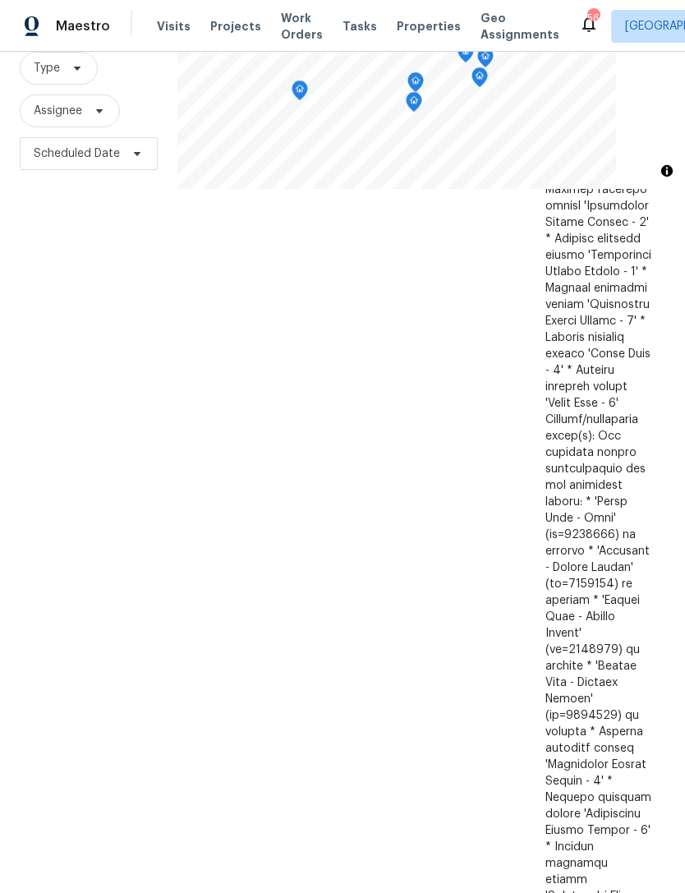
scroll to position [53, 0]
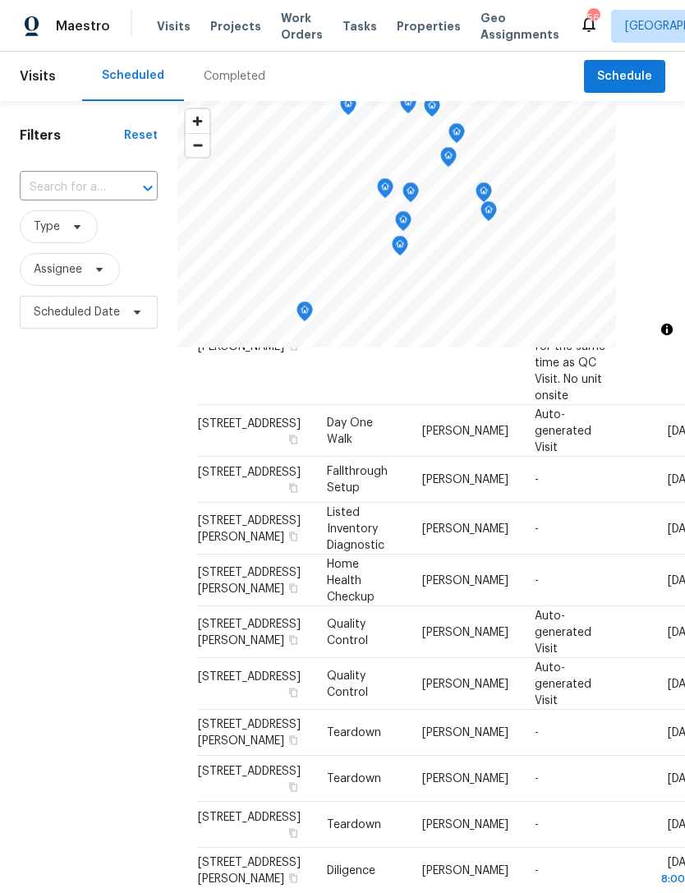
scroll to position [284, 0]
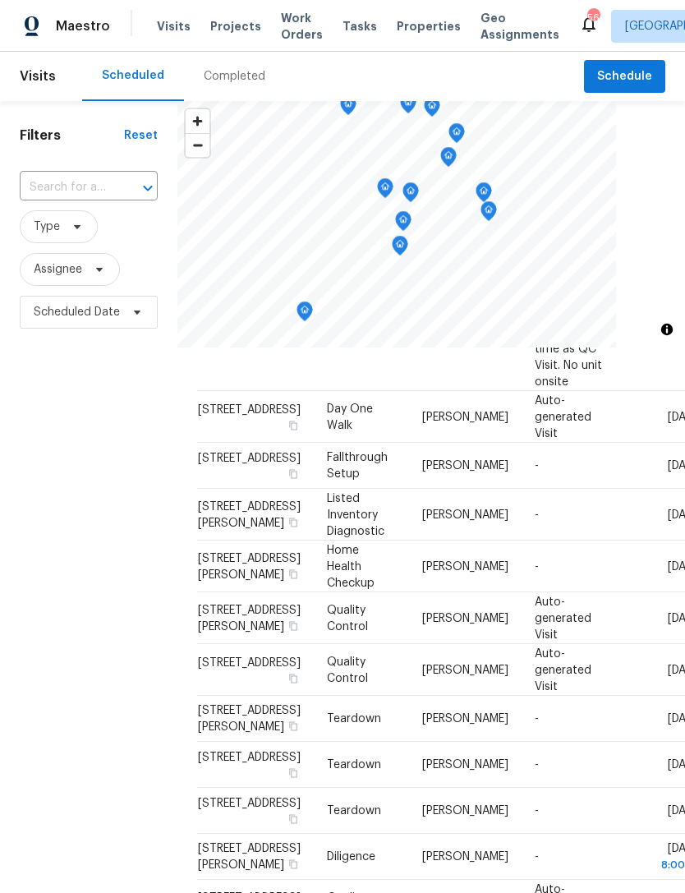
click at [0, 0] on span at bounding box center [0, 0] width 0 height 0
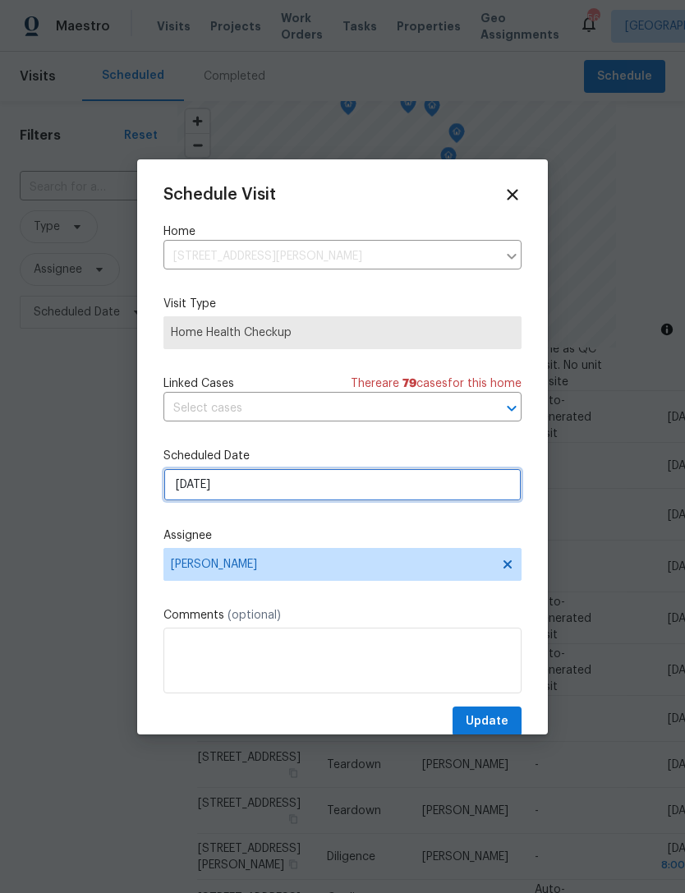
click at [278, 481] on input "9/26/2025" at bounding box center [342, 484] width 358 height 33
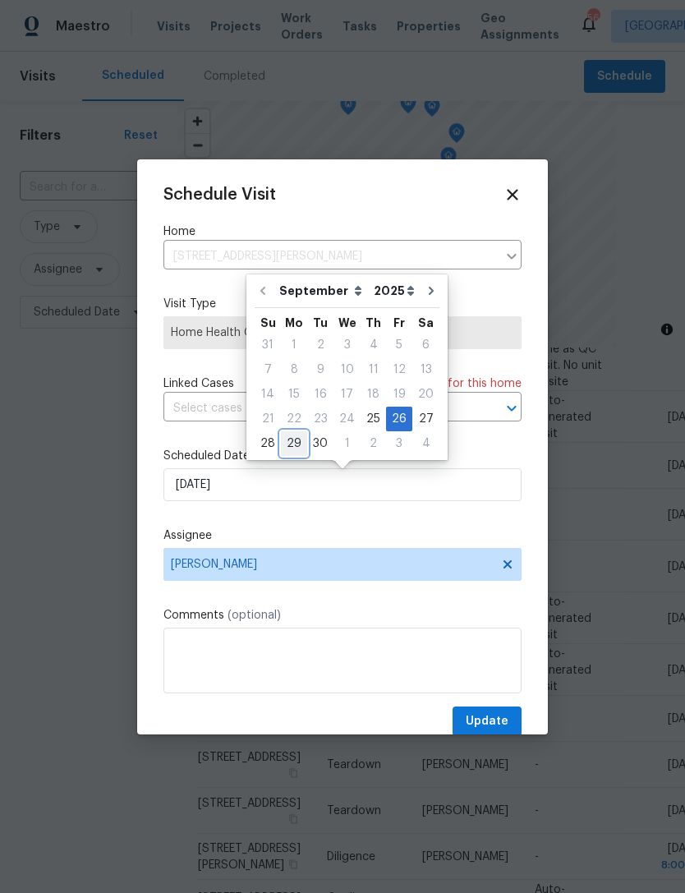
click at [292, 443] on div "29" at bounding box center [294, 443] width 26 height 23
type input "9/29/2025"
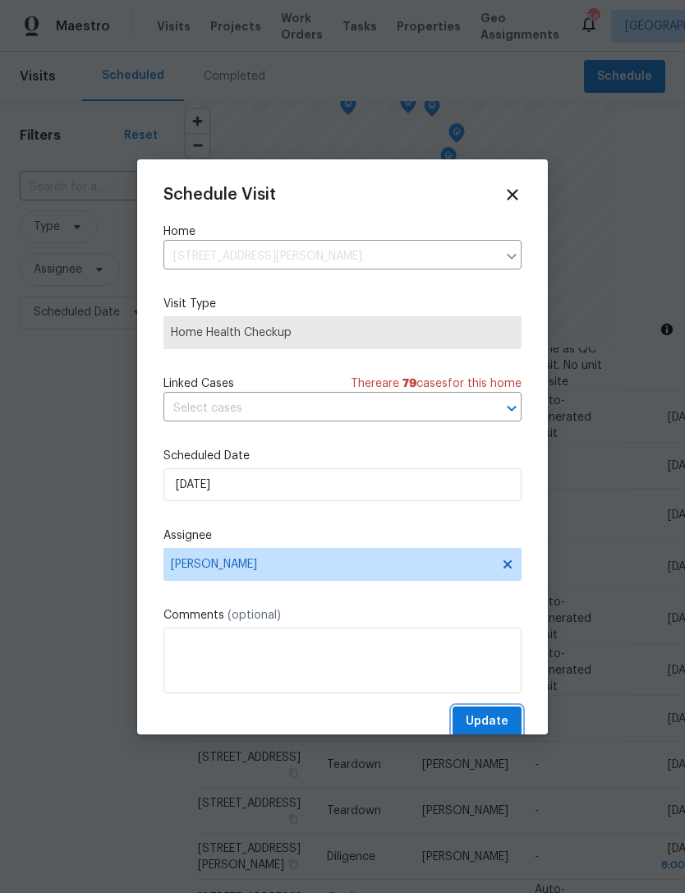
click at [500, 716] on span "Update" at bounding box center [487, 721] width 43 height 21
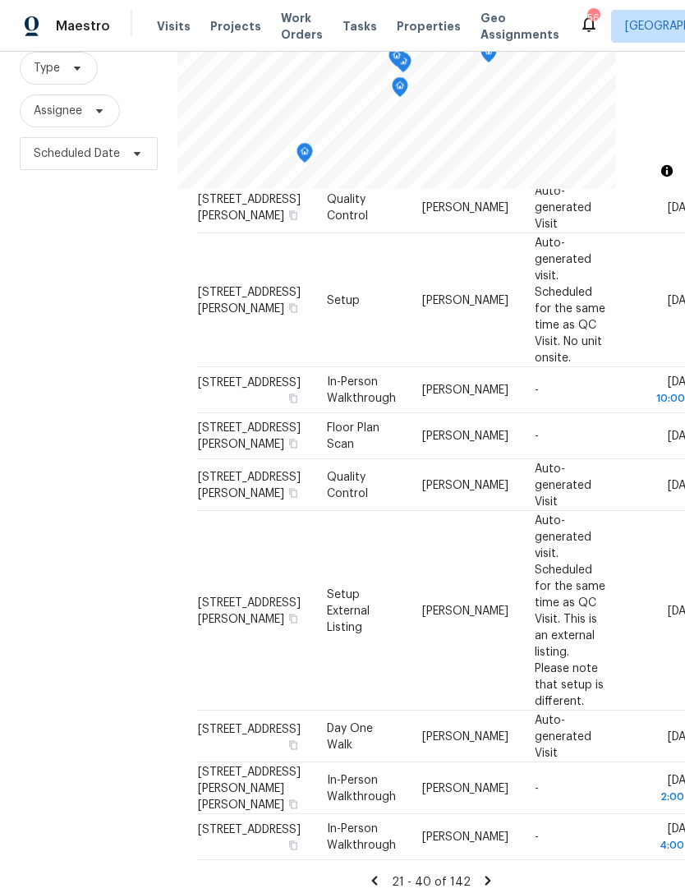
scroll to position [53, 0]
click at [486, 873] on icon at bounding box center [487, 880] width 15 height 15
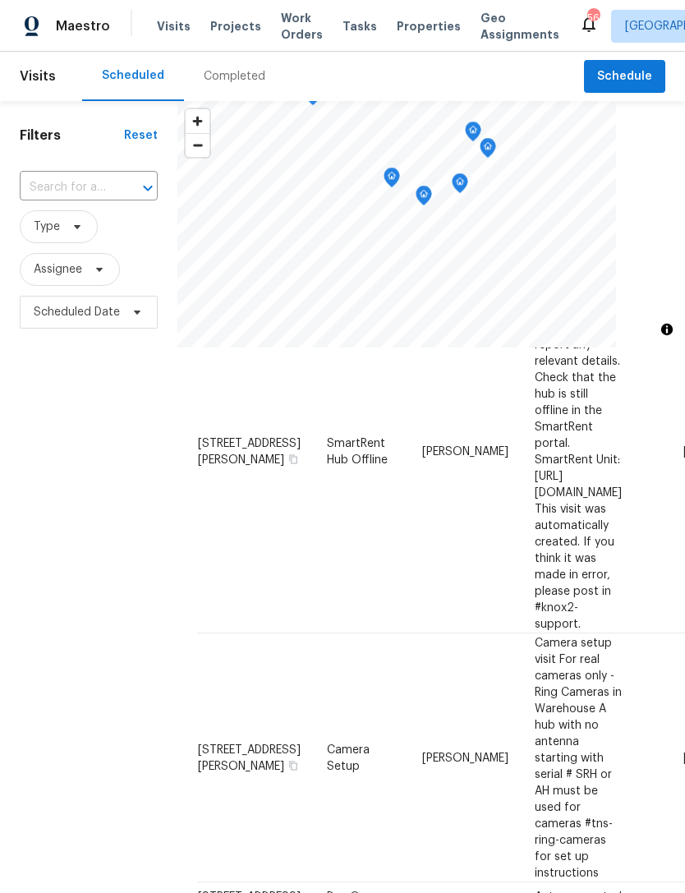
scroll to position [0, 0]
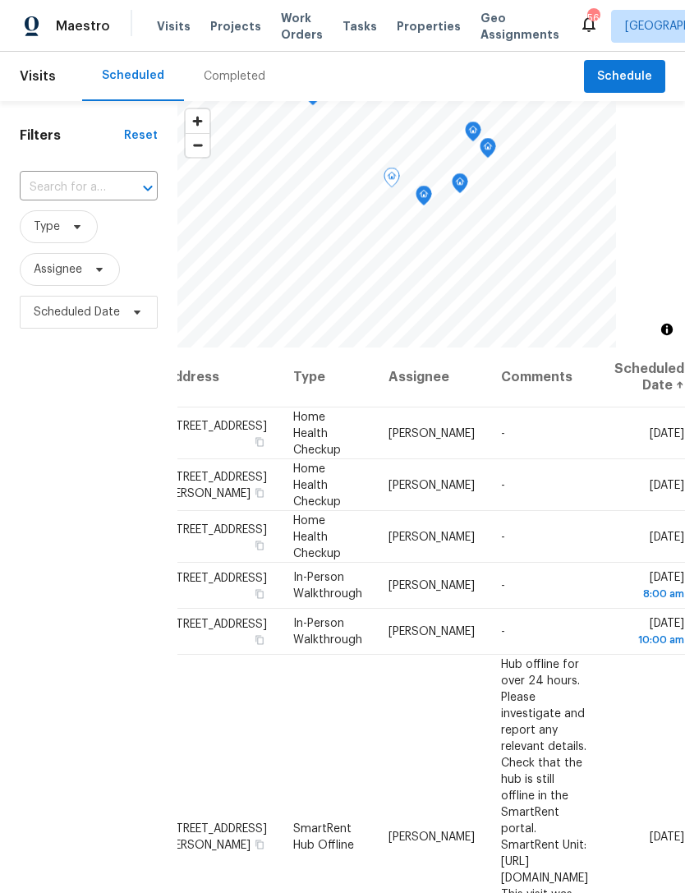
click at [0, 0] on icon at bounding box center [0, 0] width 0 height 0
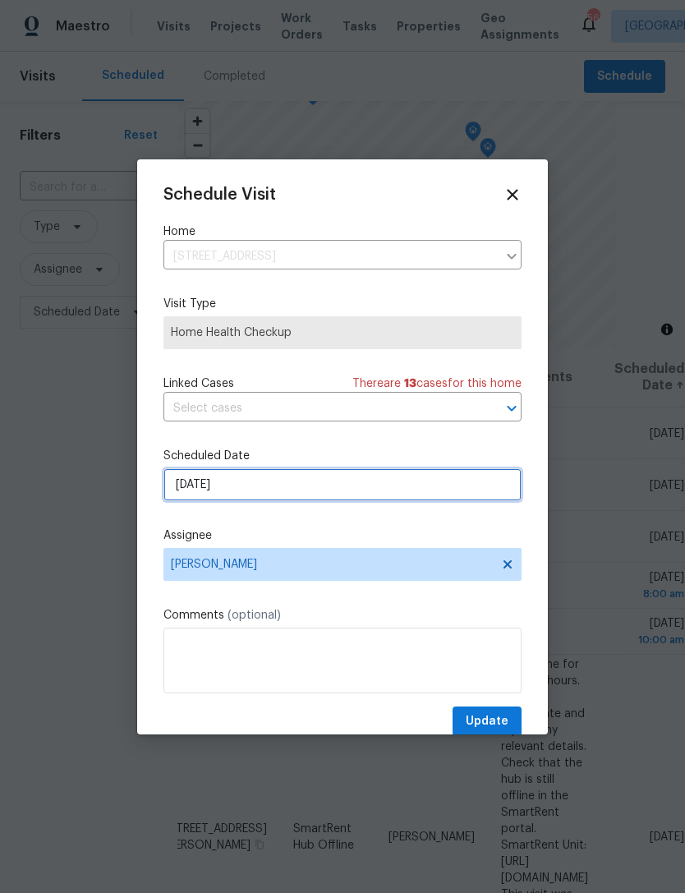
click at [284, 480] on input "9/29/2025" at bounding box center [342, 484] width 358 height 33
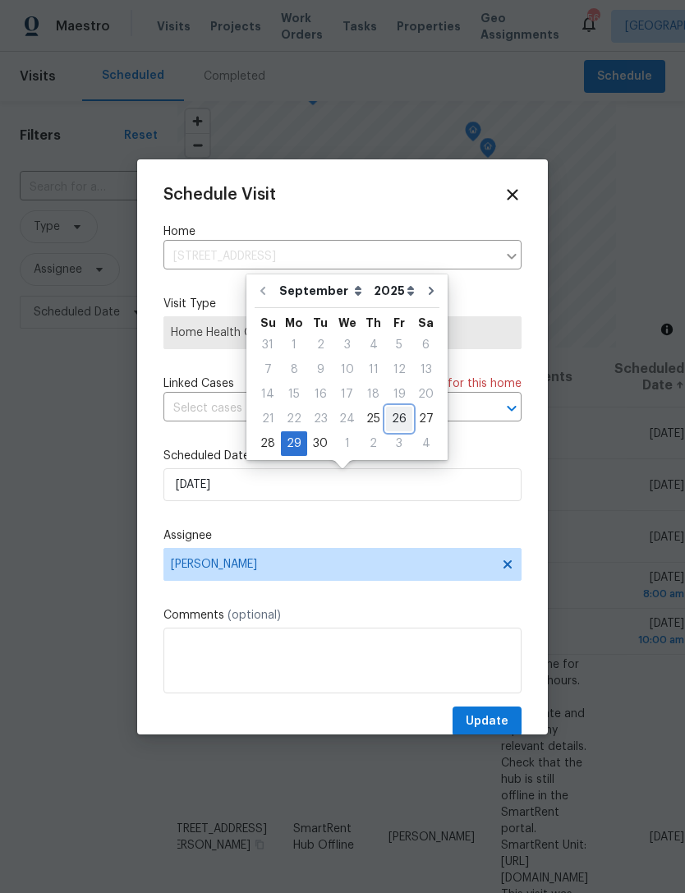
click at [393, 417] on div "26" at bounding box center [399, 418] width 26 height 23
type input "9/26/2025"
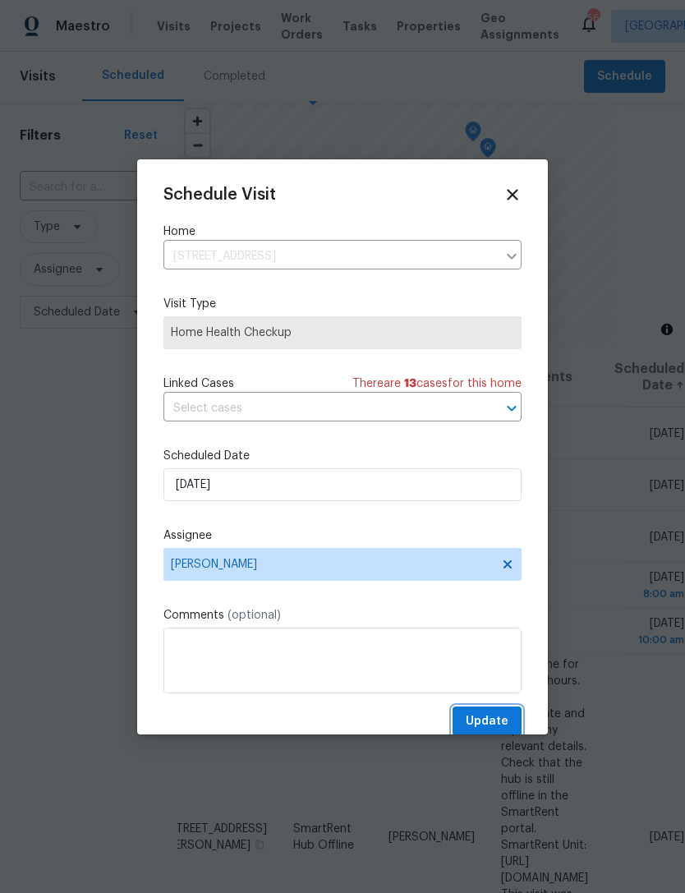
click at [504, 718] on span "Update" at bounding box center [487, 721] width 43 height 21
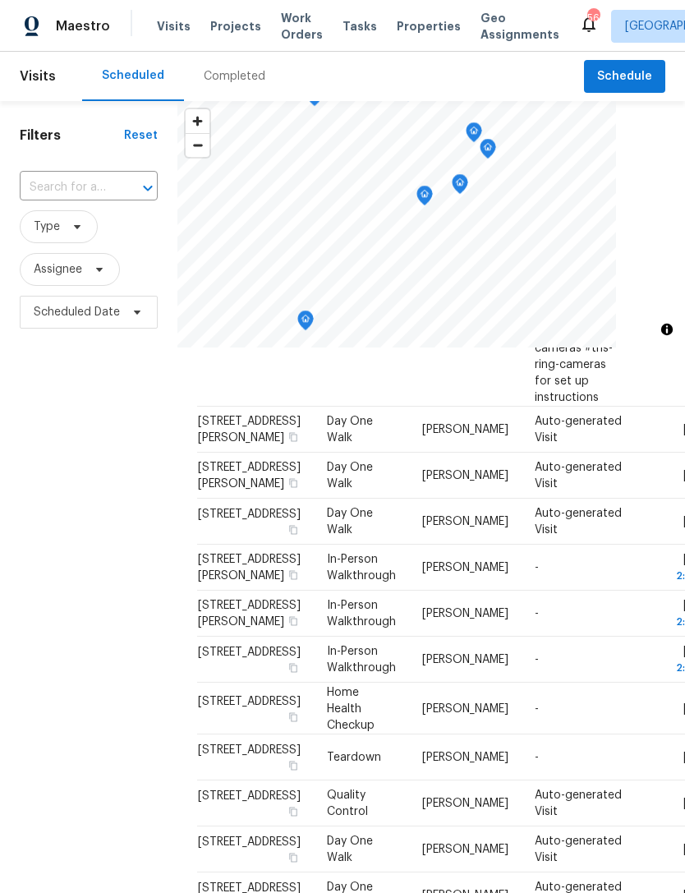
scroll to position [810, 0]
click at [58, 268] on span "Assignee" at bounding box center [58, 269] width 48 height 16
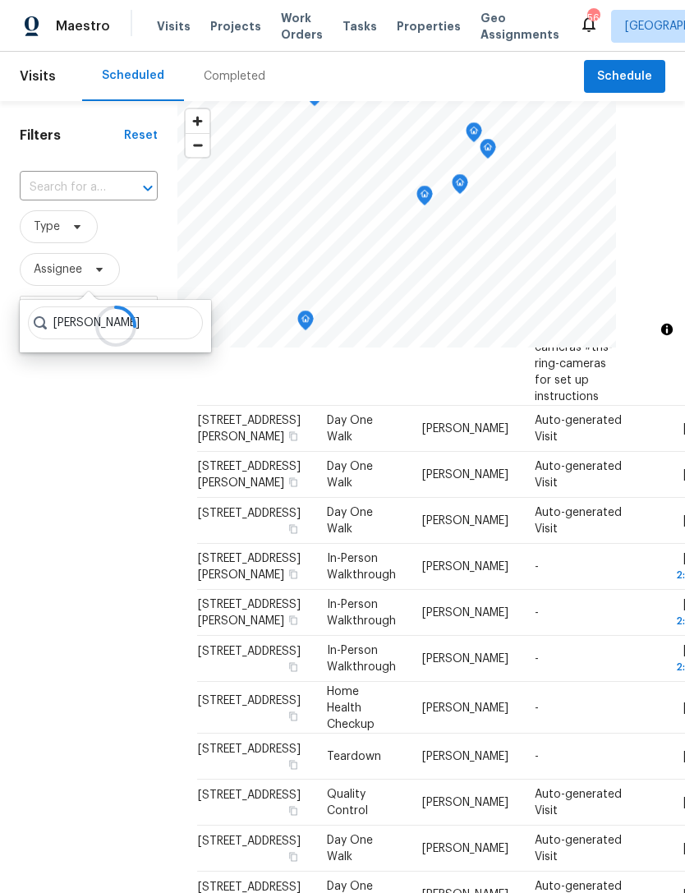
type input "Preston sexton"
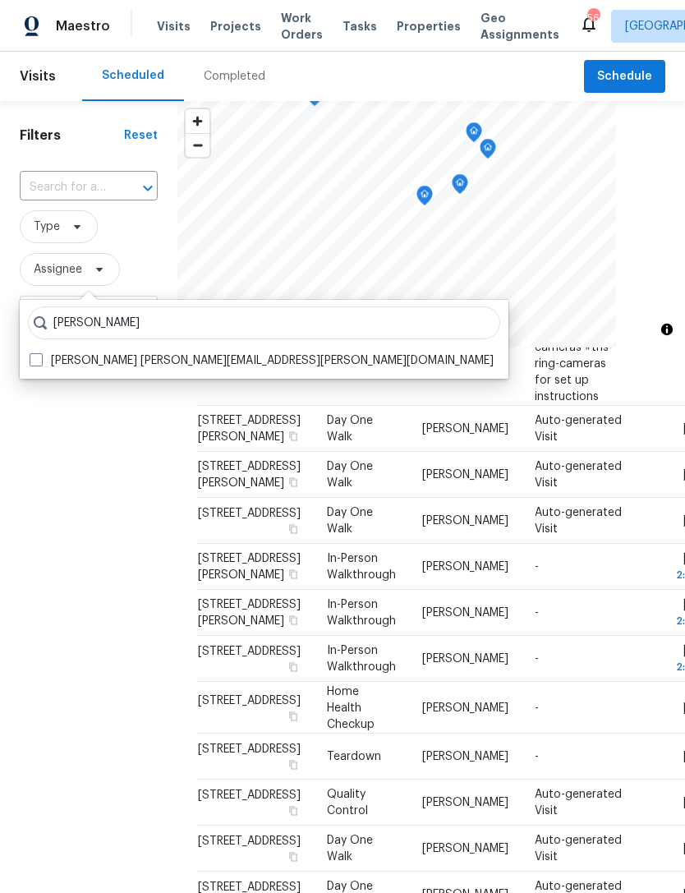
click at [130, 362] on label "Preston Sexton preston.sexton@opendoor.com" at bounding box center [262, 360] width 464 height 16
click at [40, 362] on input "Preston Sexton preston.sexton@opendoor.com" at bounding box center [35, 357] width 11 height 11
checkbox input "true"
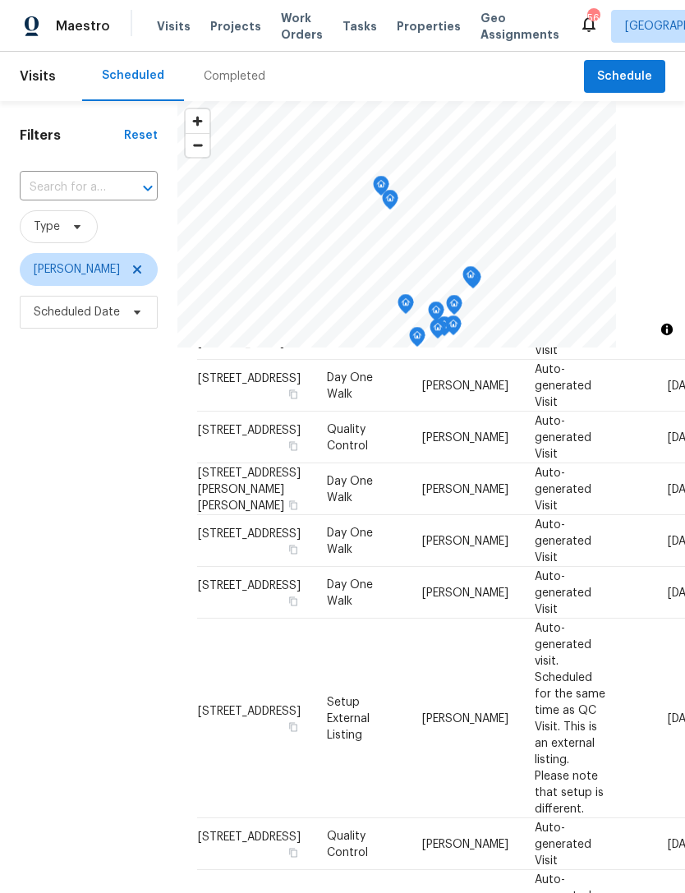
scroll to position [586, 0]
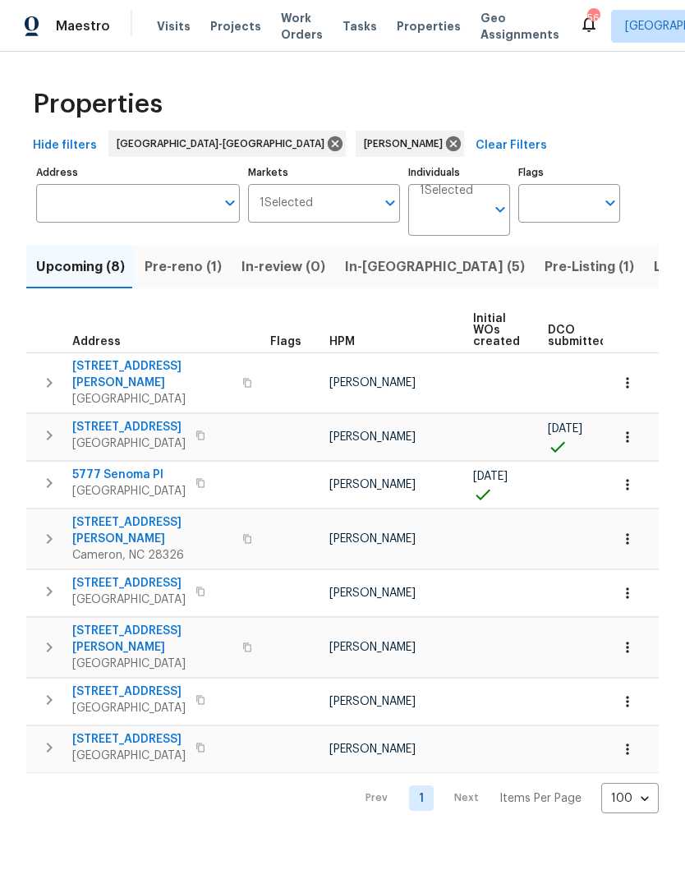
click at [131, 575] on span "[STREET_ADDRESS]" at bounding box center [128, 583] width 113 height 16
click at [145, 363] on span "[STREET_ADDRESS][PERSON_NAME]" at bounding box center [152, 374] width 160 height 33
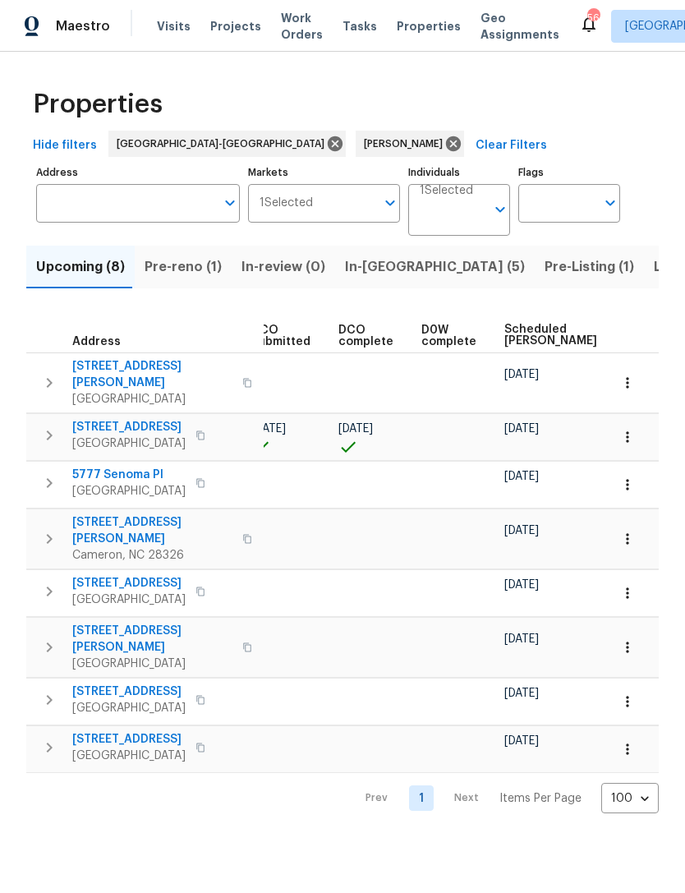
scroll to position [0, 305]
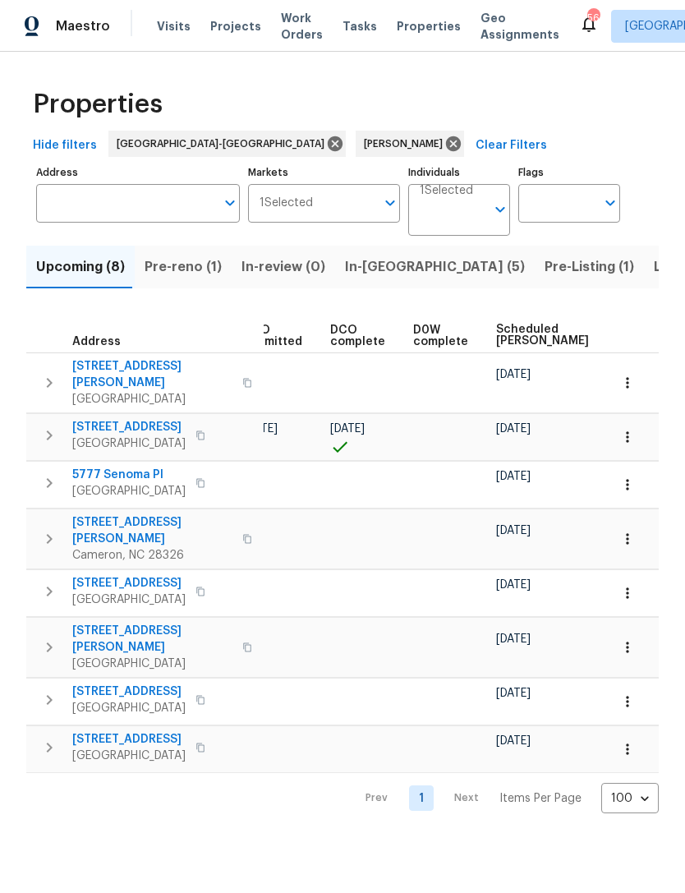
click at [636, 370] on button "button" at bounding box center [627, 383] width 36 height 36
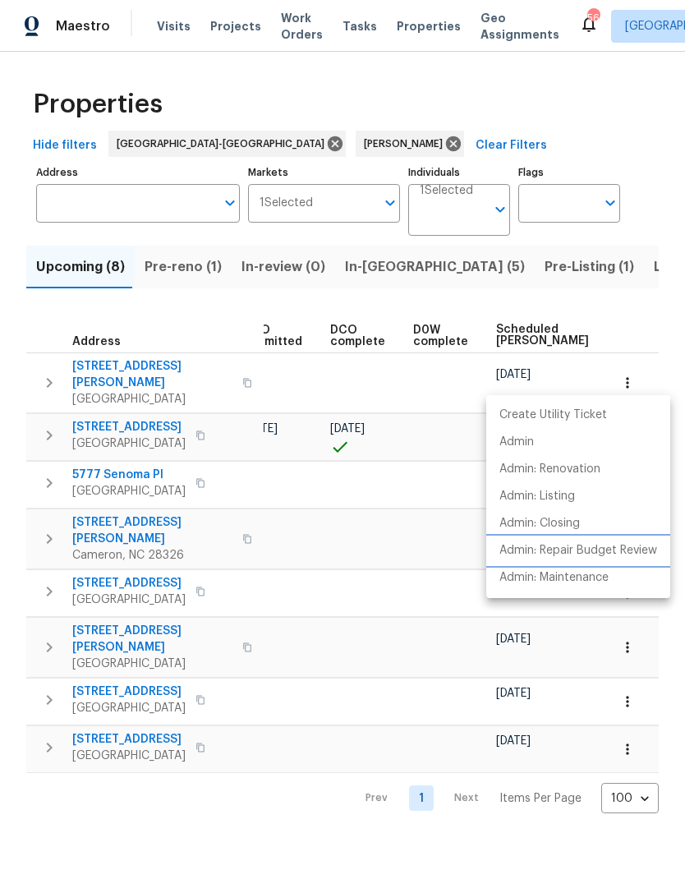
click at [640, 547] on p "Admin: Repair Budget Review" at bounding box center [578, 550] width 158 height 17
click at [513, 80] on div at bounding box center [342, 446] width 685 height 893
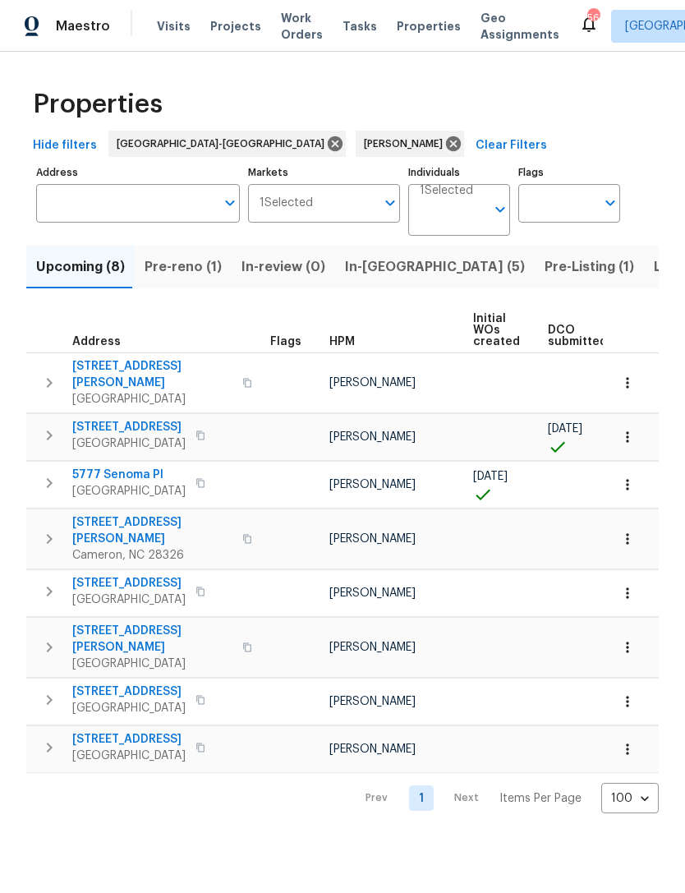
scroll to position [0, 0]
click at [237, 521] on button "button" at bounding box center [247, 538] width 20 height 39
click at [237, 519] on button "button" at bounding box center [247, 538] width 20 height 39
click at [118, 514] on span "170 Lockwood Dr" at bounding box center [152, 530] width 160 height 33
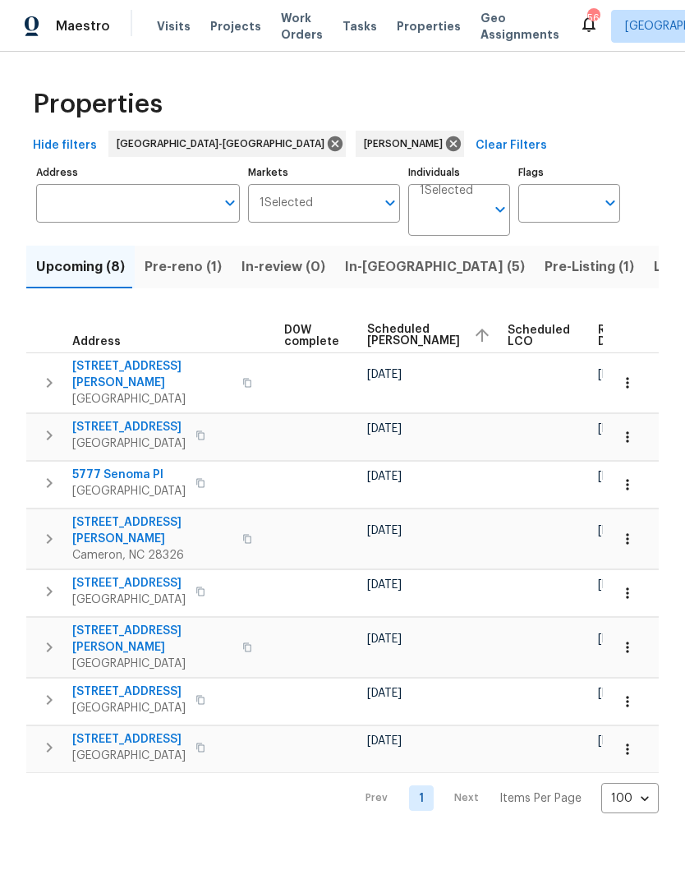
scroll to position [0, 433]
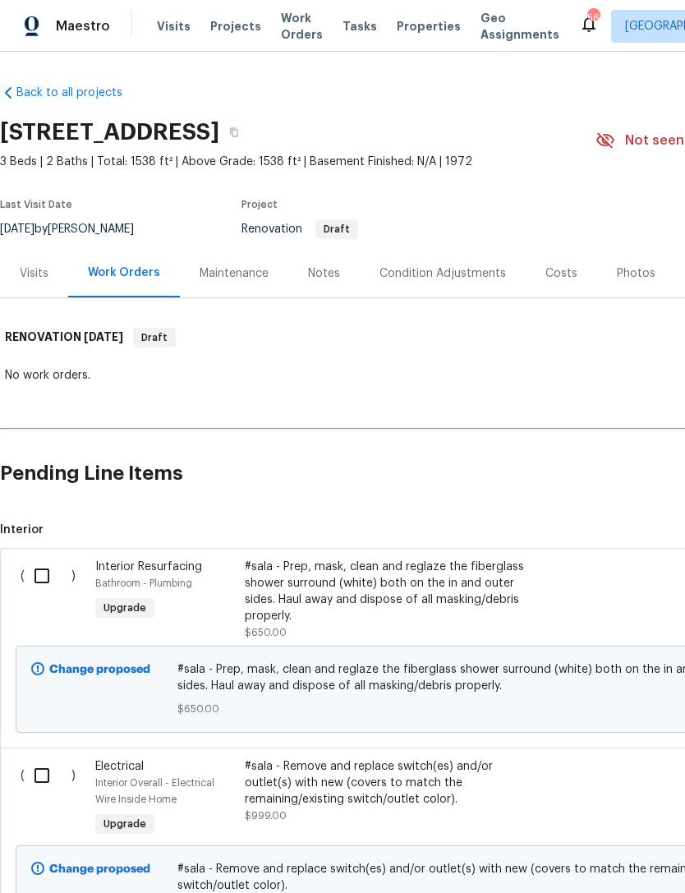
click at [43, 282] on div "Visits" at bounding box center [34, 273] width 68 height 48
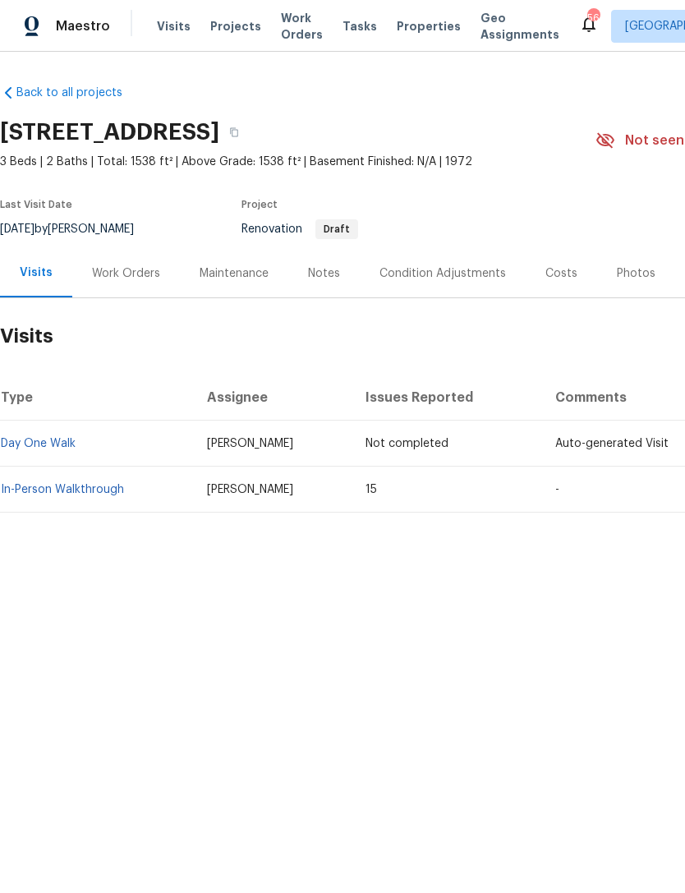
click at [547, 271] on div "Costs" at bounding box center [561, 273] width 32 height 16
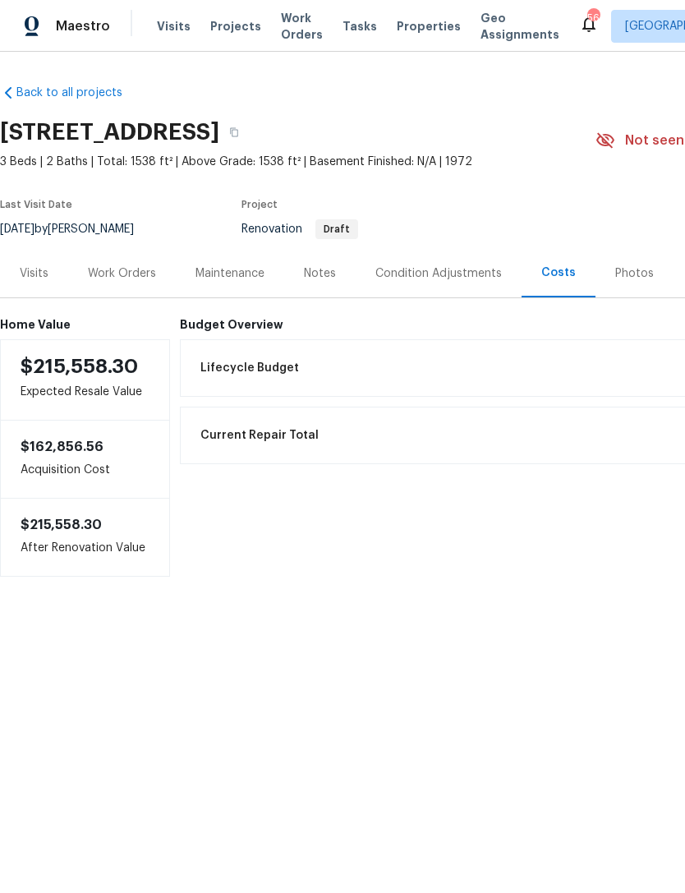
click at [411, 270] on div "Condition Adjustments" at bounding box center [438, 273] width 126 height 16
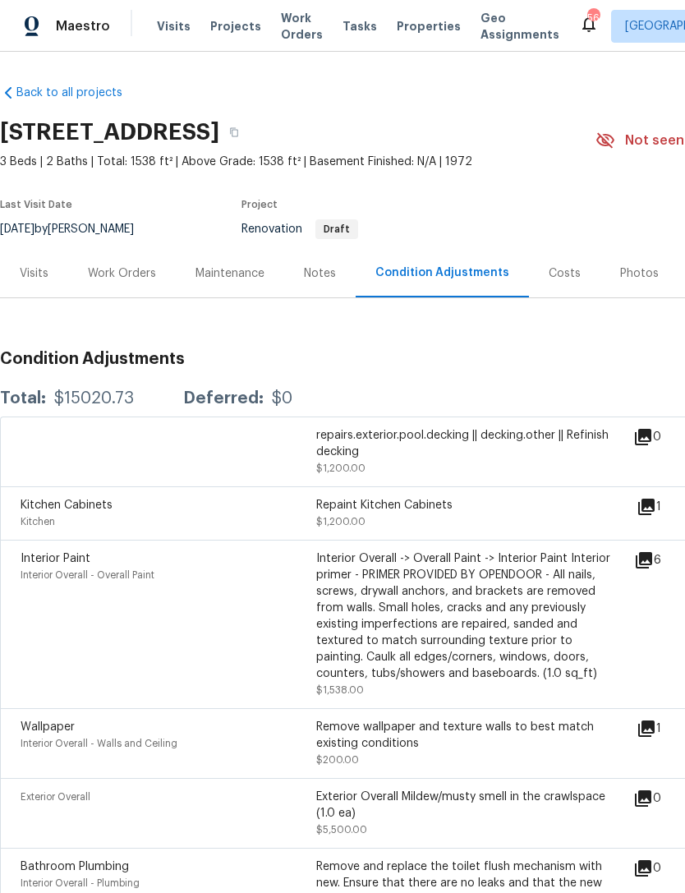
click at [652, 558] on icon at bounding box center [644, 560] width 16 height 16
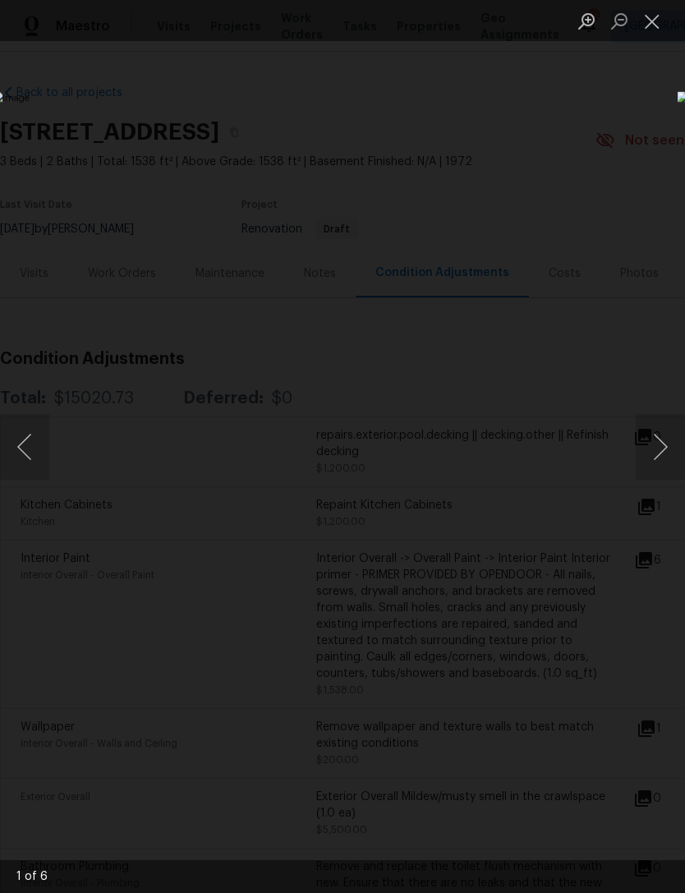
click at [661, 443] on button "Next image" at bounding box center [660, 447] width 49 height 66
click at [652, 451] on button "Next image" at bounding box center [660, 447] width 49 height 66
click at [666, 22] on button "Close lightbox" at bounding box center [652, 21] width 33 height 29
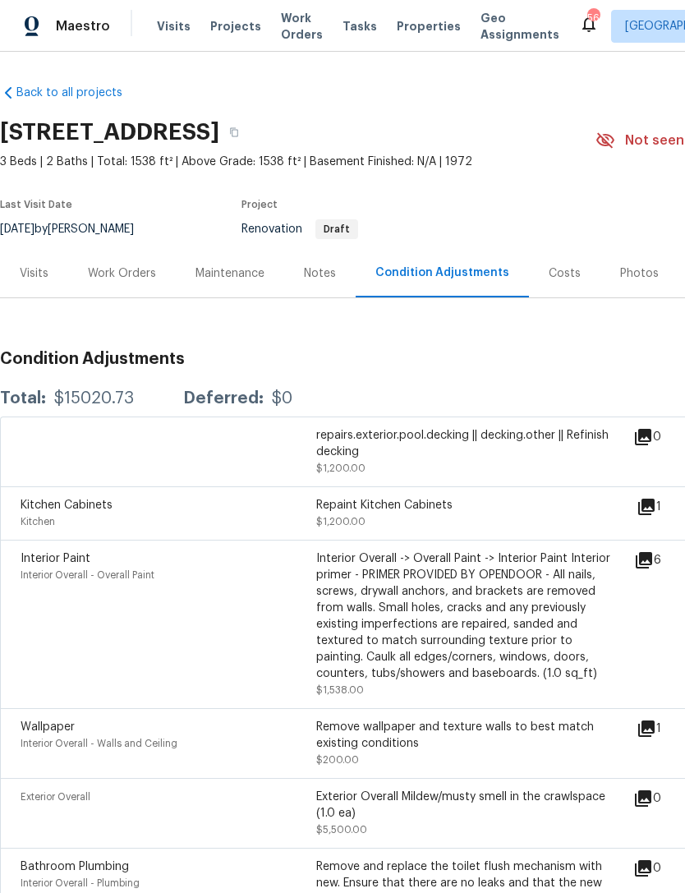
click at [34, 274] on div "Visits" at bounding box center [34, 273] width 29 height 16
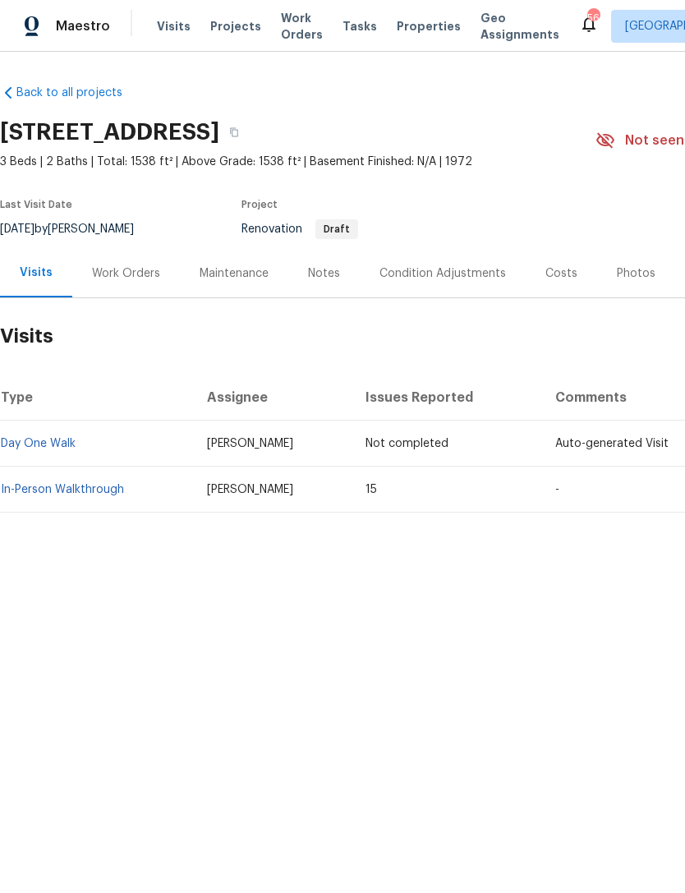
click at [546, 268] on div "Costs" at bounding box center [561, 273] width 32 height 16
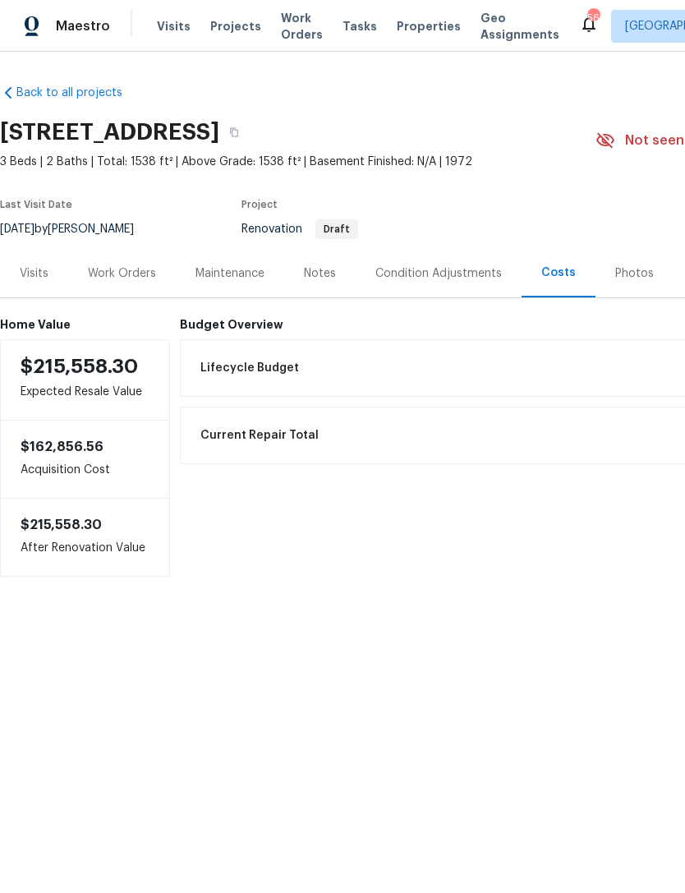
click at [32, 277] on div "Visits" at bounding box center [34, 273] width 29 height 16
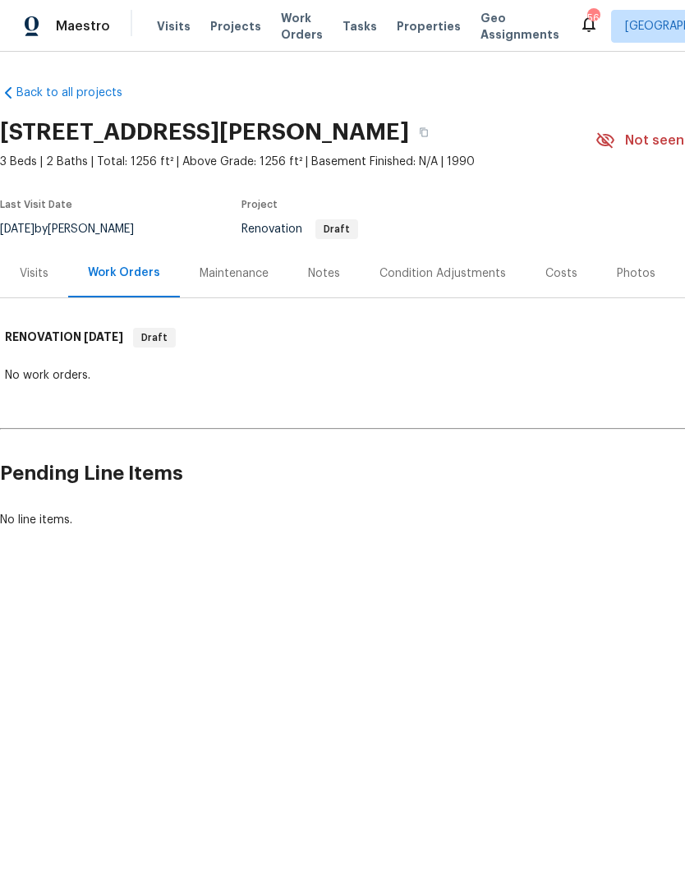
click at [44, 268] on div "Visits" at bounding box center [34, 273] width 29 height 16
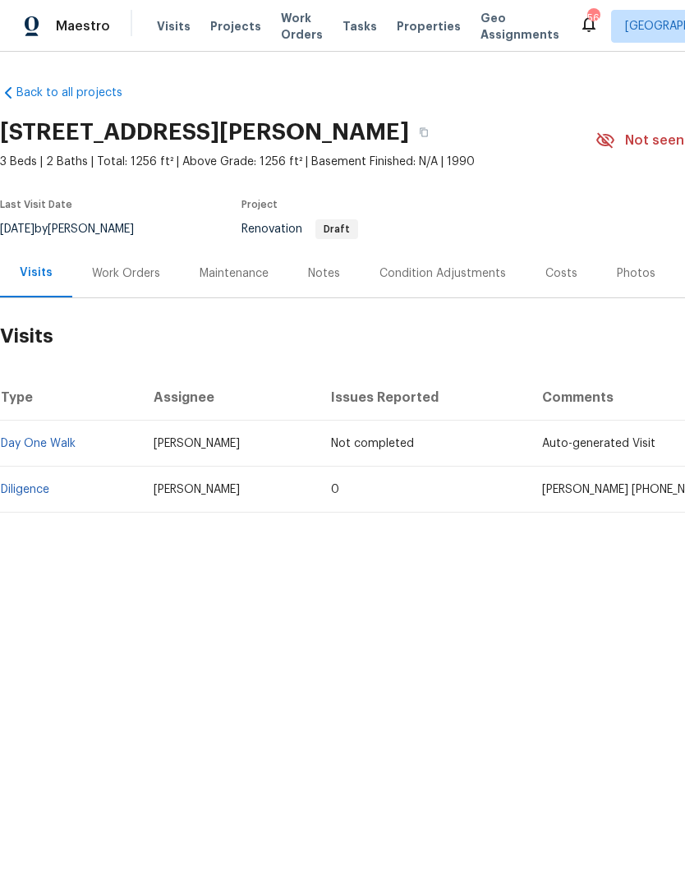
click at [34, 491] on link "Diligence" at bounding box center [25, 489] width 48 height 11
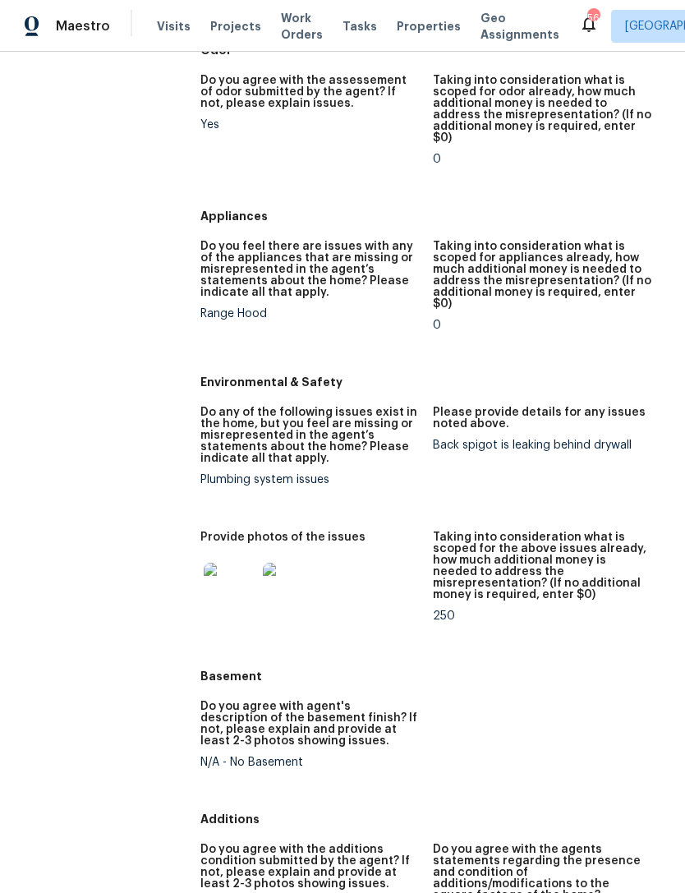
scroll to position [1982, 0]
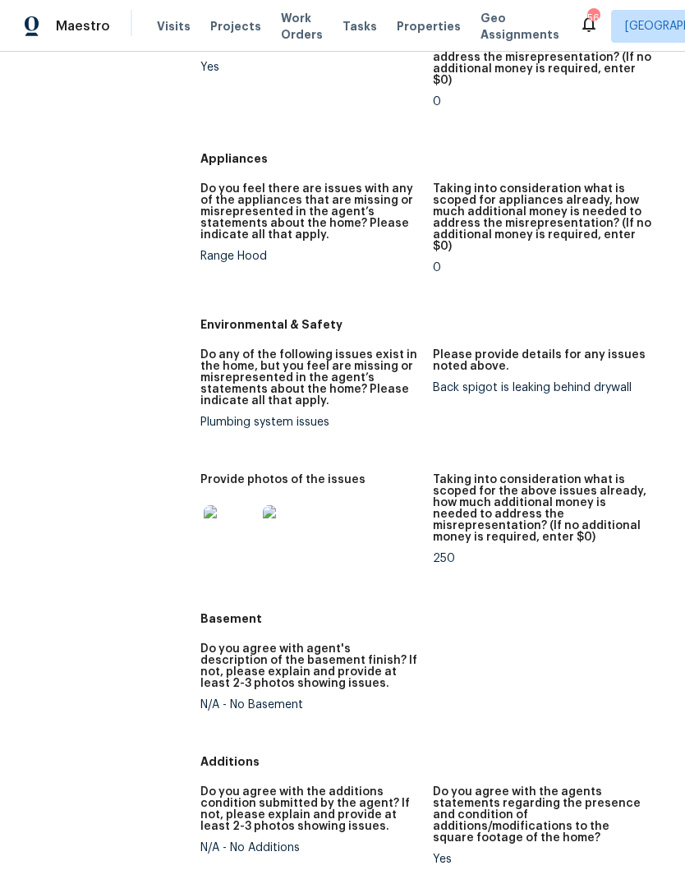
click at [222, 505] on img at bounding box center [230, 531] width 53 height 53
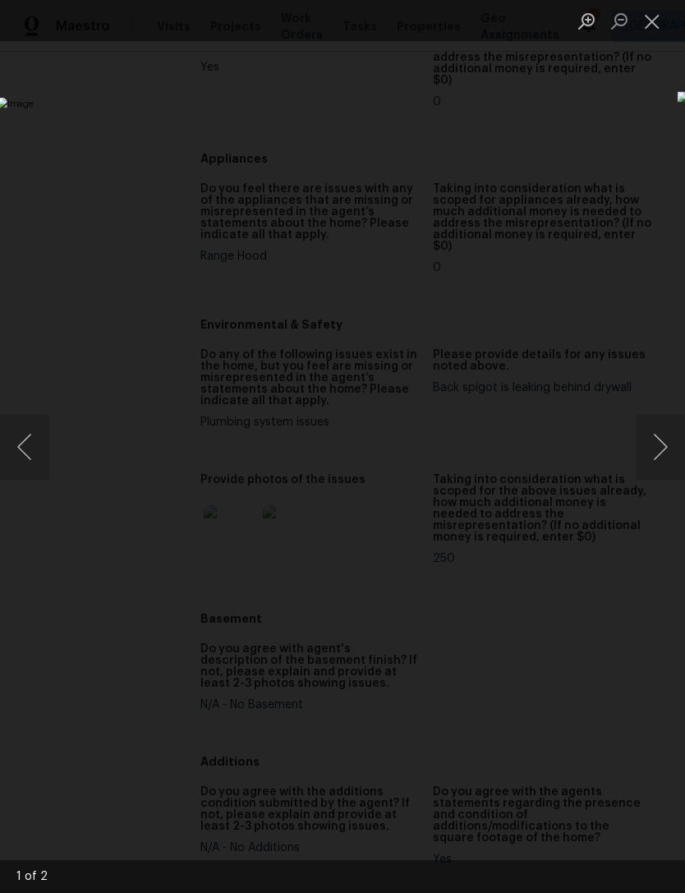
click at [659, 25] on button "Close lightbox" at bounding box center [652, 21] width 33 height 29
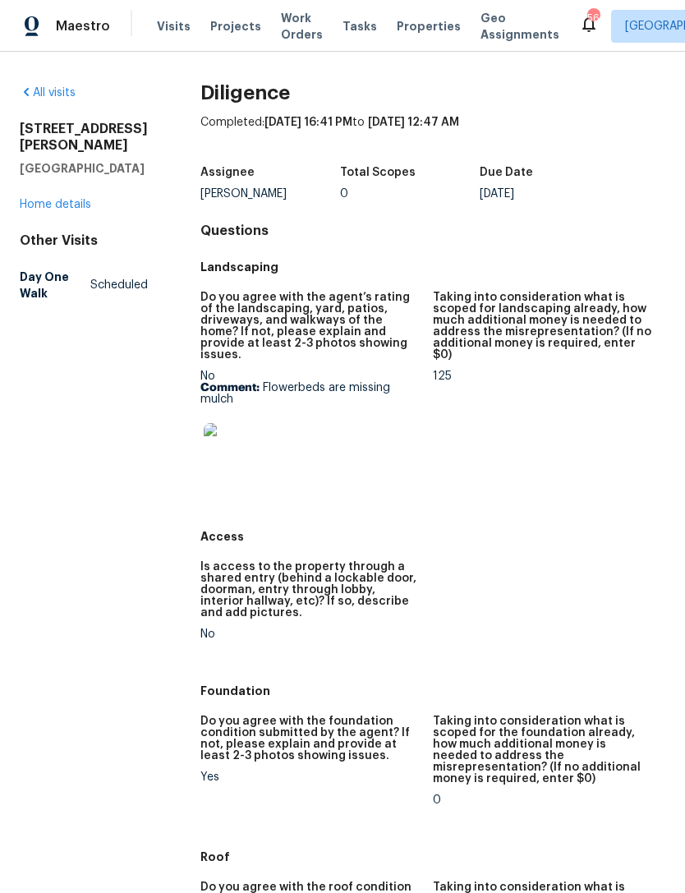
scroll to position [0, 0]
click at [57, 207] on link "Home details" at bounding box center [55, 204] width 71 height 11
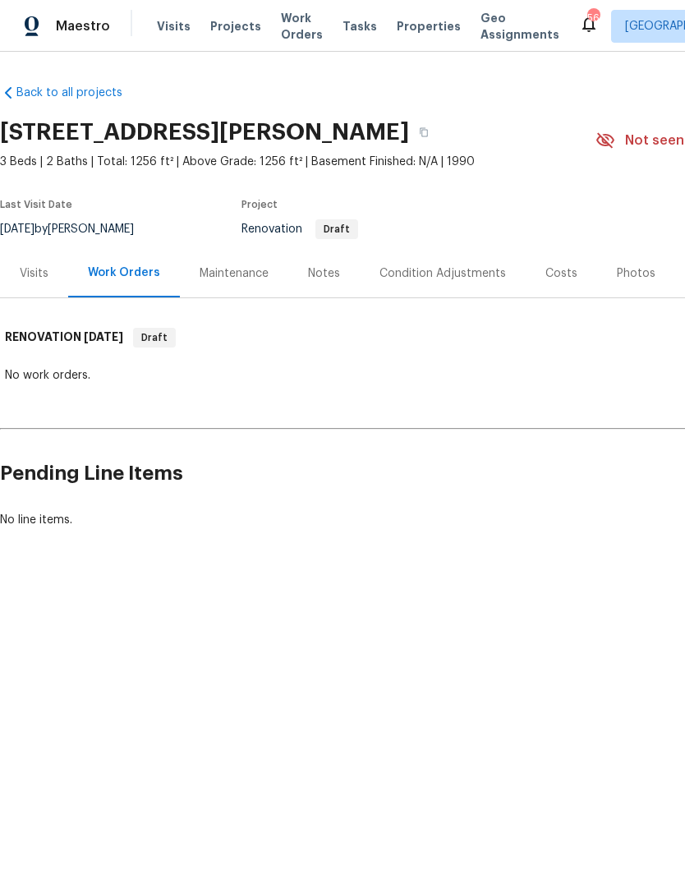
click at [328, 269] on div "Notes" at bounding box center [324, 273] width 32 height 16
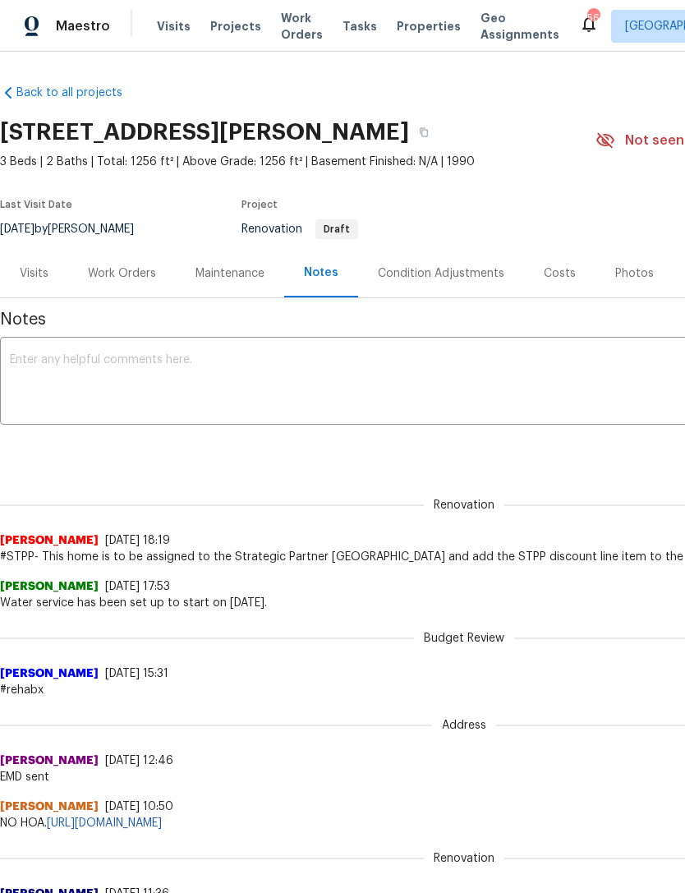
click at [459, 277] on div "Condition Adjustments" at bounding box center [441, 273] width 126 height 16
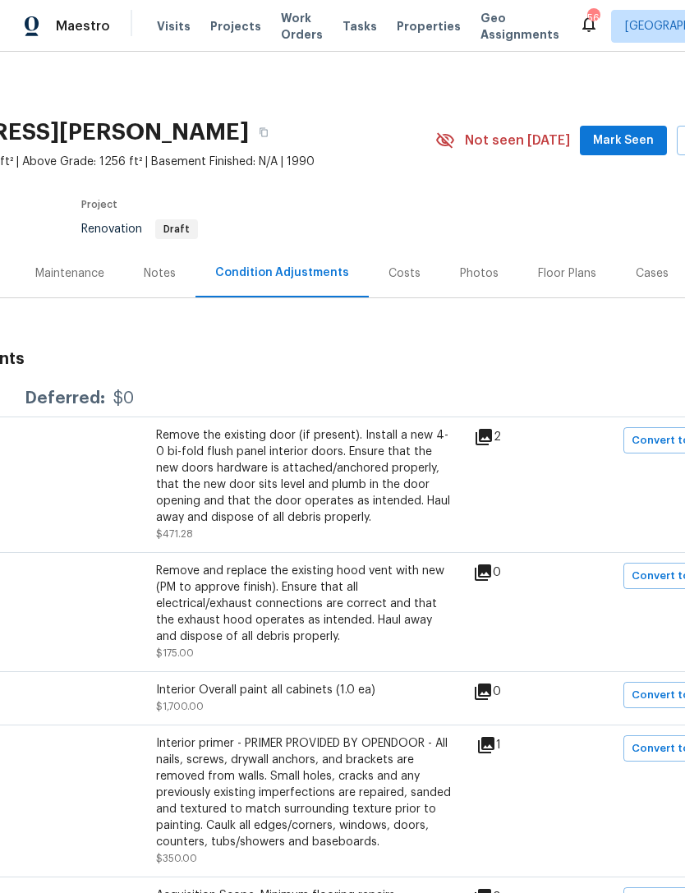
scroll to position [0, 163]
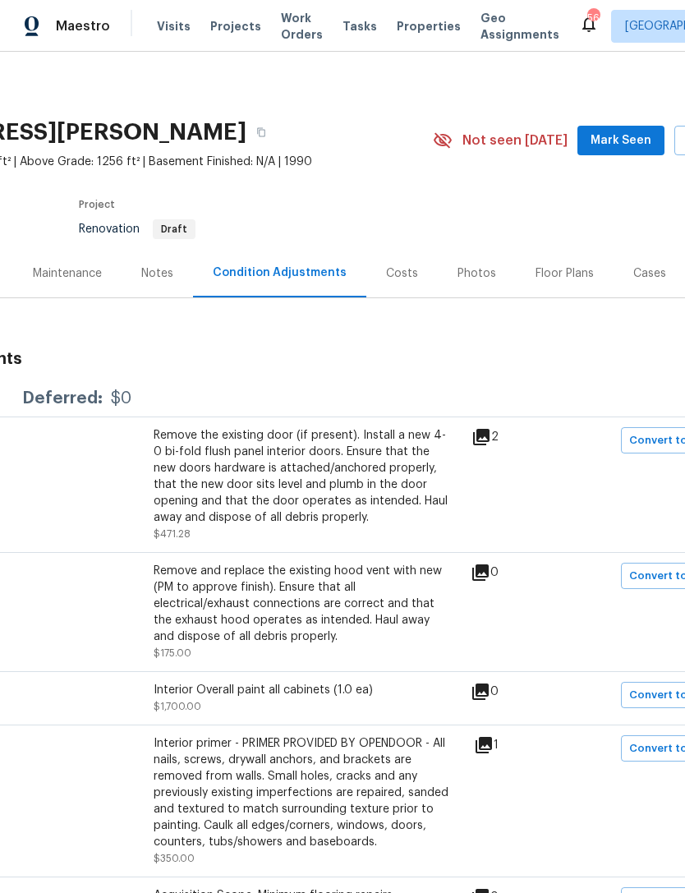
click at [389, 274] on div "Costs" at bounding box center [402, 273] width 32 height 16
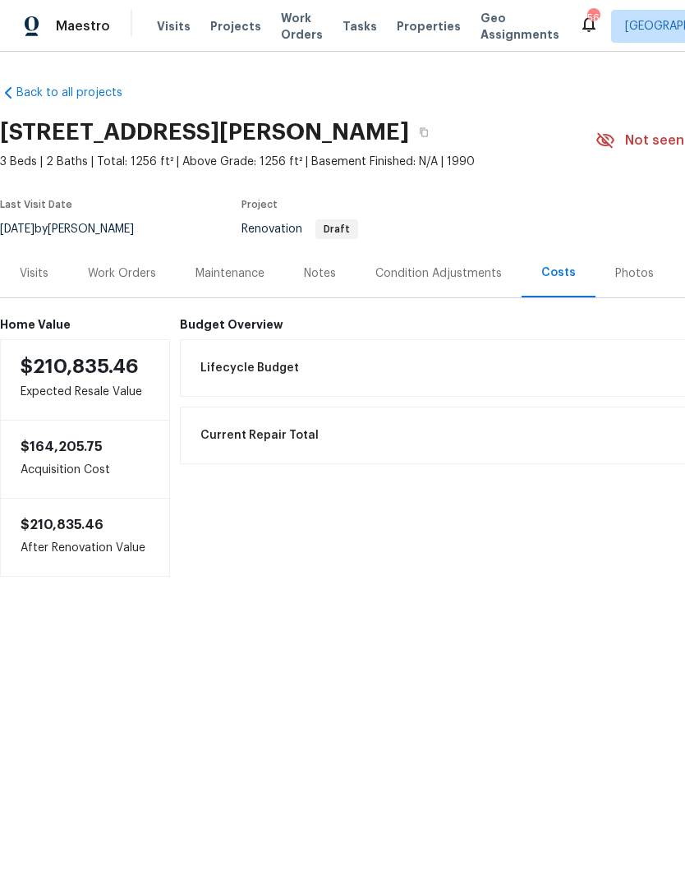
click at [328, 271] on div "Notes" at bounding box center [320, 273] width 32 height 16
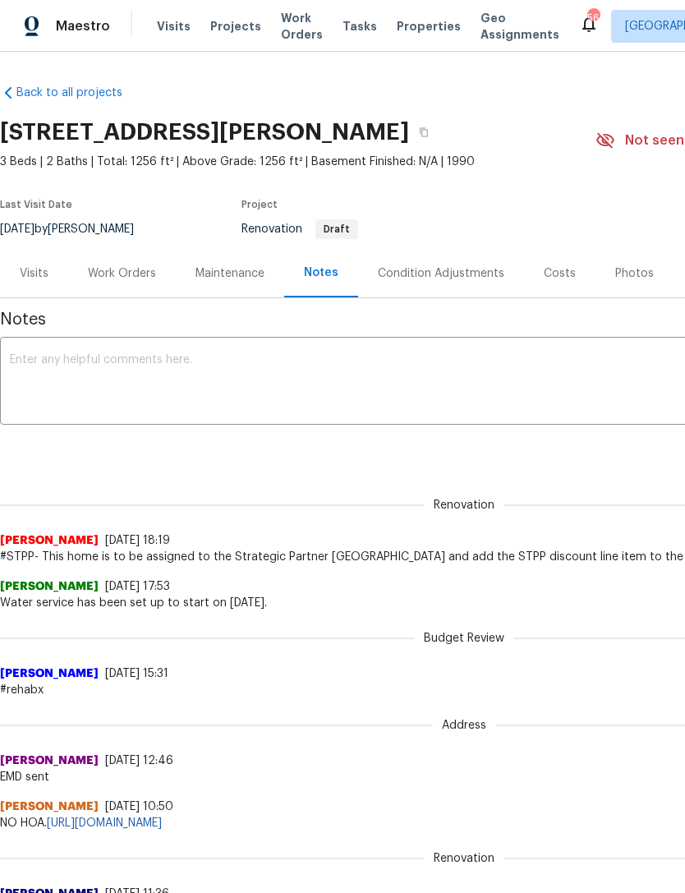
click at [42, 278] on div "Visits" at bounding box center [34, 273] width 29 height 16
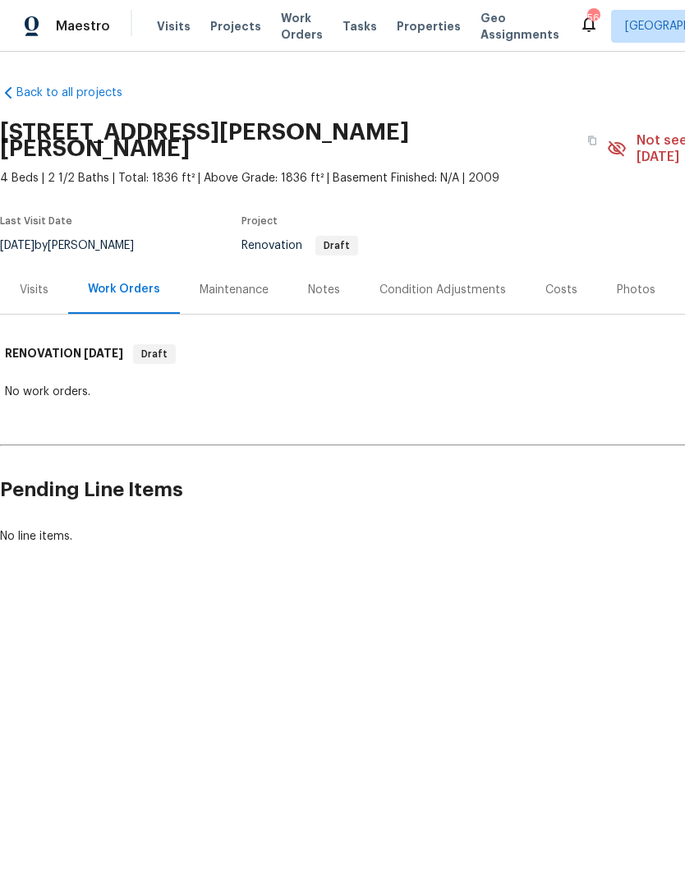
click at [26, 282] on div "Visits" at bounding box center [34, 290] width 29 height 16
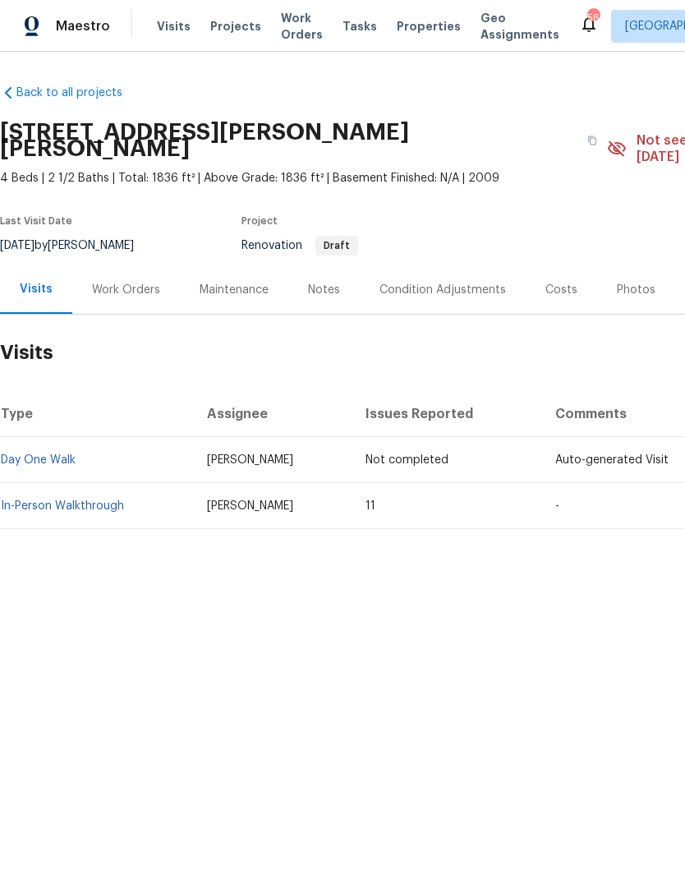
click at [316, 282] on div "Notes" at bounding box center [324, 290] width 32 height 16
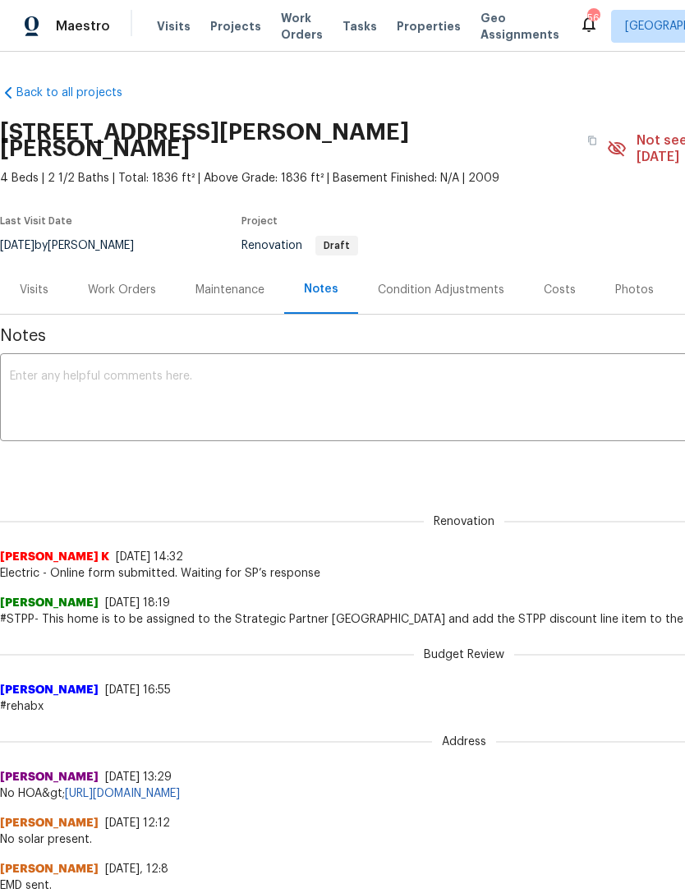
click at [30, 282] on div "Visits" at bounding box center [34, 289] width 68 height 48
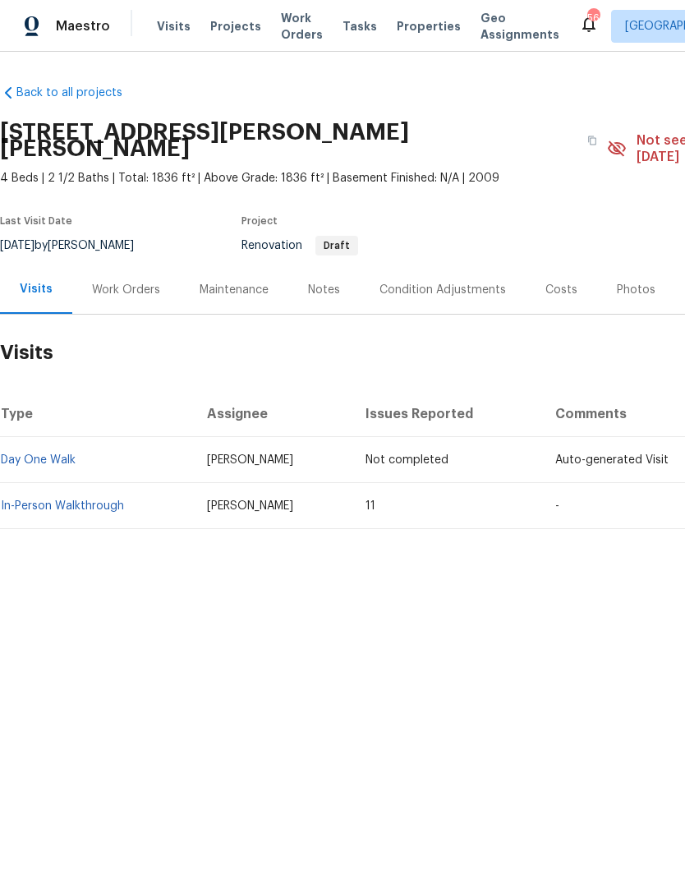
click at [103, 500] on link "In-Person Walkthrough" at bounding box center [62, 505] width 123 height 11
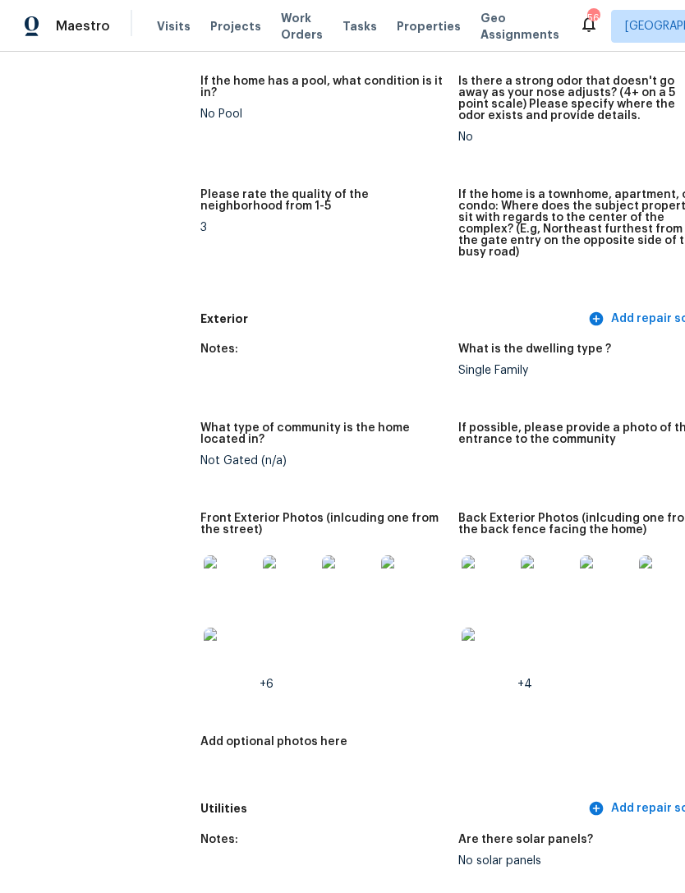
scroll to position [433, 0]
click at [521, 576] on img at bounding box center [547, 580] width 53 height 53
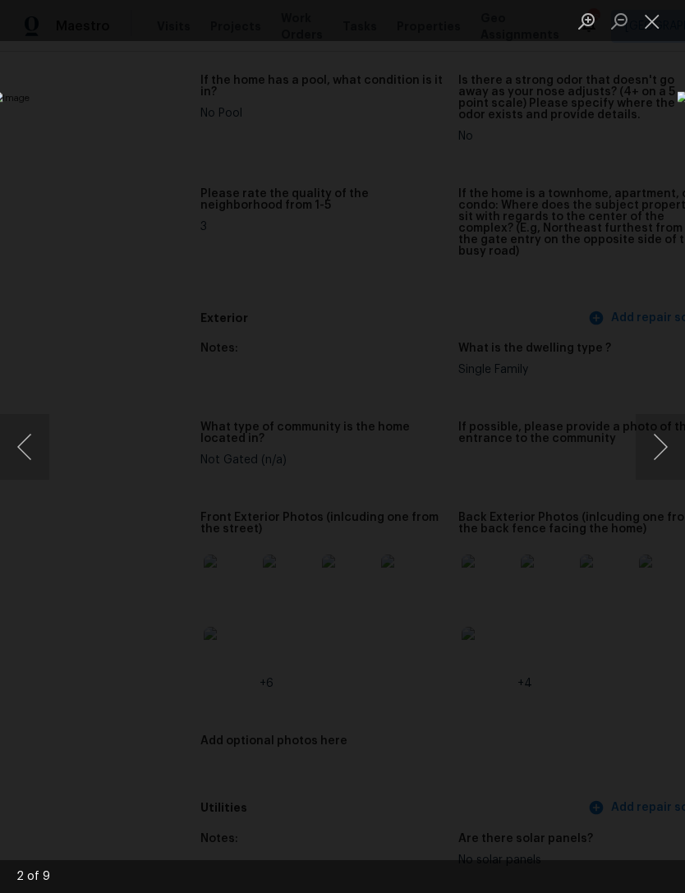
click at [661, 21] on button "Close lightbox" at bounding box center [652, 21] width 33 height 29
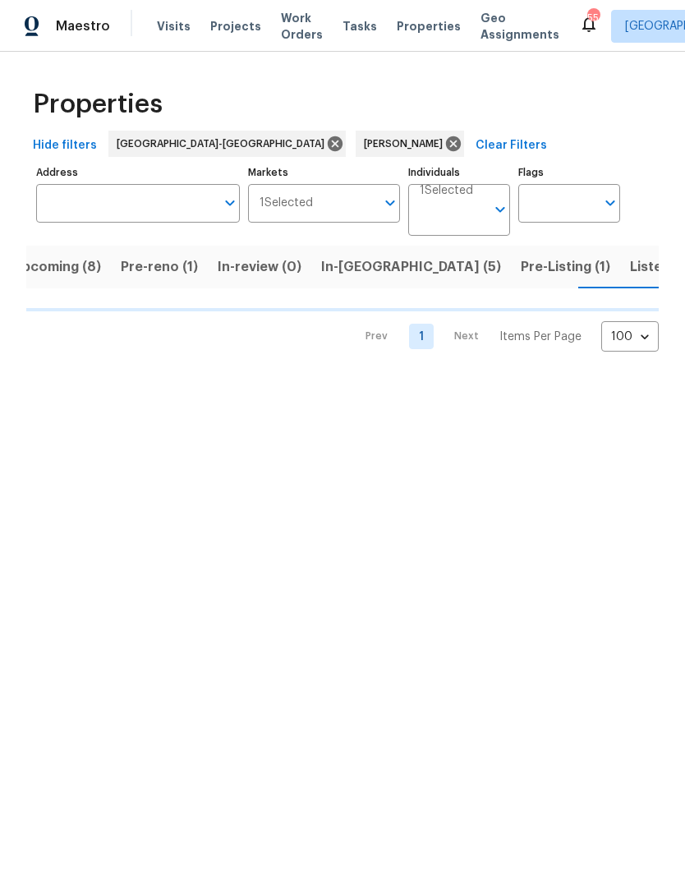
scroll to position [0, 25]
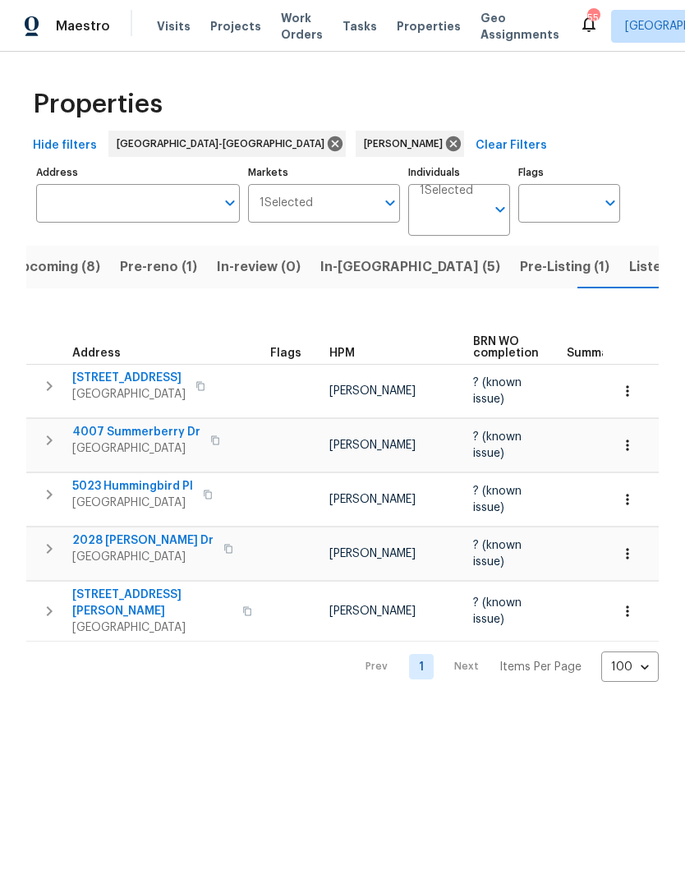
click at [629, 264] on span "Listed (10)" at bounding box center [663, 266] width 69 height 23
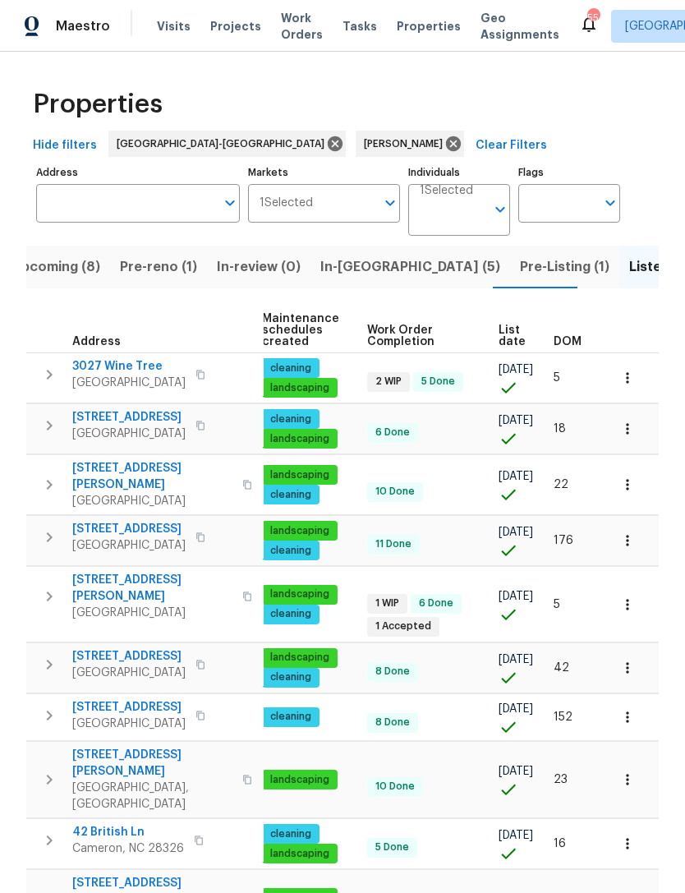
scroll to position [0, 211]
click at [634, 386] on icon "button" at bounding box center [627, 377] width 16 height 16
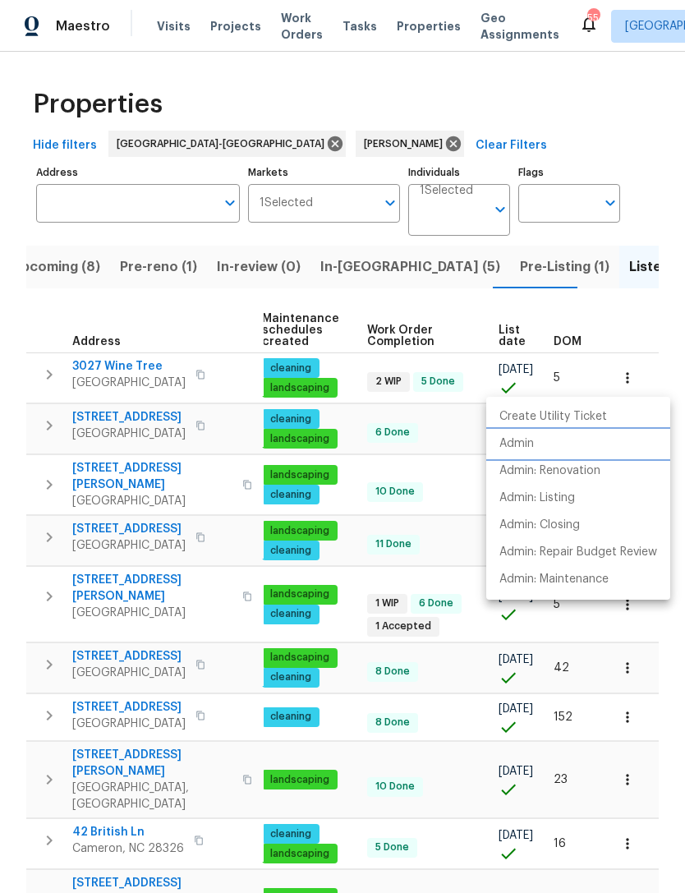
click at [530, 441] on p "Admin" at bounding box center [516, 443] width 34 height 17
click at [663, 322] on div at bounding box center [342, 446] width 685 height 893
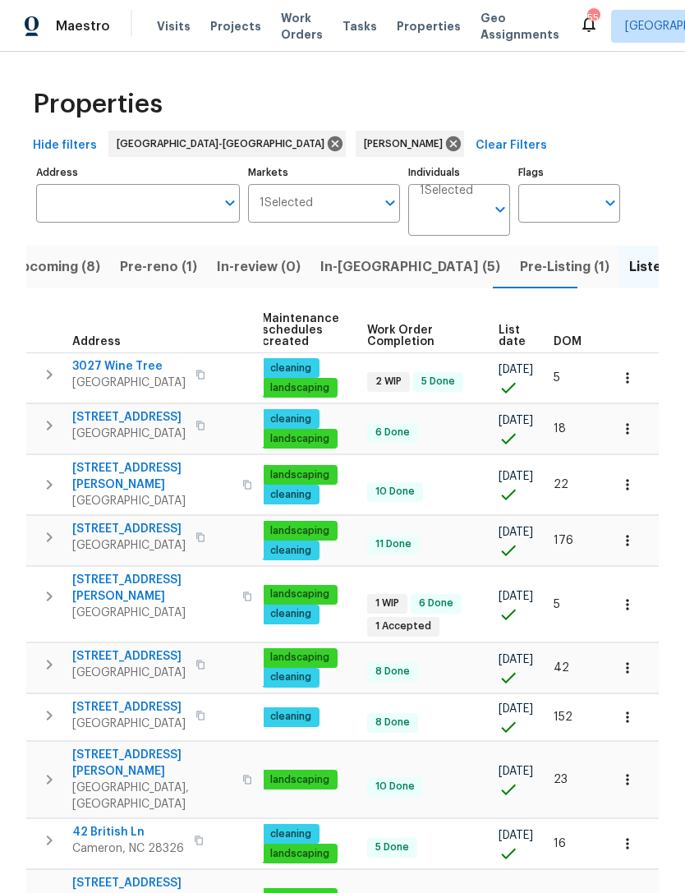
click at [634, 423] on icon "button" at bounding box center [627, 428] width 16 height 16
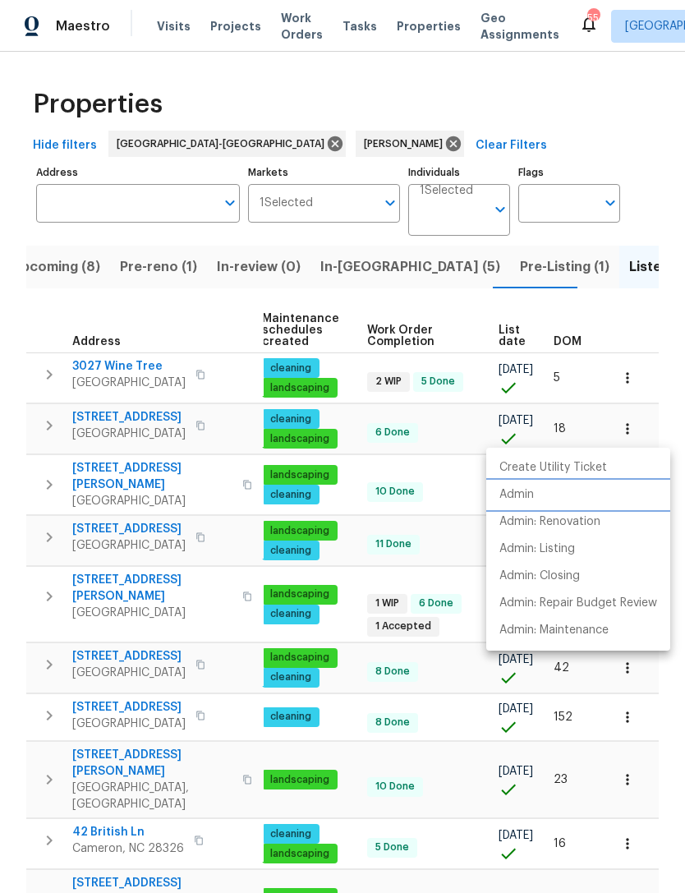
click at [539, 492] on li "Admin" at bounding box center [578, 494] width 184 height 27
click at [659, 319] on div at bounding box center [342, 446] width 685 height 893
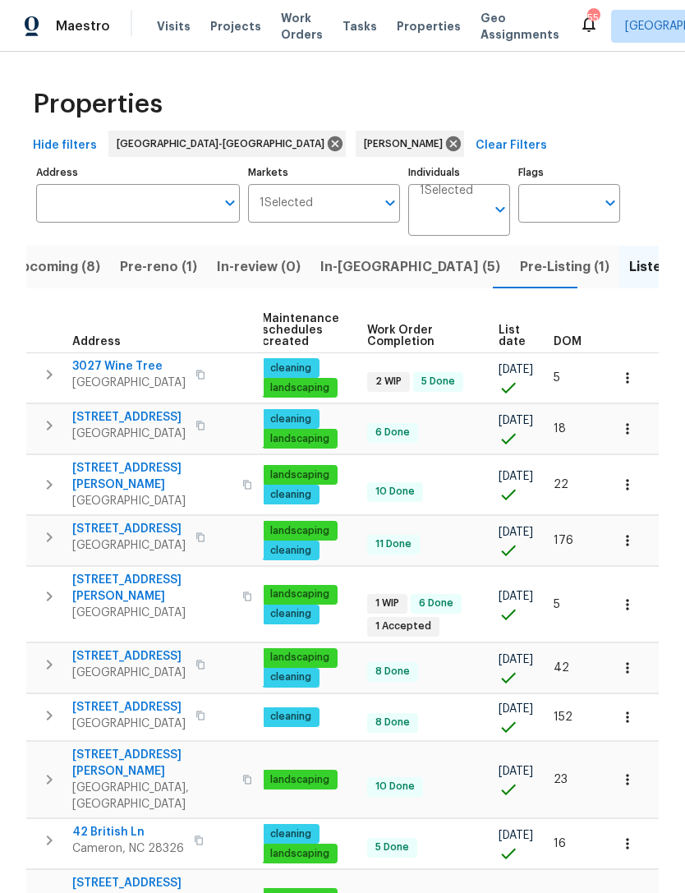
click at [636, 482] on button "button" at bounding box center [627, 484] width 36 height 36
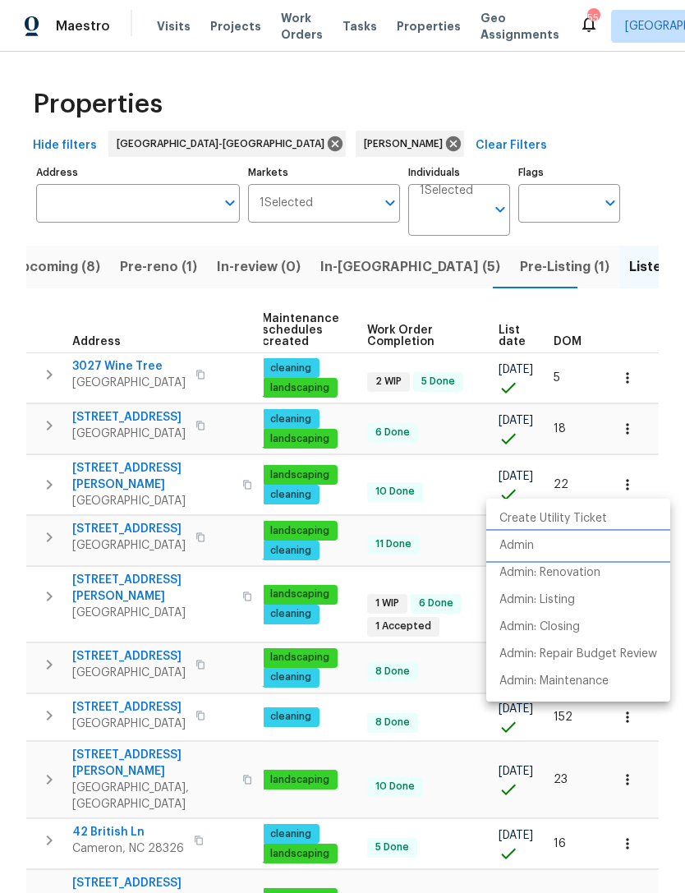
click at [525, 548] on p "Admin" at bounding box center [516, 545] width 34 height 17
click at [656, 335] on div at bounding box center [342, 446] width 685 height 893
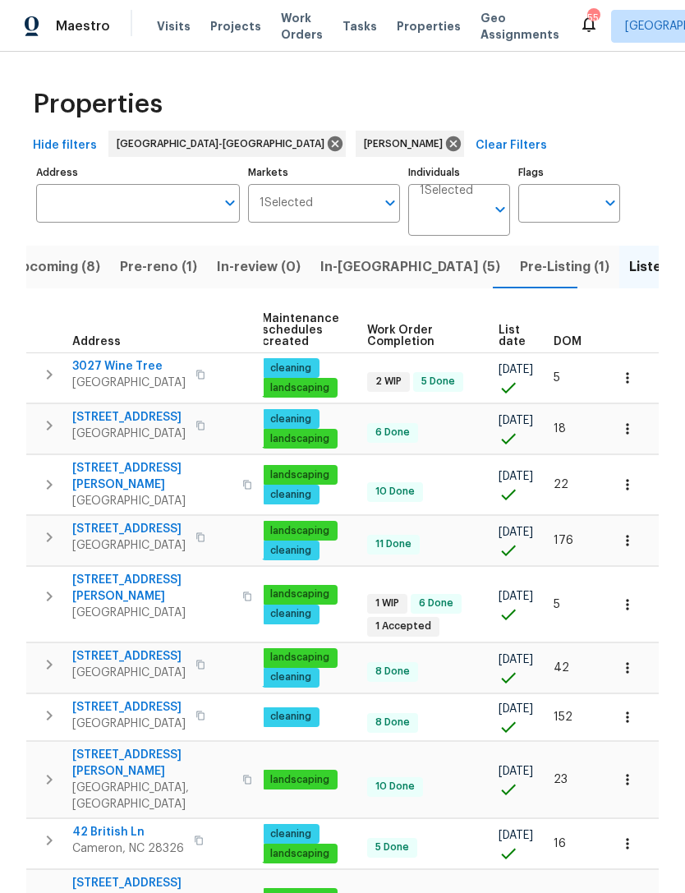
click at [638, 586] on button "button" at bounding box center [627, 604] width 36 height 36
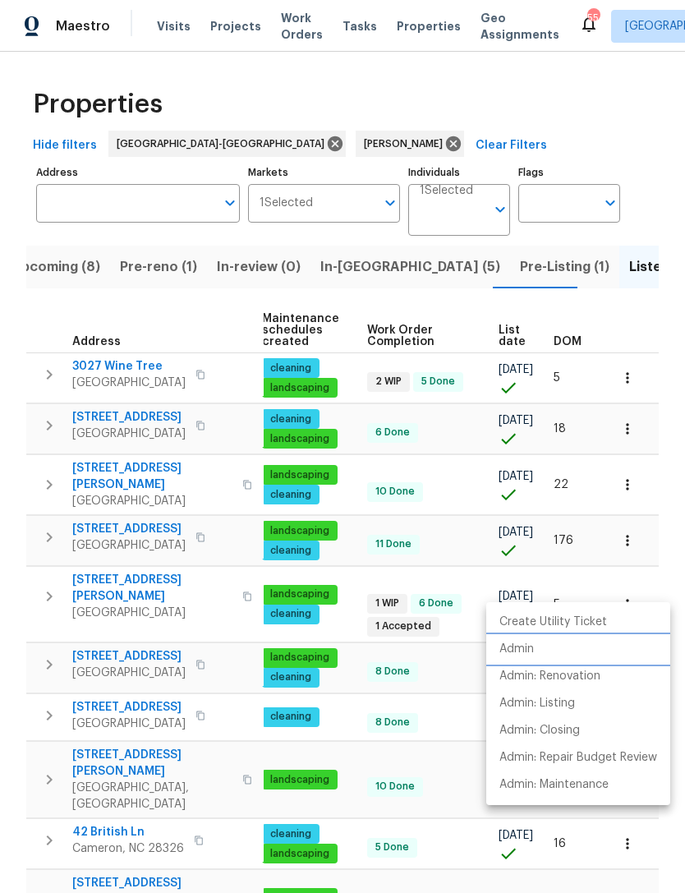
click at [542, 646] on li "Admin" at bounding box center [578, 649] width 184 height 27
click at [655, 293] on div at bounding box center [342, 446] width 685 height 893
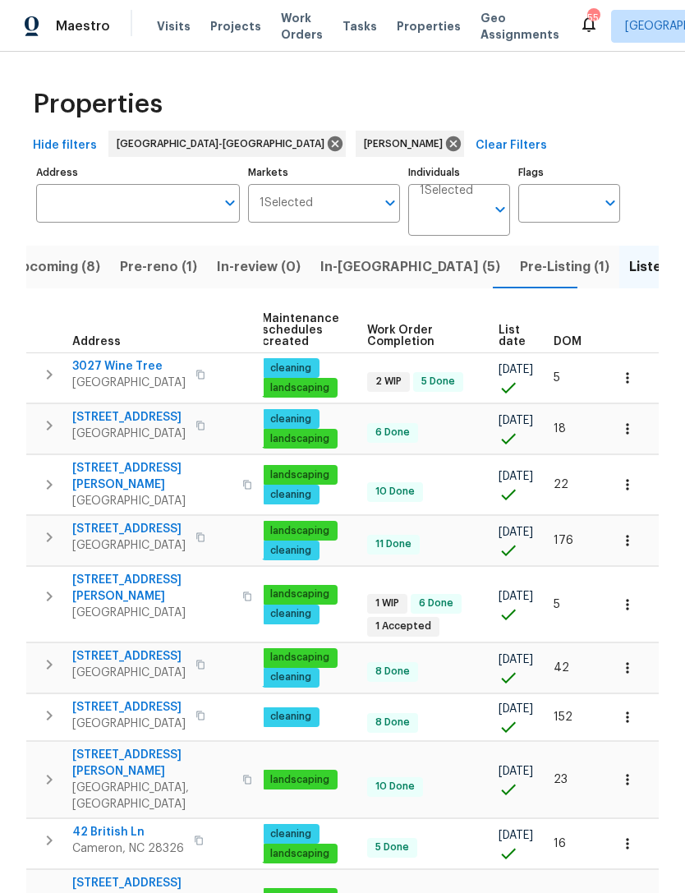
click at [635, 659] on icon "button" at bounding box center [627, 667] width 16 height 16
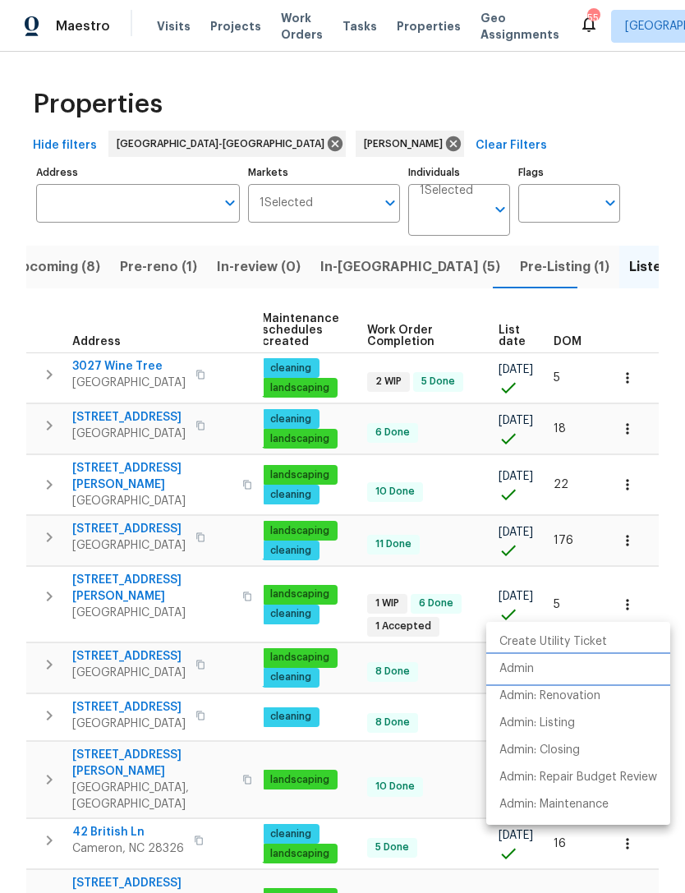
click at [534, 668] on p "Admin" at bounding box center [516, 668] width 34 height 17
click at [668, 550] on div at bounding box center [342, 446] width 685 height 893
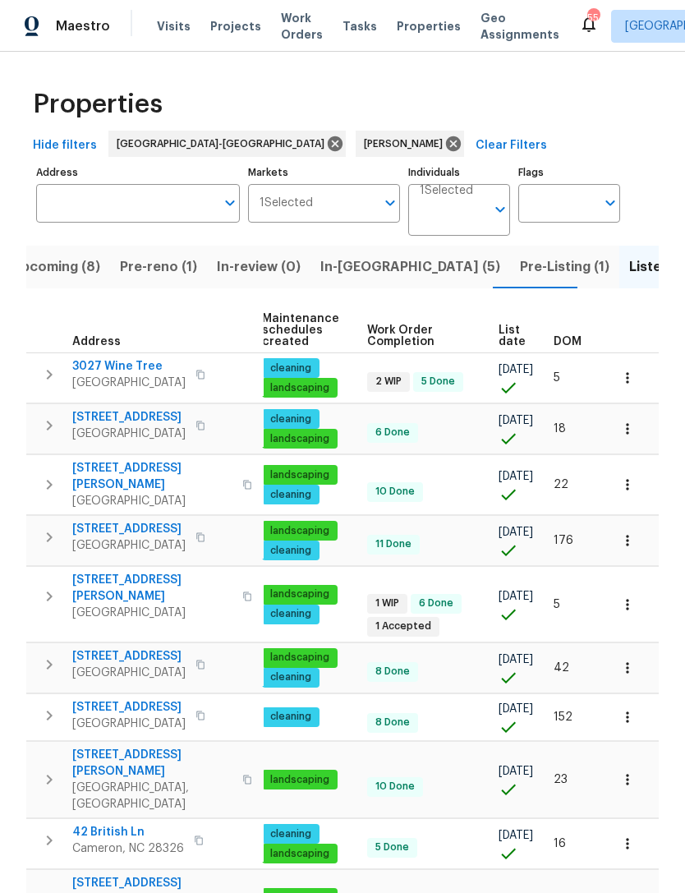
click at [636, 761] on button "button" at bounding box center [627, 779] width 36 height 36
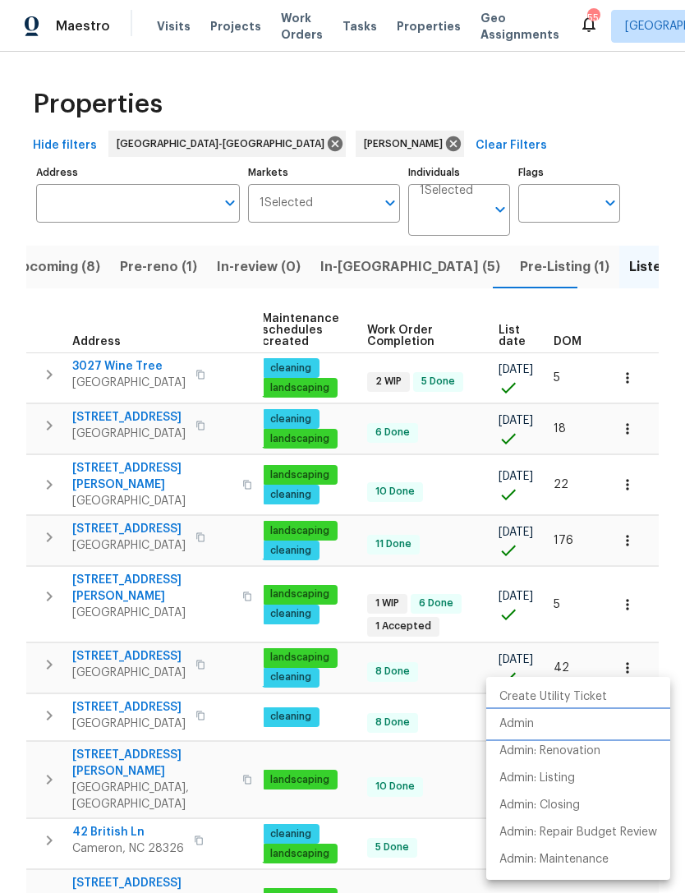
click at [535, 724] on li "Admin" at bounding box center [578, 723] width 184 height 27
click at [674, 599] on div at bounding box center [342, 446] width 685 height 893
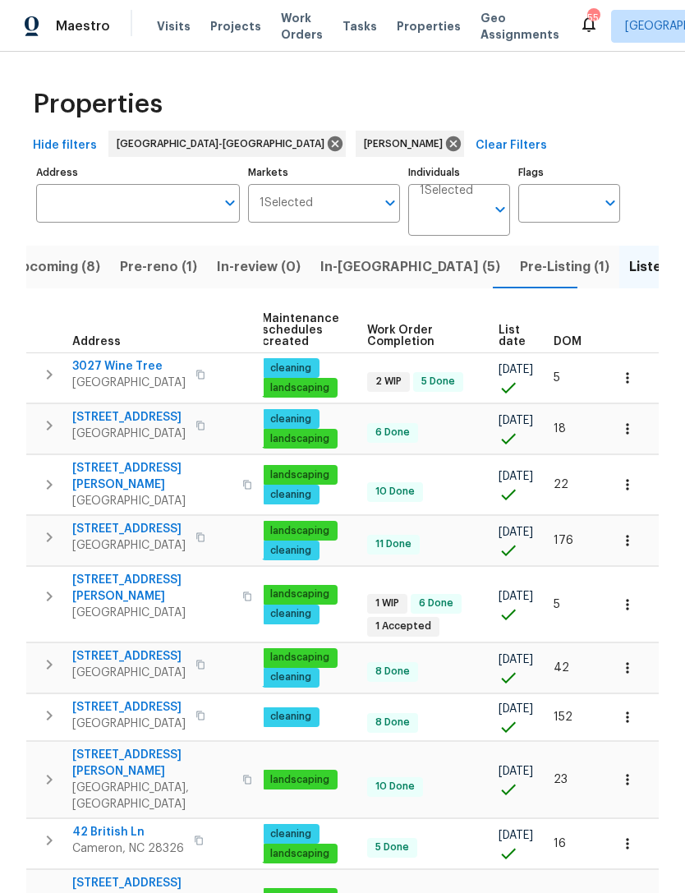
click at [631, 835] on icon "button" at bounding box center [627, 843] width 16 height 16
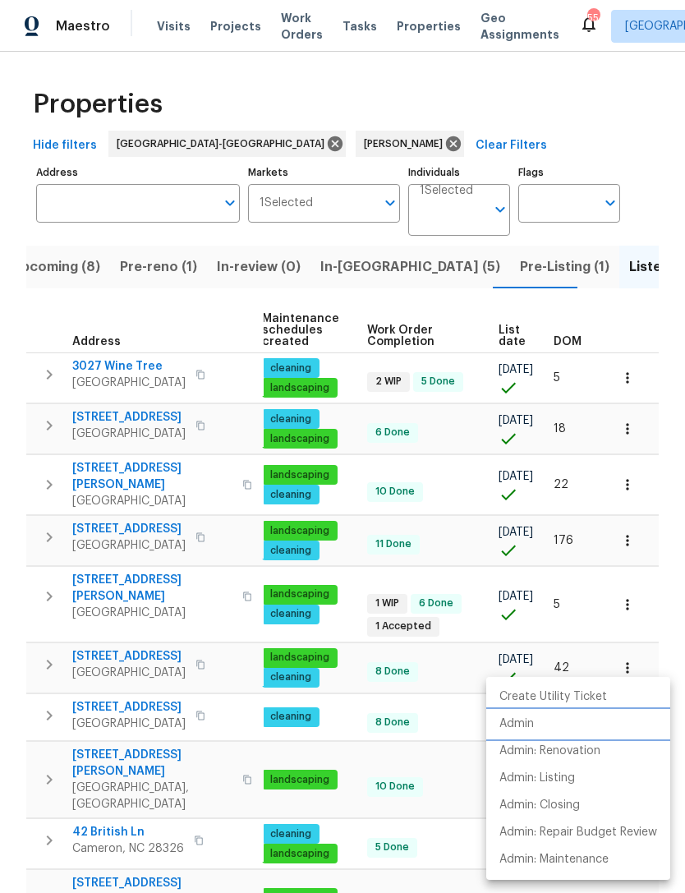
click at [517, 720] on p "Admin" at bounding box center [516, 723] width 34 height 17
click at [653, 541] on div at bounding box center [342, 446] width 685 height 893
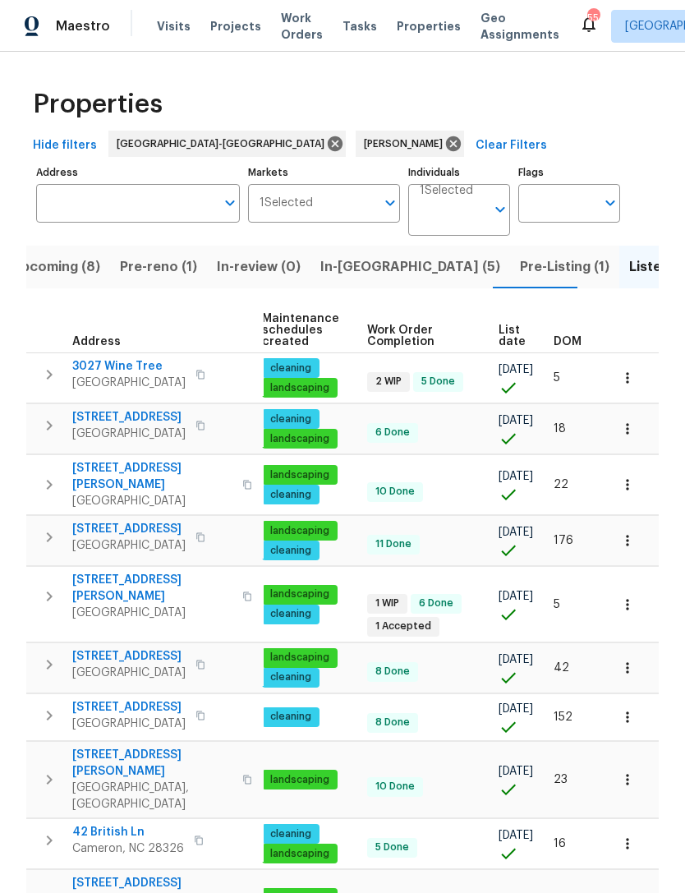
click at [653, 541] on div "Create Utility Ticket Admin Admin: Renovation Admin: Listing Admin: Closing Adm…" at bounding box center [342, 446] width 685 height 893
click at [630, 892] on icon "button" at bounding box center [627, 907] width 16 height 16
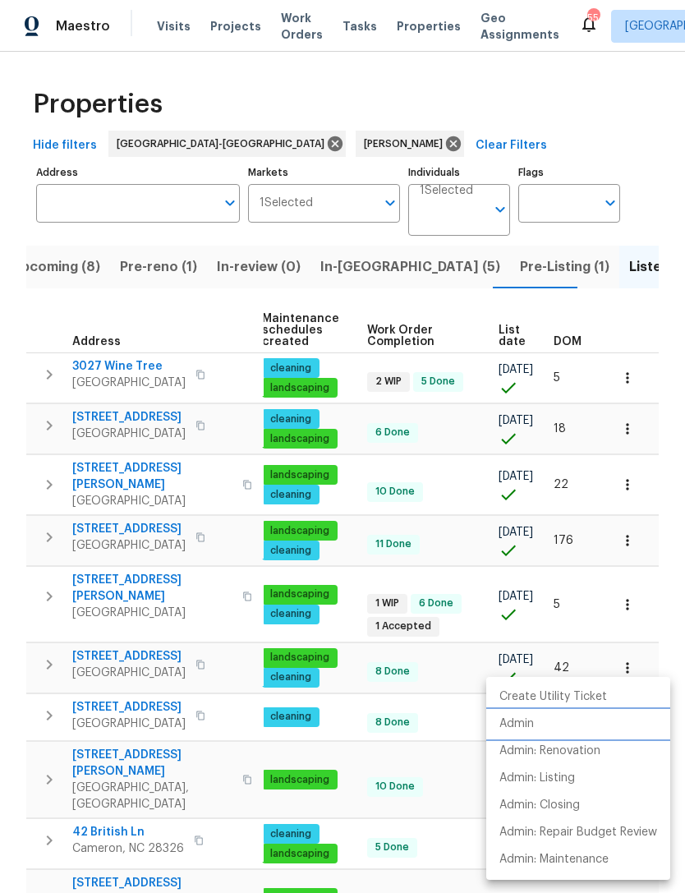
click at [527, 721] on p "Admin" at bounding box center [516, 723] width 34 height 17
click at [643, 283] on div at bounding box center [342, 446] width 685 height 893
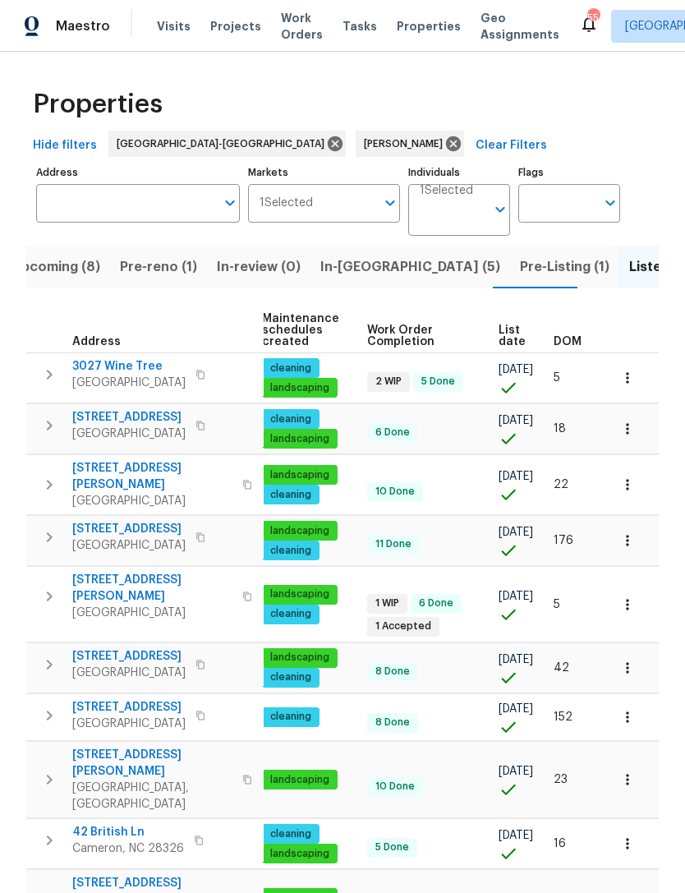
click at [636, 269] on div "Upcoming (8) Pre-reno (1) In-review (0) In-reno (5) Pre-Listing (1) Listed (10)…" at bounding box center [342, 611] width 632 height 750
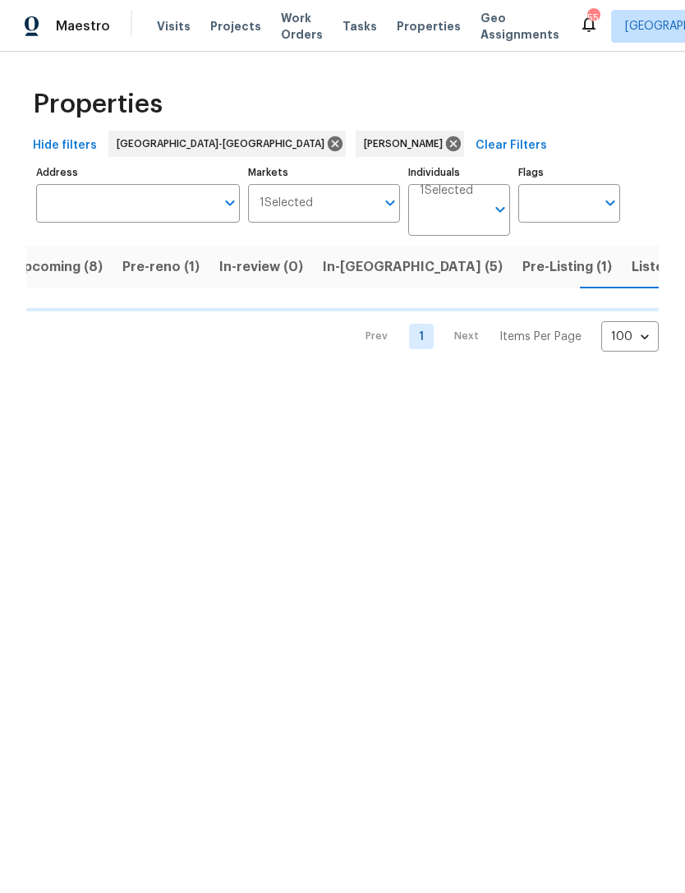
scroll to position [0, 25]
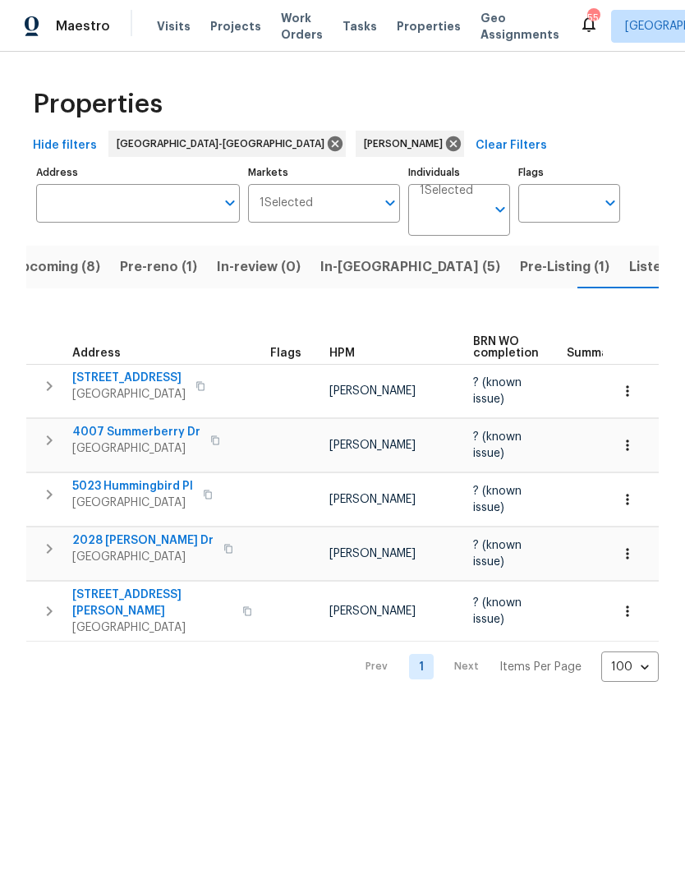
click at [351, 263] on span "In-[GEOGRAPHIC_DATA] (5)" at bounding box center [410, 266] width 180 height 23
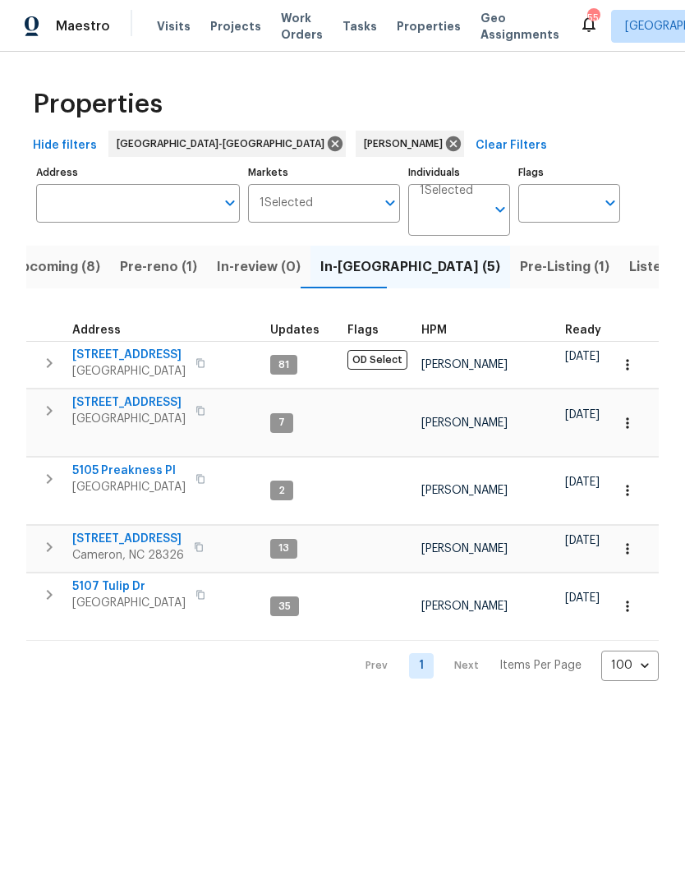
click at [61, 273] on span "Upcoming (8)" at bounding box center [55, 266] width 89 height 23
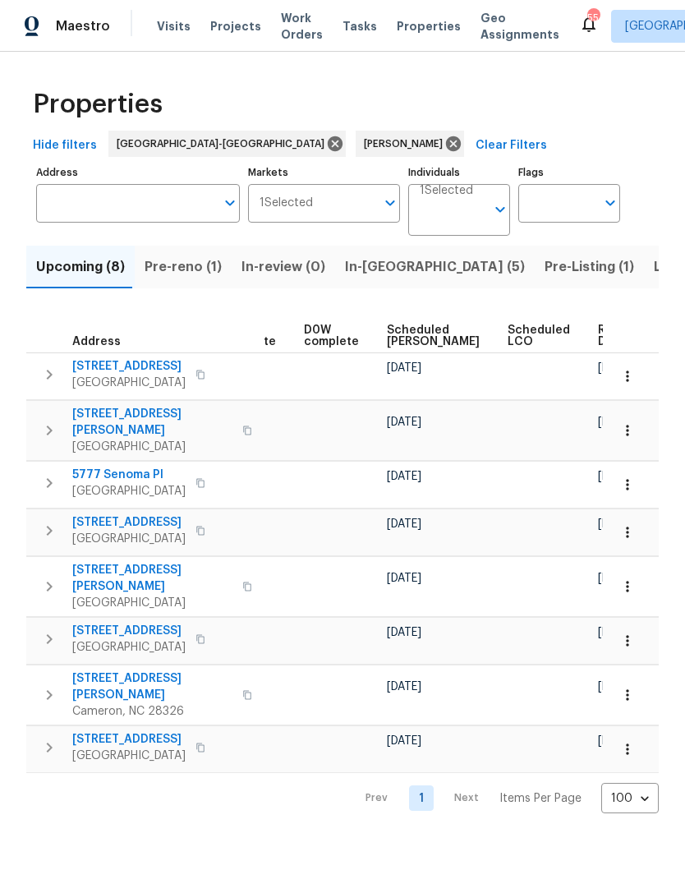
scroll to position [0, 413]
click at [400, 332] on span "Scheduled [PERSON_NAME]" at bounding box center [434, 335] width 93 height 23
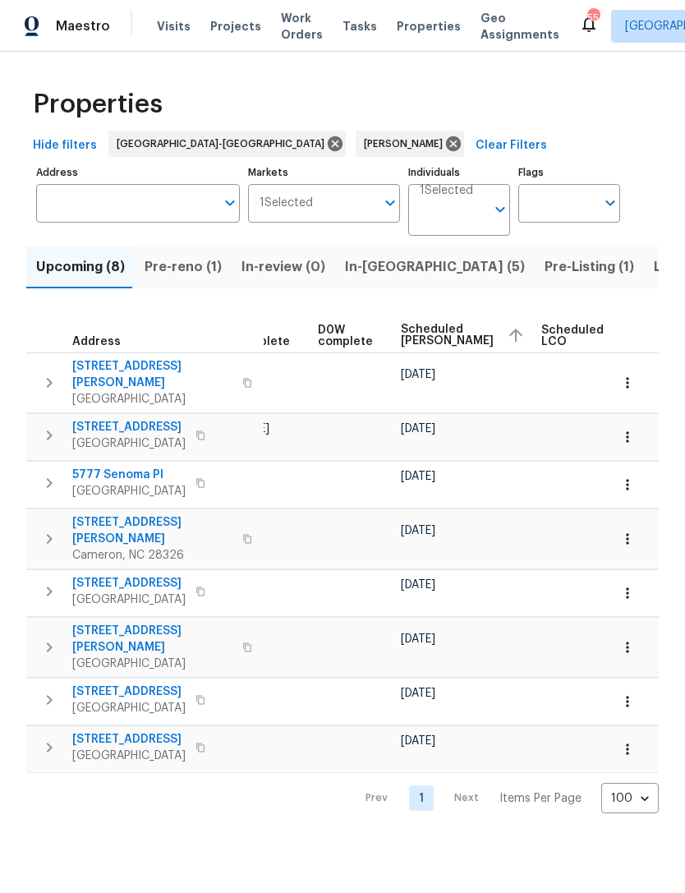
scroll to position [0, 402]
click at [446, 140] on icon at bounding box center [453, 143] width 15 height 15
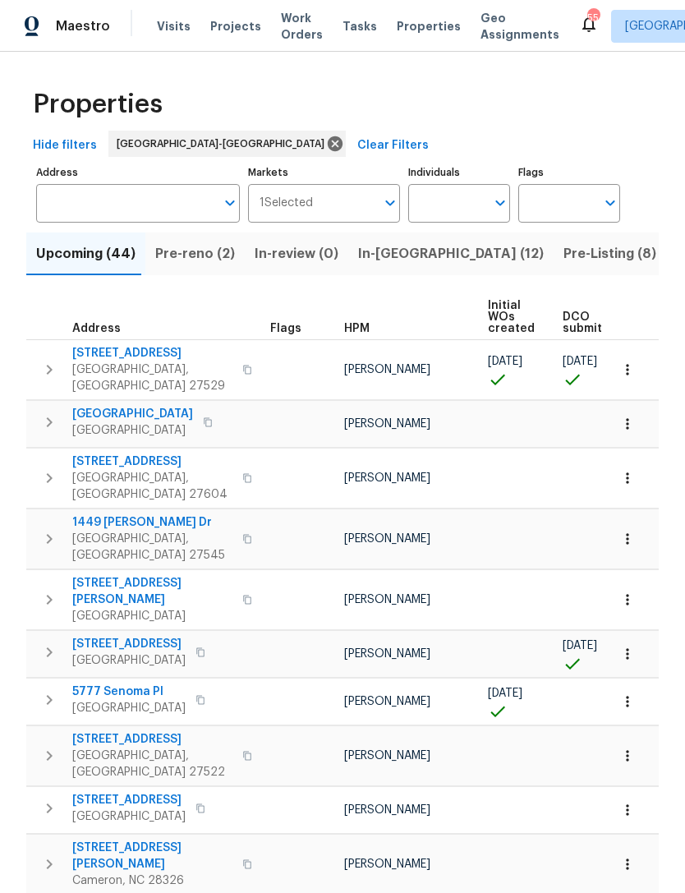
click at [563, 254] on span "Pre-Listing (8)" at bounding box center [609, 253] width 93 height 23
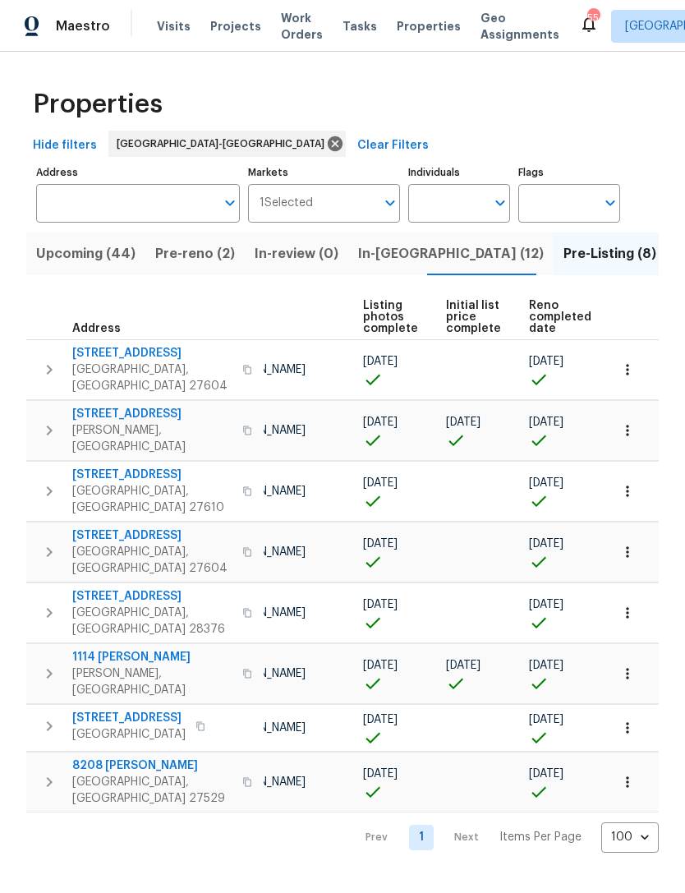
scroll to position [0, 109]
click at [378, 251] on span "In-[GEOGRAPHIC_DATA] (12)" at bounding box center [451, 253] width 186 height 23
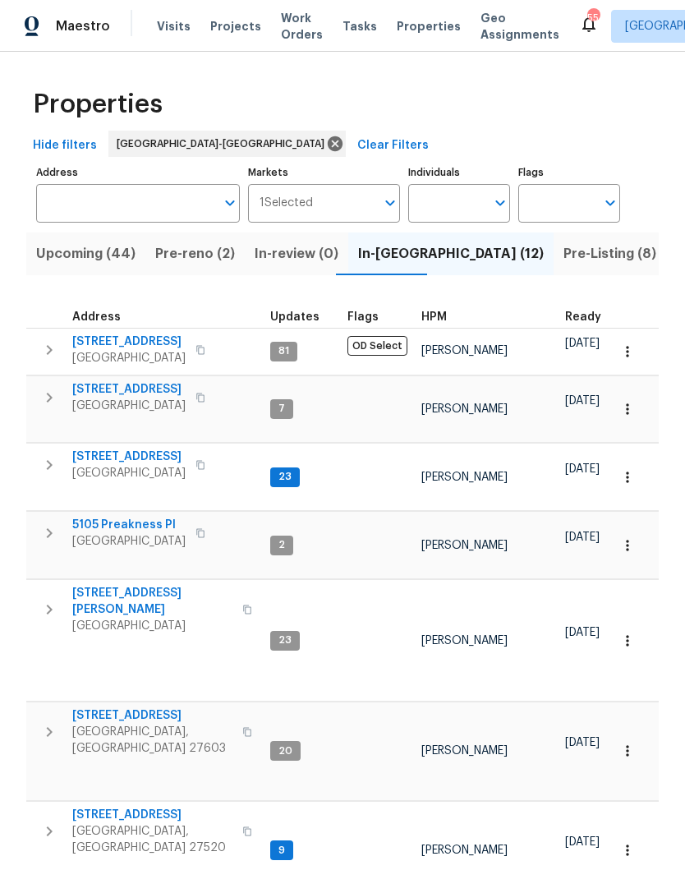
scroll to position [13, 0]
click at [103, 258] on span "Upcoming (44)" at bounding box center [85, 253] width 99 height 23
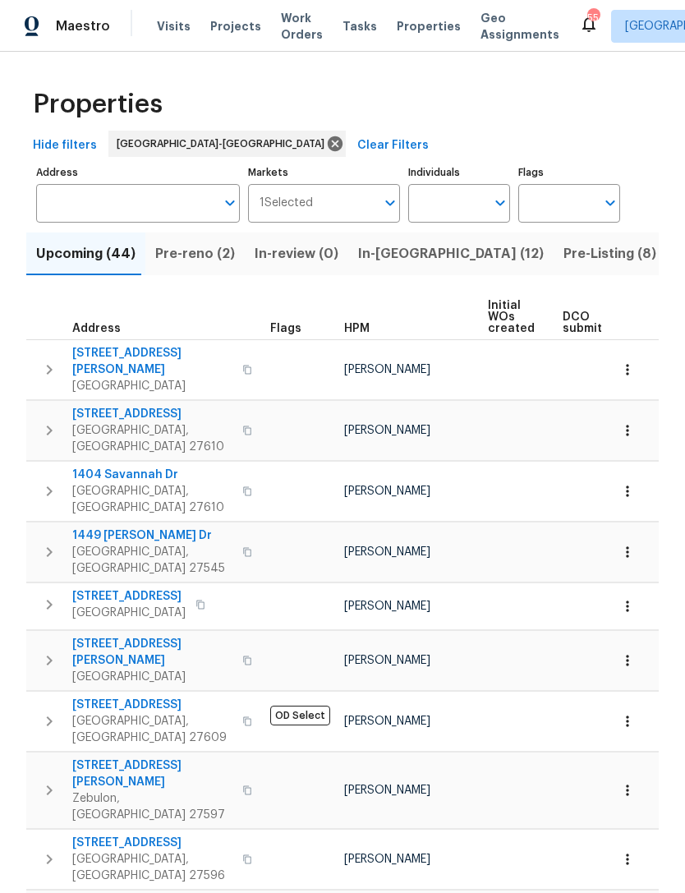
click at [433, 198] on input "Individuals" at bounding box center [446, 203] width 77 height 39
type input "[PERSON_NAME]"
click at [466, 255] on li "[PERSON_NAME]" at bounding box center [459, 255] width 76 height 34
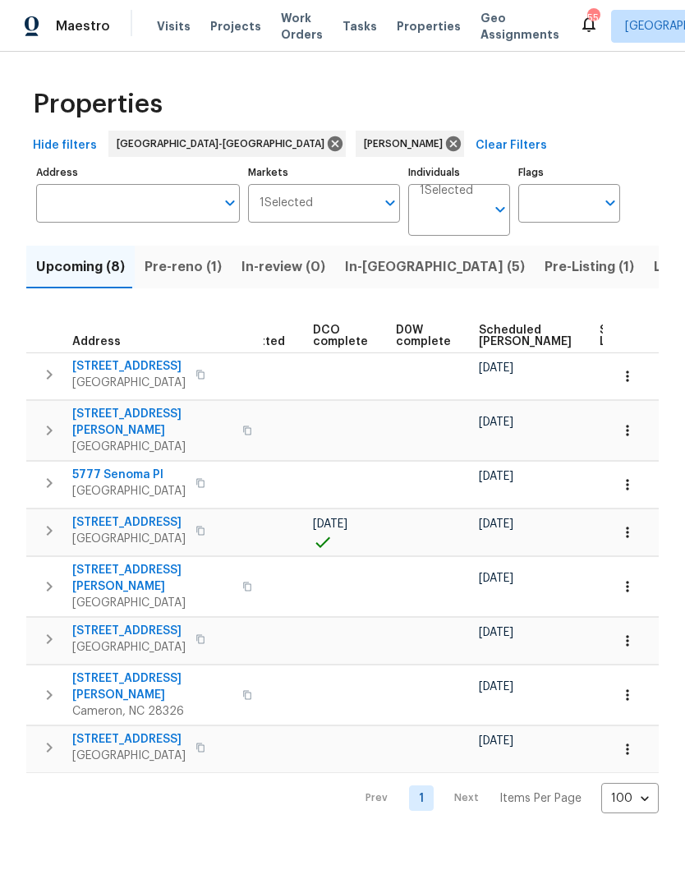
scroll to position [0, 329]
click at [485, 332] on span "Scheduled [PERSON_NAME]" at bounding box center [517, 335] width 93 height 23
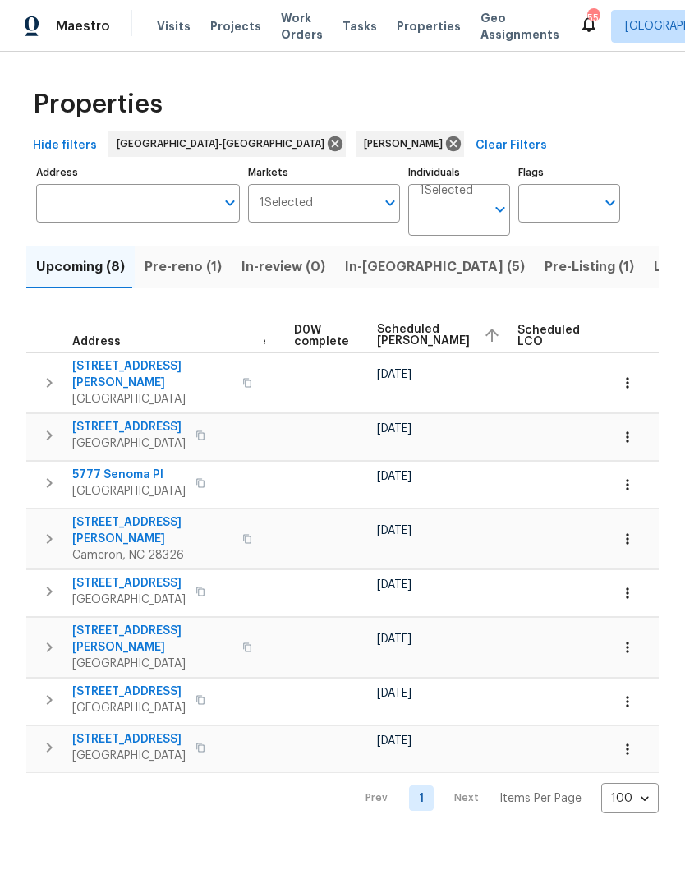
scroll to position [0, 425]
click at [446, 140] on icon at bounding box center [453, 143] width 15 height 15
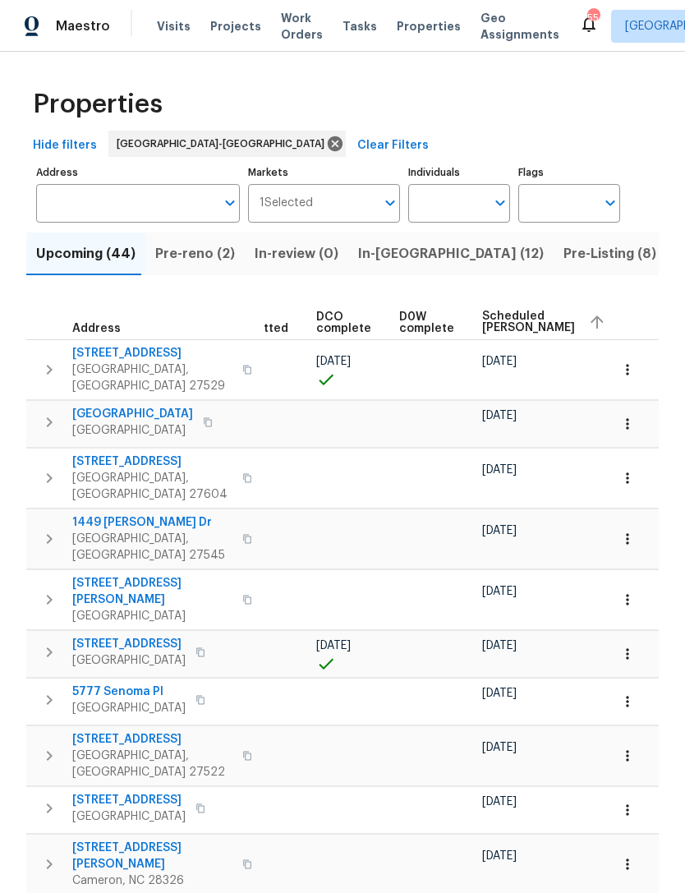
click at [447, 195] on input "Individuals" at bounding box center [446, 203] width 77 height 39
type input "[PERSON_NAME]"
click at [468, 253] on li "[PERSON_NAME]" at bounding box center [459, 255] width 76 height 34
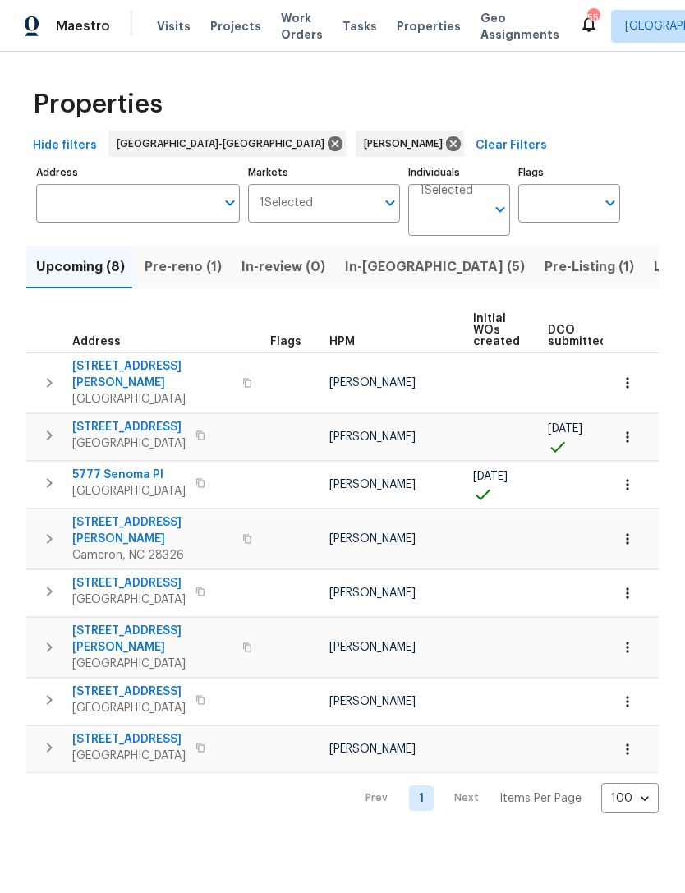
click at [379, 256] on span "In-reno (5)" at bounding box center [435, 266] width 180 height 23
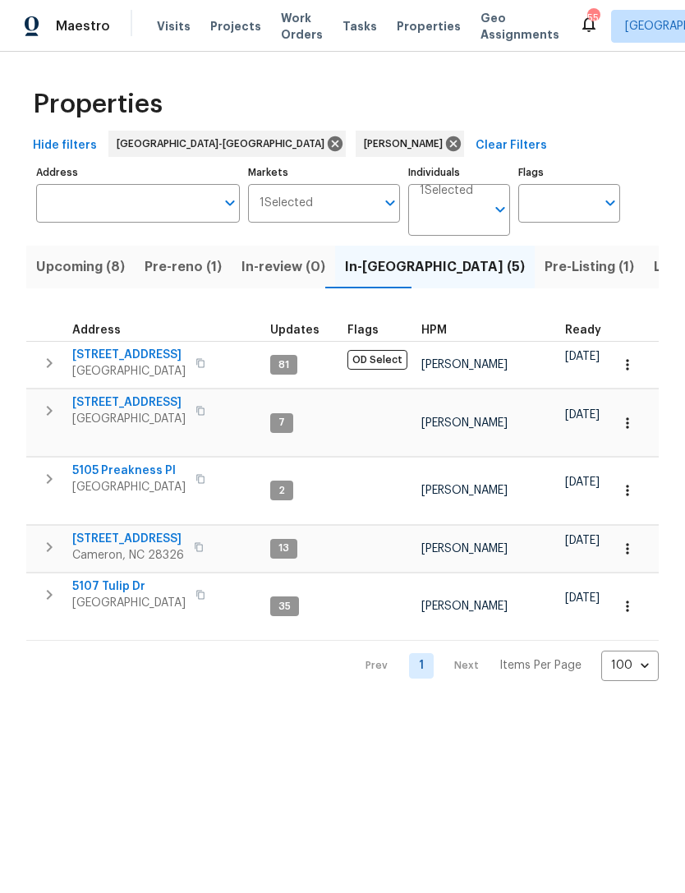
scroll to position [13, 0]
click at [177, 201] on input "Address" at bounding box center [125, 203] width 179 height 39
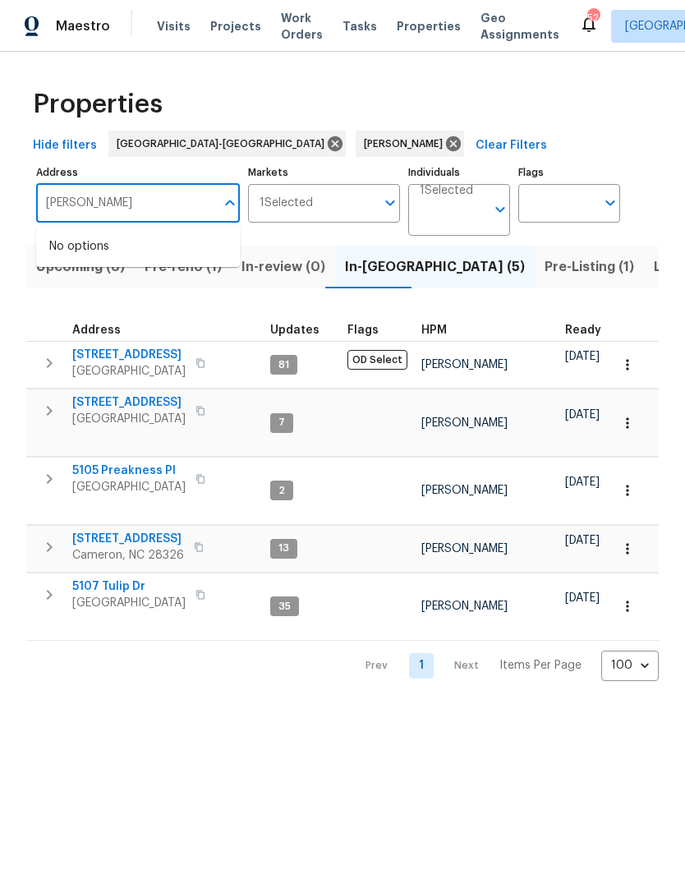
type input "rawls"
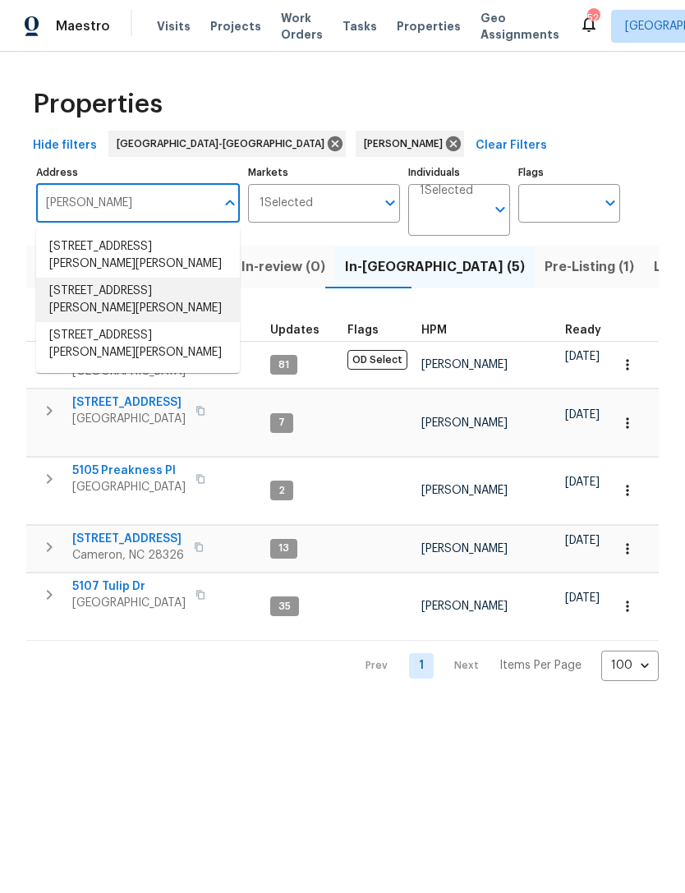
click at [208, 286] on li "720 Rawls Dr Raleigh NC 27610" at bounding box center [138, 300] width 204 height 44
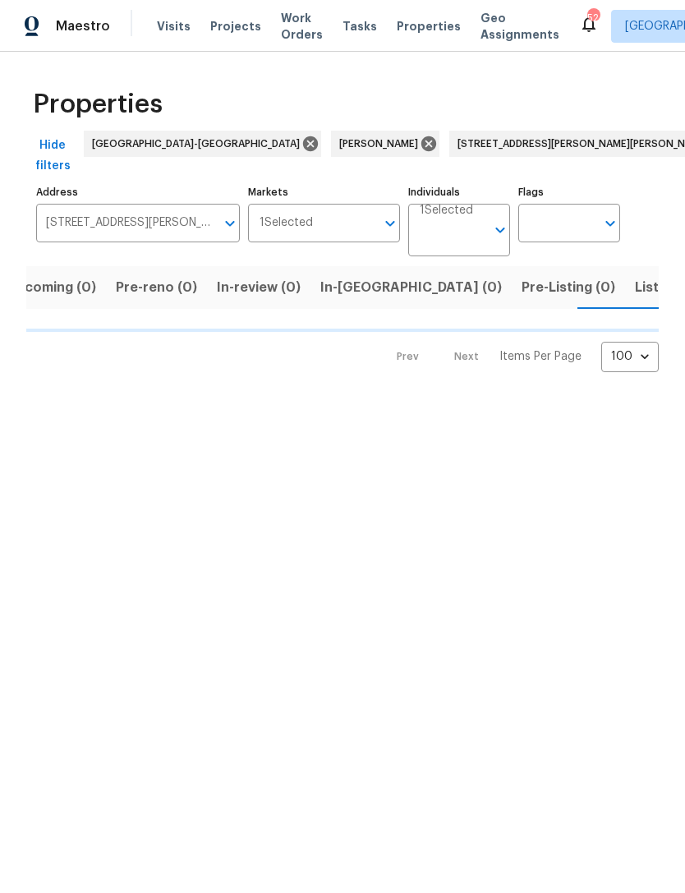
scroll to position [0, 30]
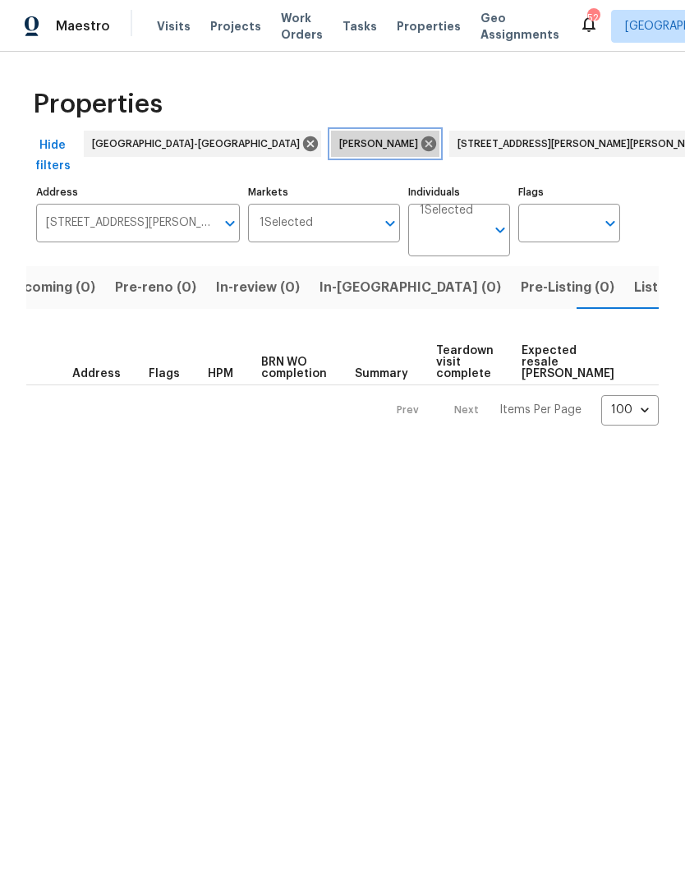
click at [420, 136] on icon at bounding box center [429, 144] width 18 height 18
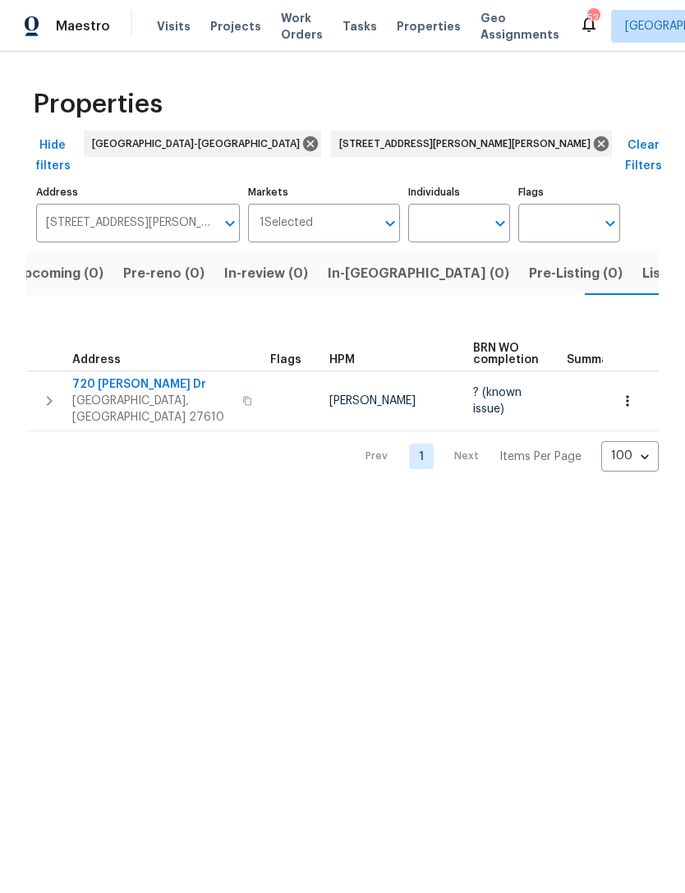
scroll to position [0, 26]
click at [122, 392] on span "Raleigh, NC 27610" at bounding box center [152, 408] width 160 height 33
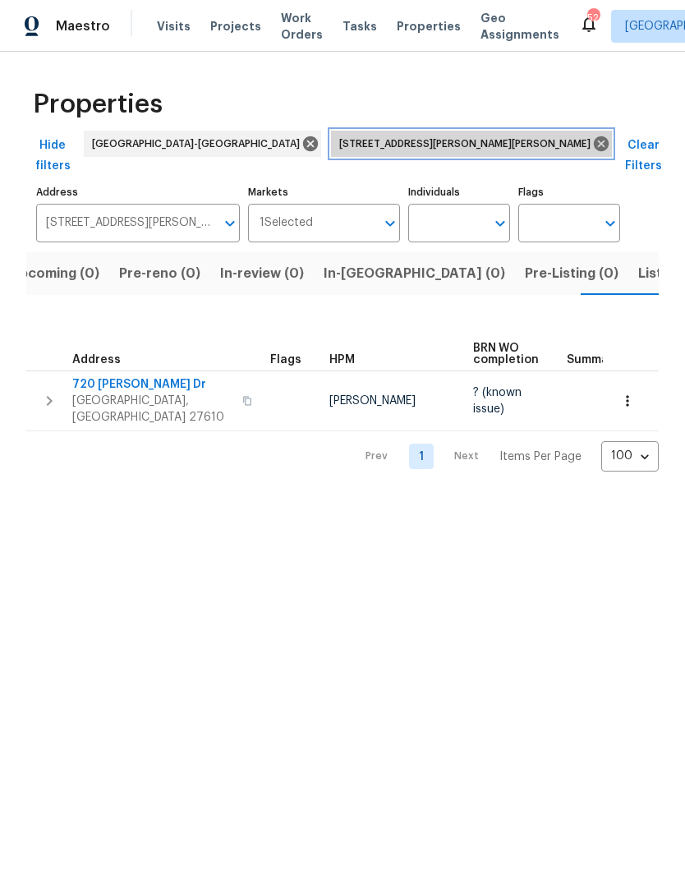
click at [594, 137] on icon at bounding box center [601, 143] width 15 height 15
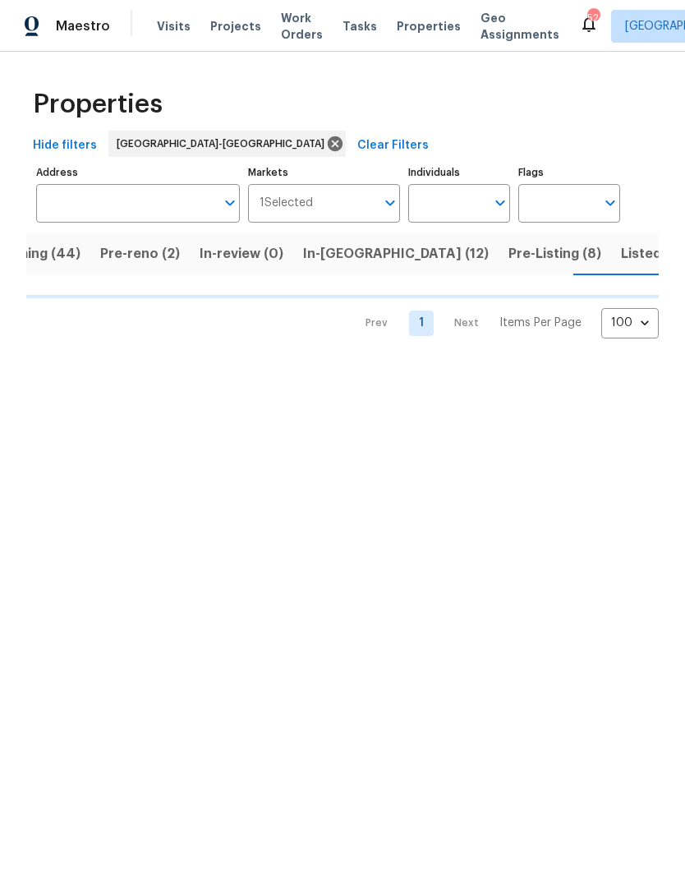
scroll to position [0, 57]
click at [444, 195] on input "Individuals" at bounding box center [446, 203] width 77 height 39
type input "pres"
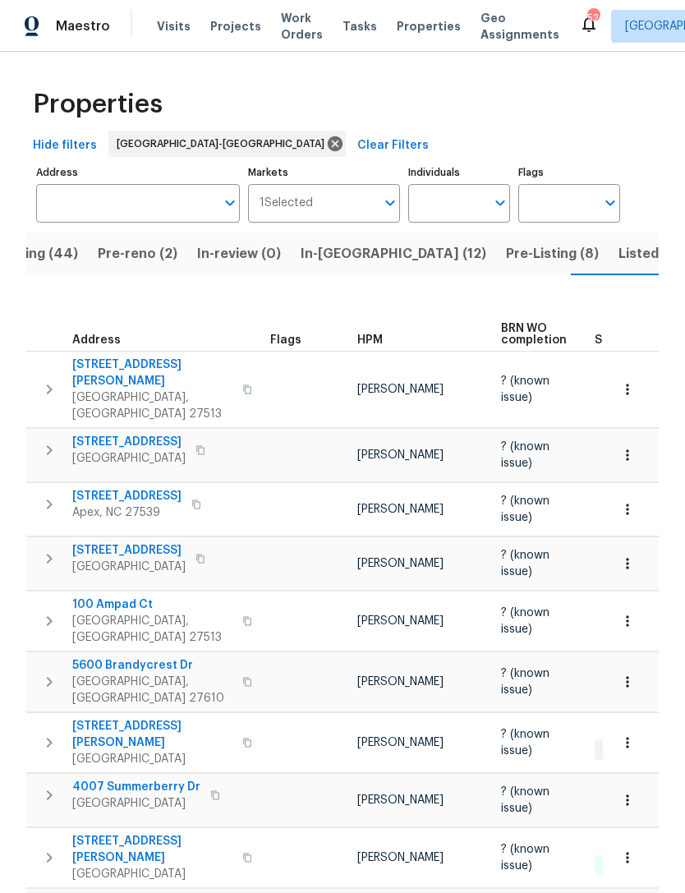
click at [465, 206] on input "Individuals" at bounding box center [446, 203] width 77 height 39
type input "Preston"
click at [475, 261] on li "[PERSON_NAME]" at bounding box center [459, 255] width 76 height 34
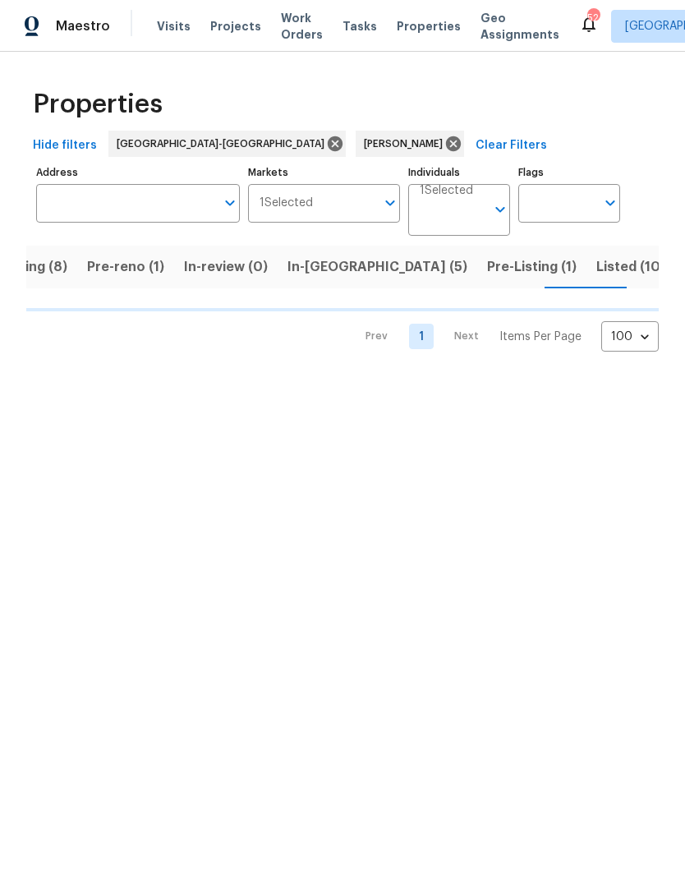
scroll to position [0, 46]
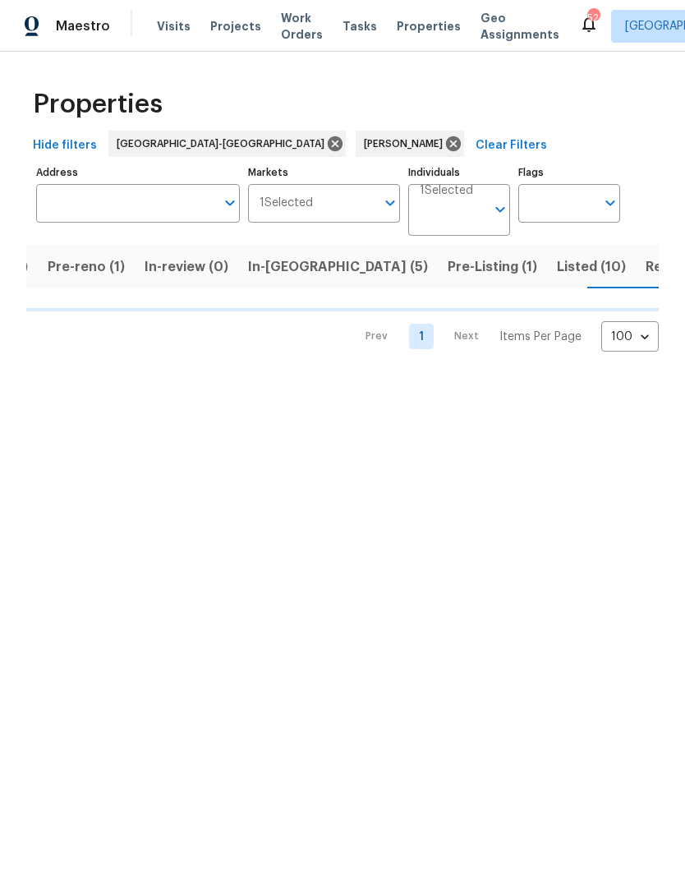
scroll to position [0, 112]
click at [631, 271] on span "Resale (5)" at bounding box center [663, 266] width 64 height 23
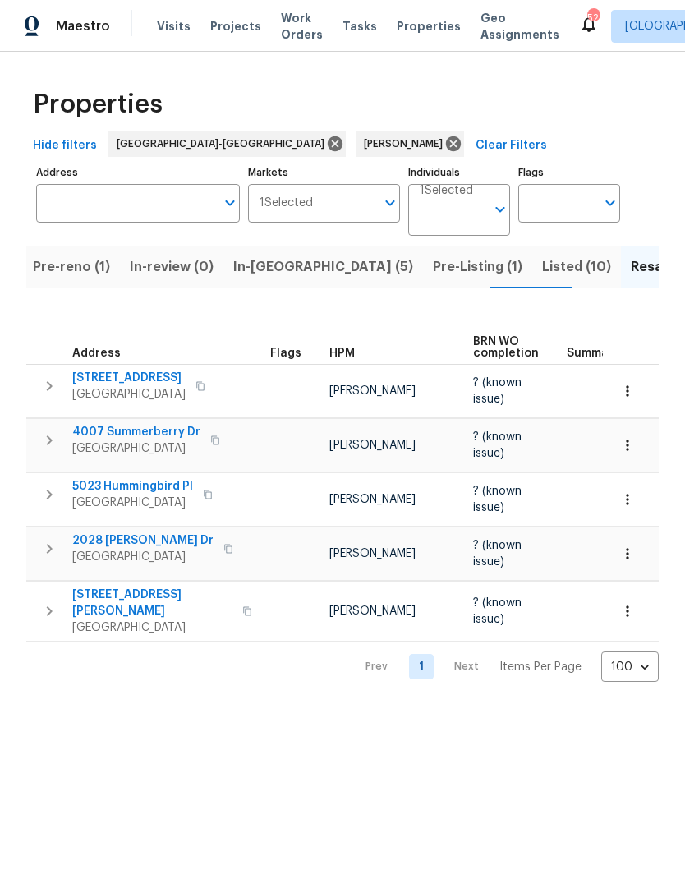
click at [542, 264] on span "Listed (10)" at bounding box center [576, 266] width 69 height 23
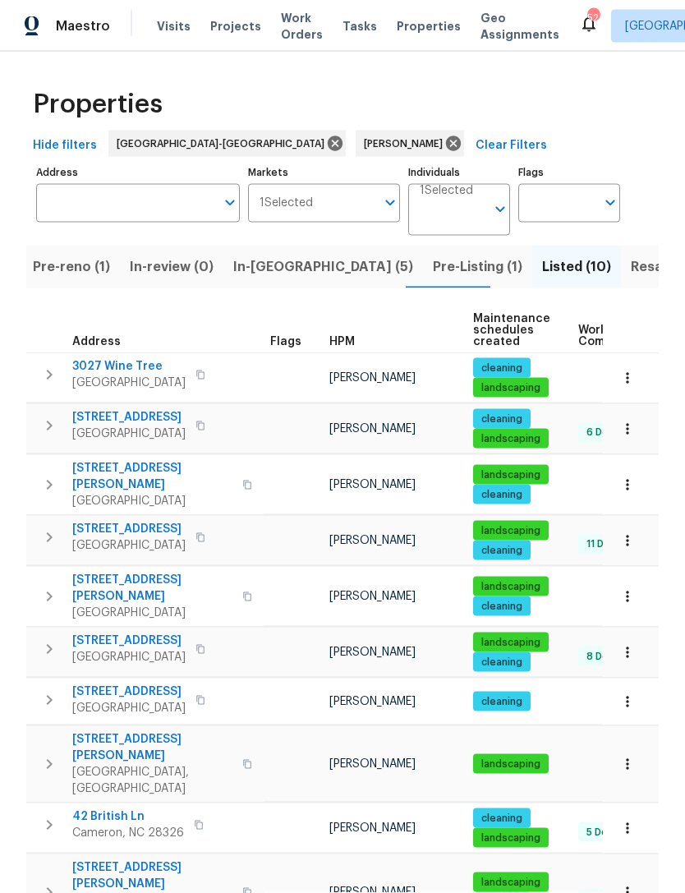
scroll to position [11, 0]
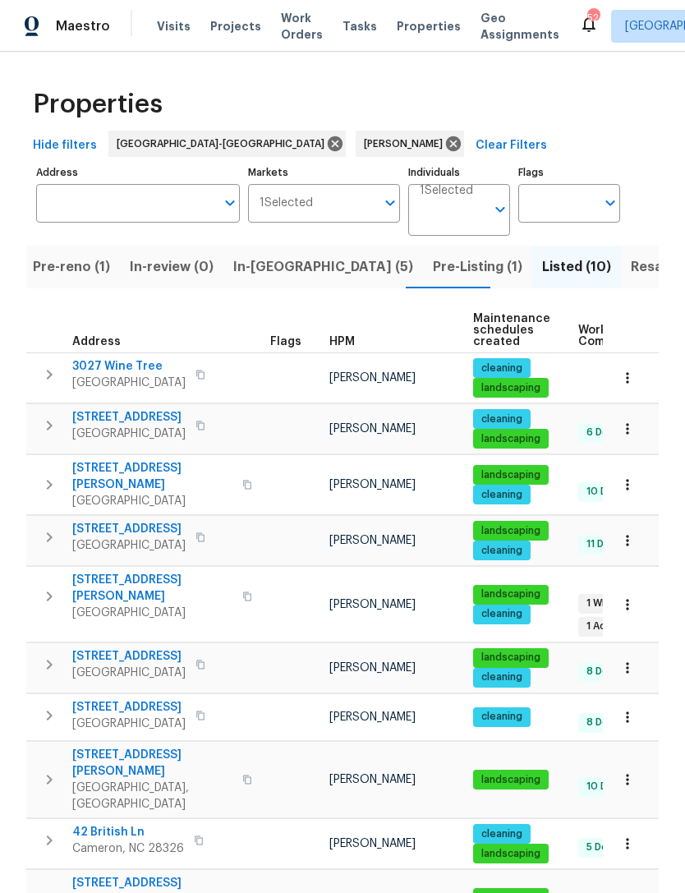
click at [81, 259] on span "Pre-reno (1)" at bounding box center [71, 266] width 77 height 23
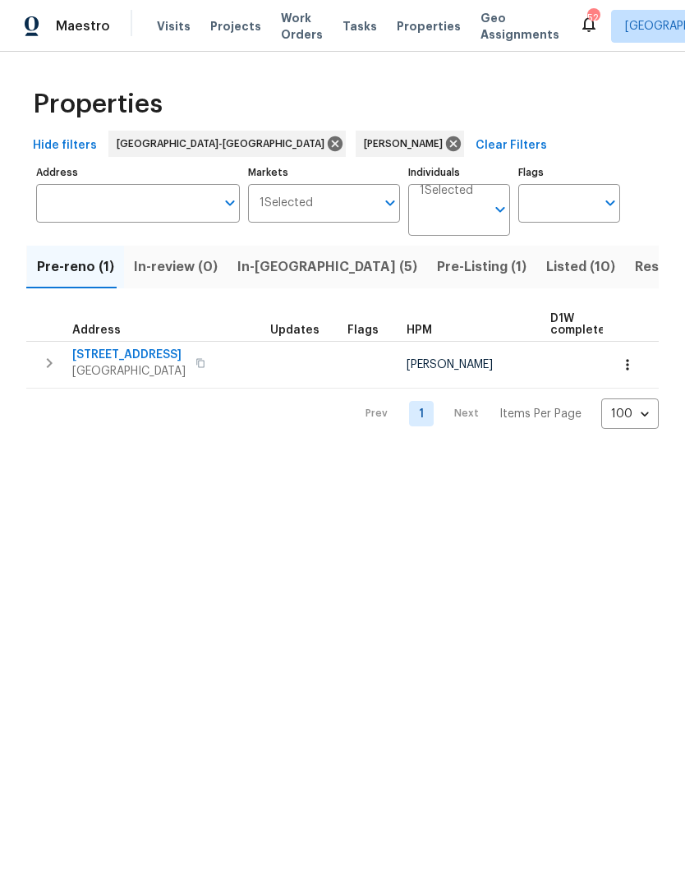
scroll to position [0, 105]
click at [366, 455] on html "Maestro Visits Projects Work Orders Tasks Properties Geo Assignments 52 Raleigh…" at bounding box center [342, 227] width 685 height 455
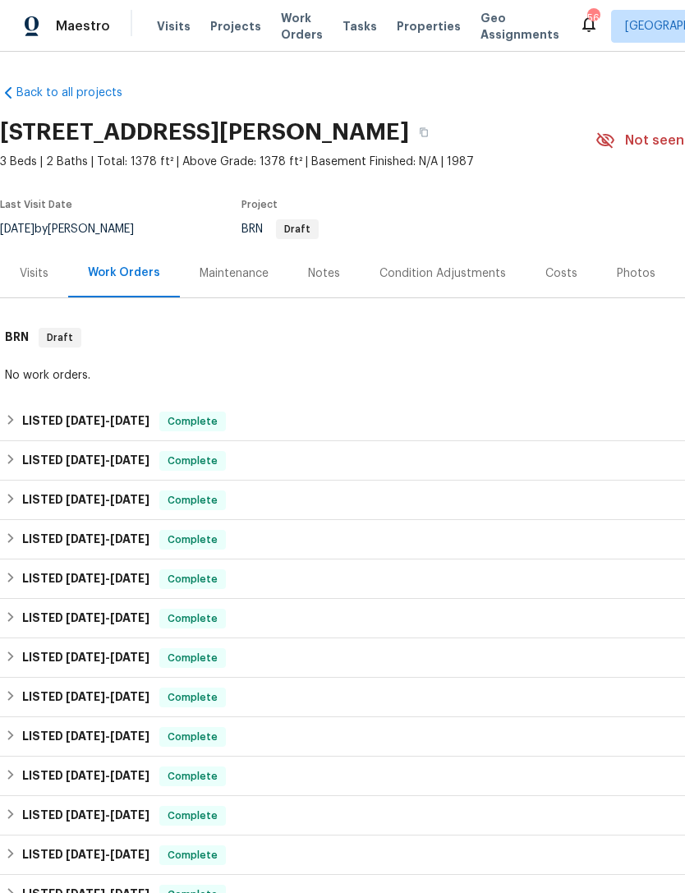
click at [44, 289] on div "Visits" at bounding box center [34, 273] width 68 height 48
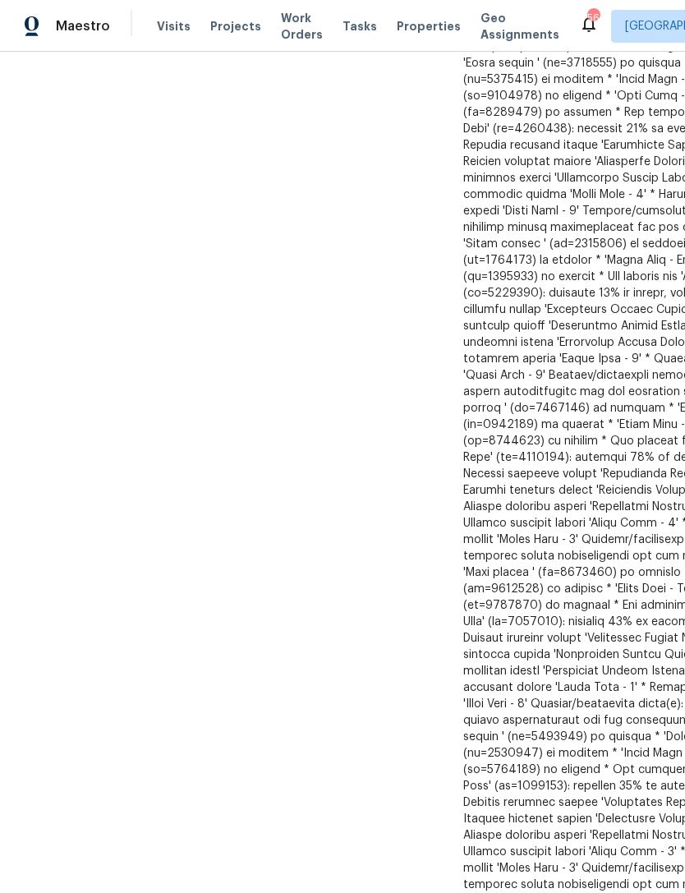
scroll to position [2655, 29]
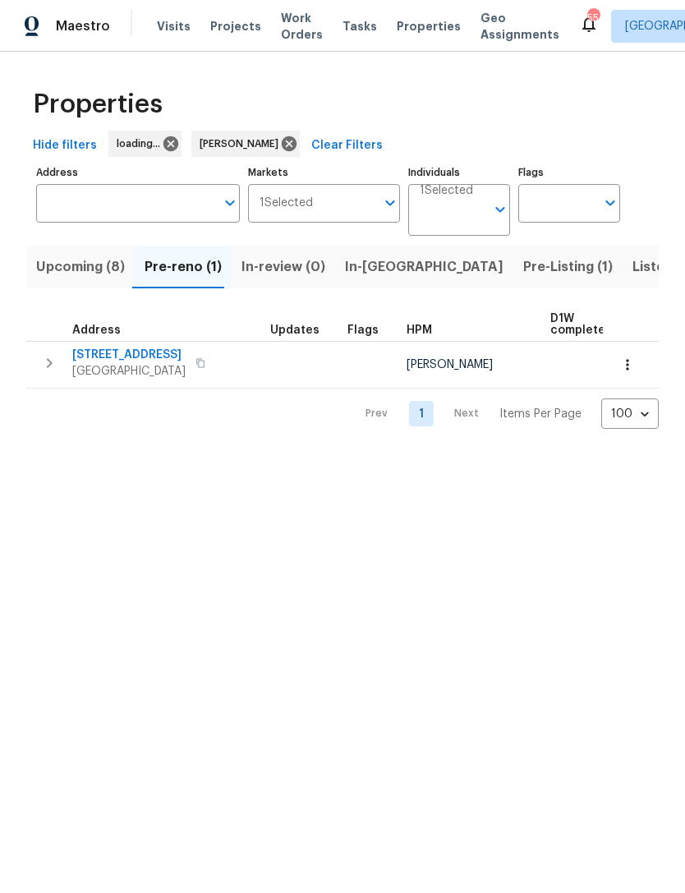
click at [70, 260] on span "Upcoming (8)" at bounding box center [80, 266] width 89 height 23
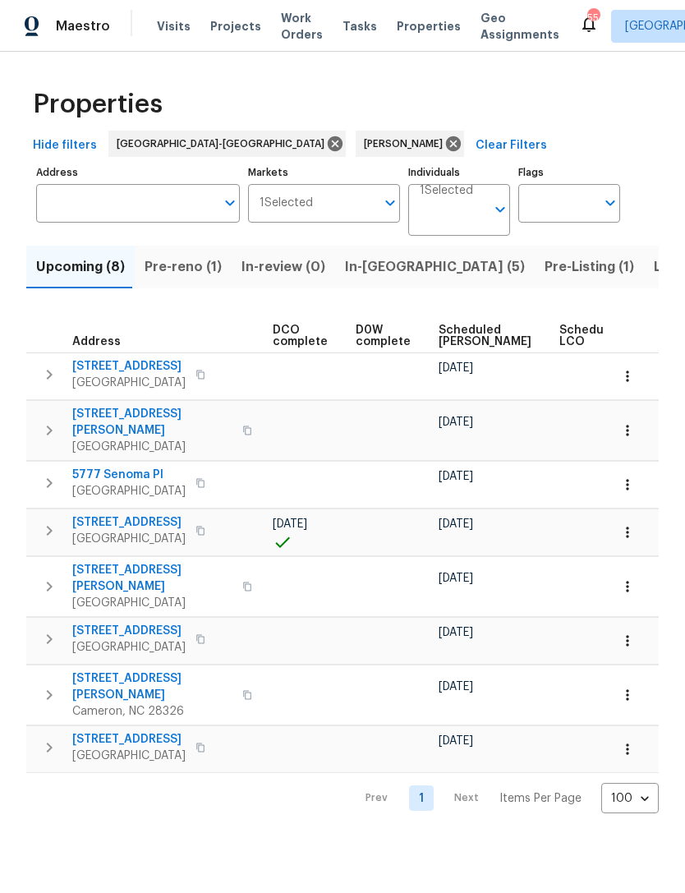
scroll to position [0, 363]
click at [462, 333] on span "Scheduled [PERSON_NAME]" at bounding box center [484, 335] width 93 height 23
